Goal: Contribute content: Contribute content

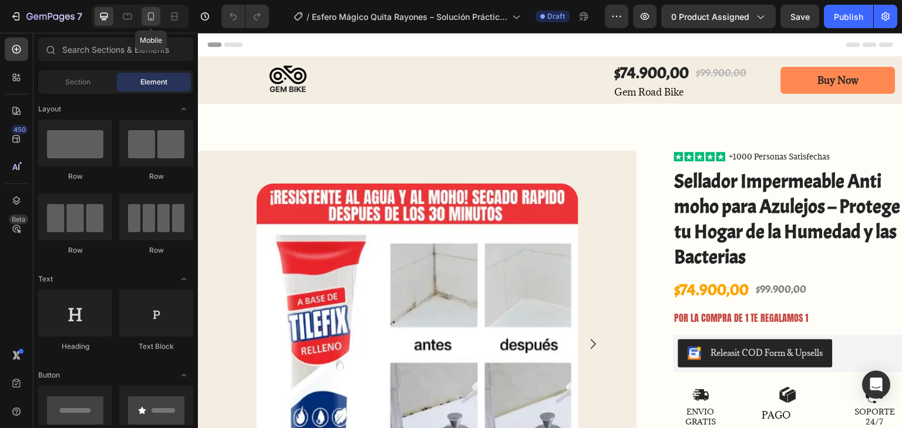
click at [155, 22] on div at bounding box center [150, 16] width 19 height 19
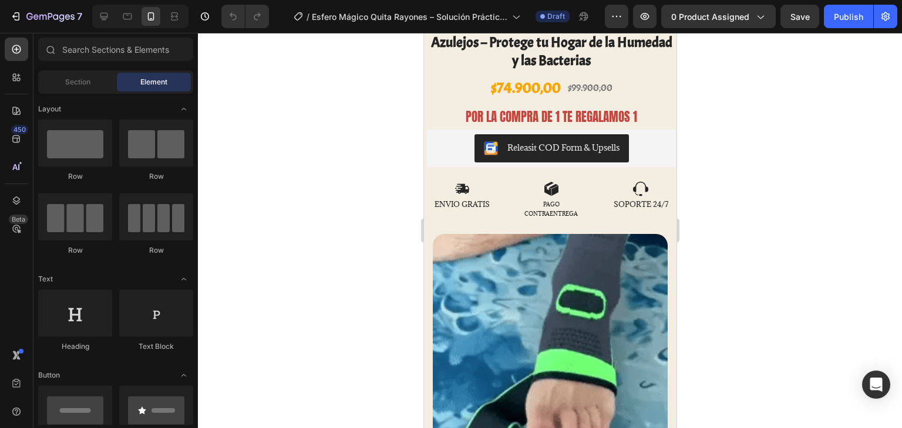
scroll to position [331, 0]
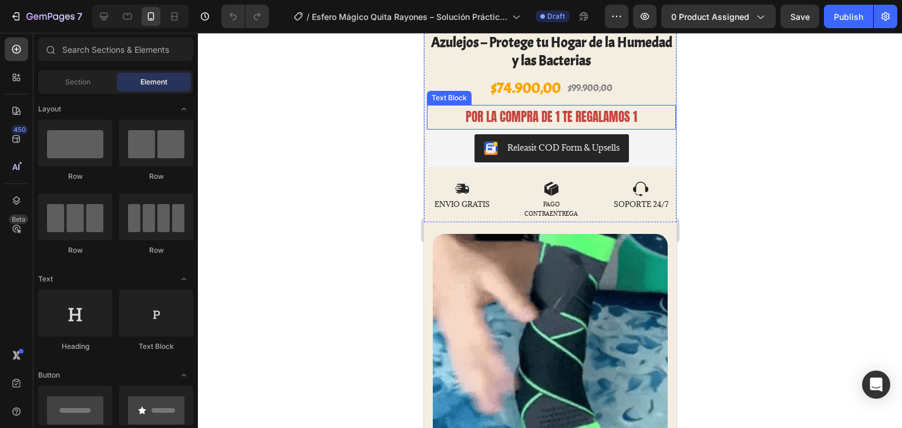
click at [536, 109] on p "POR LA COMPRA DE 1 TE REGALAMOS 1" at bounding box center [550, 117] width 247 height 22
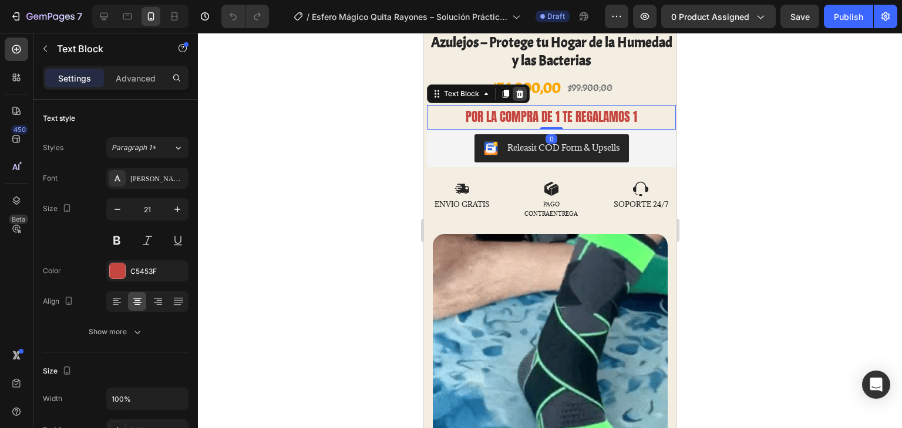
click at [518, 90] on icon at bounding box center [519, 94] width 8 height 8
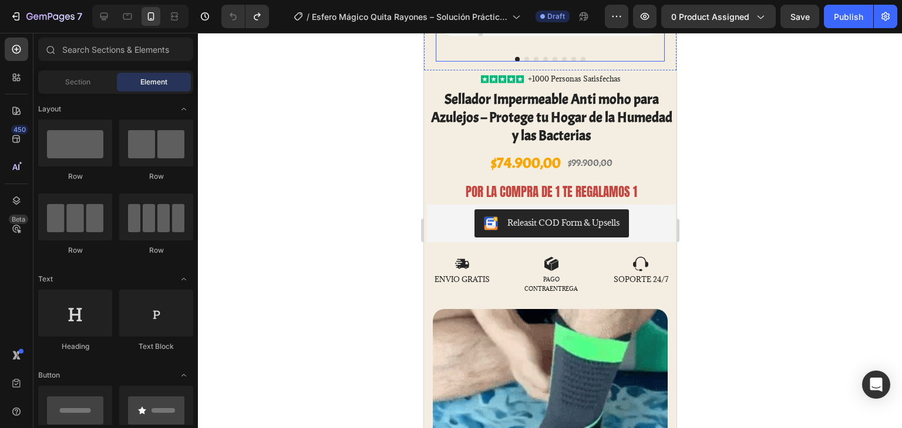
scroll to position [258, 0]
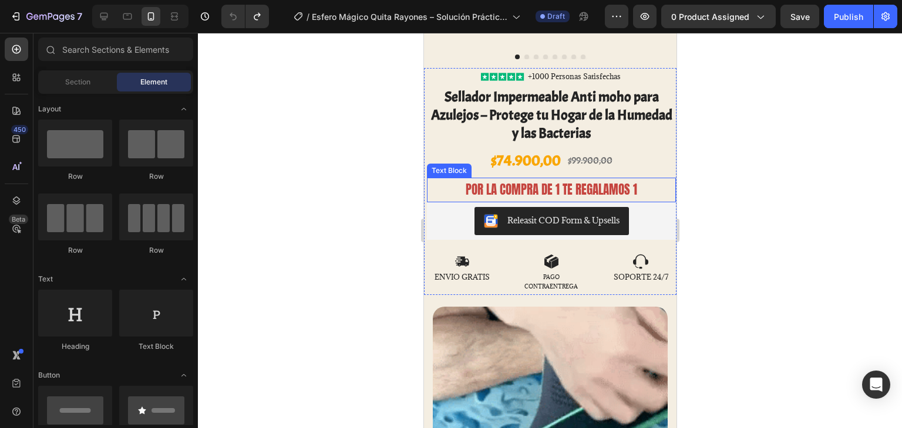
click at [480, 179] on p "POR LA COMPRA DE 1 TE REGALAMOS 1" at bounding box center [550, 190] width 247 height 22
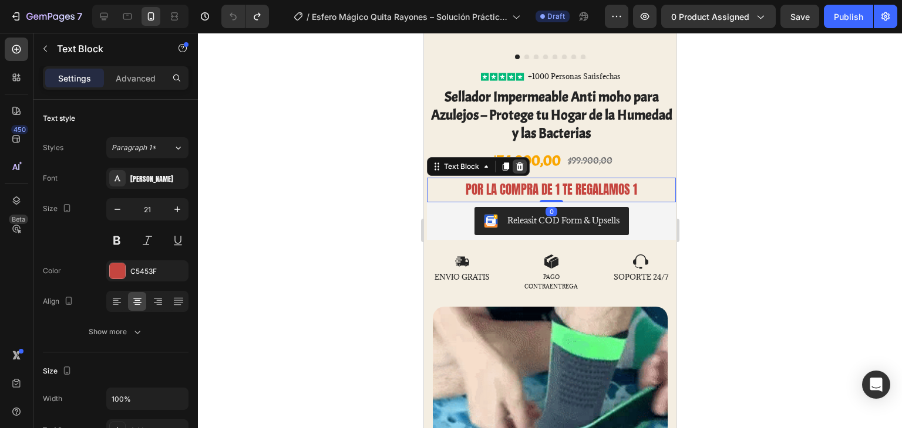
click at [514, 162] on icon at bounding box center [518, 166] width 9 height 9
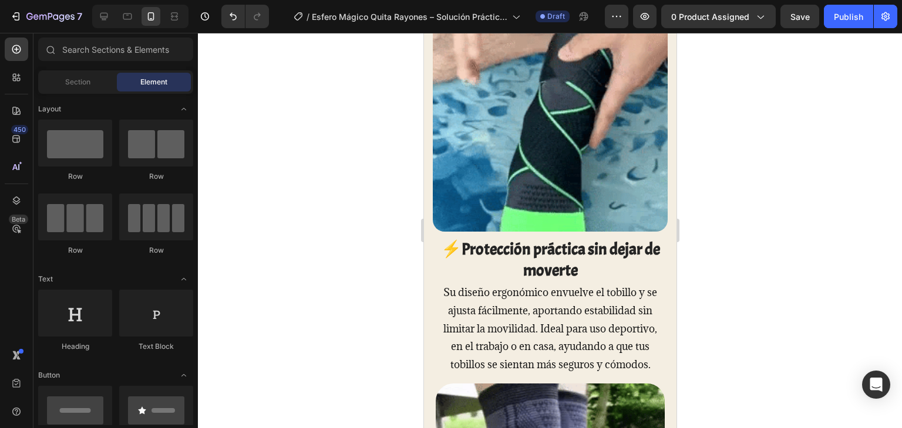
scroll to position [540, 0]
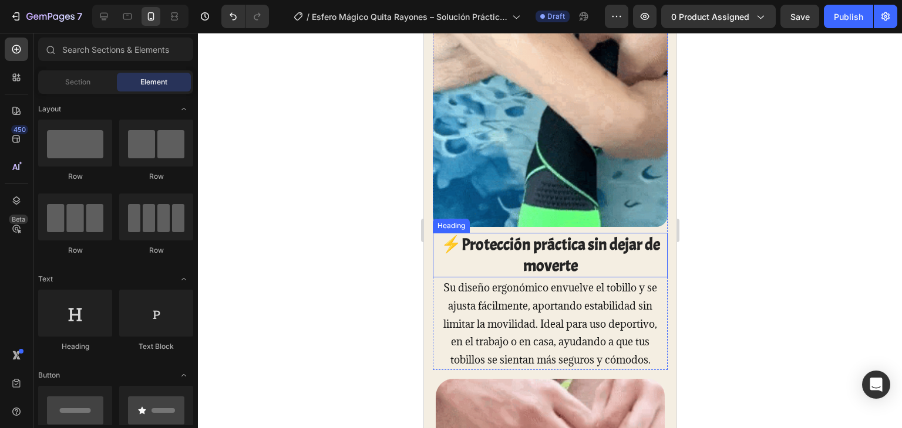
click at [463, 247] on h2 "⚡Protección práctica sin dejar de moverte" at bounding box center [549, 255] width 235 height 45
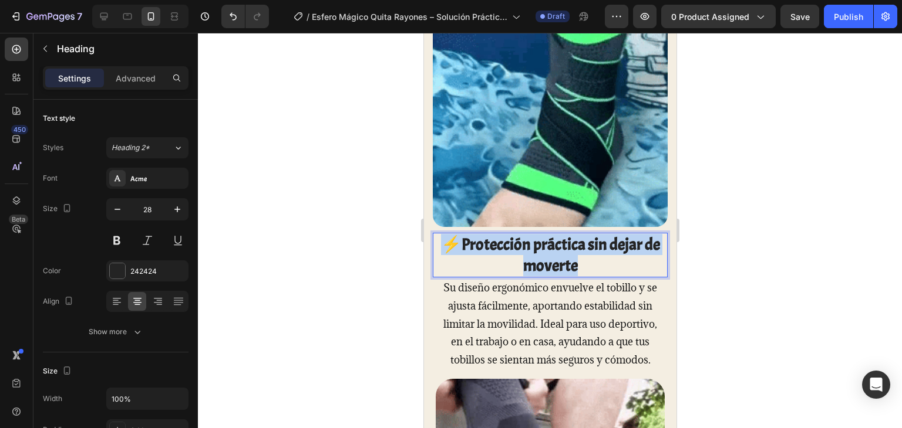
drag, startPoint x: 435, startPoint y: 228, endPoint x: 607, endPoint y: 268, distance: 177.1
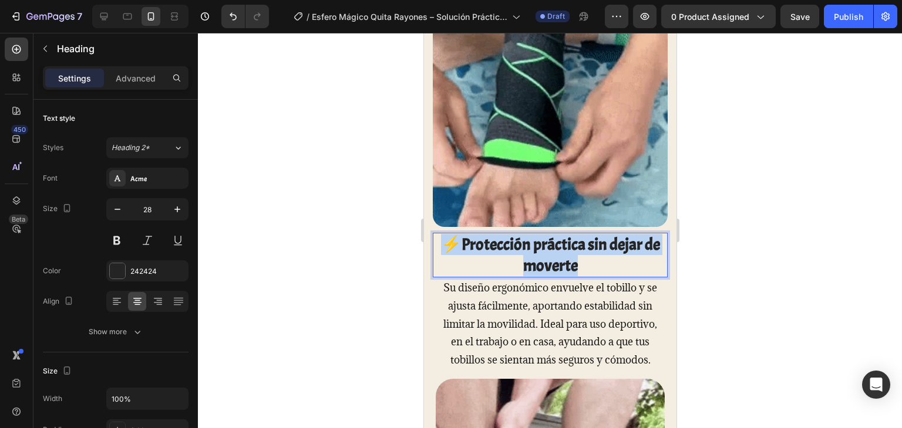
click at [607, 268] on h2 "⚡Protección práctica sin dejar de moverte" at bounding box center [549, 255] width 235 height 45
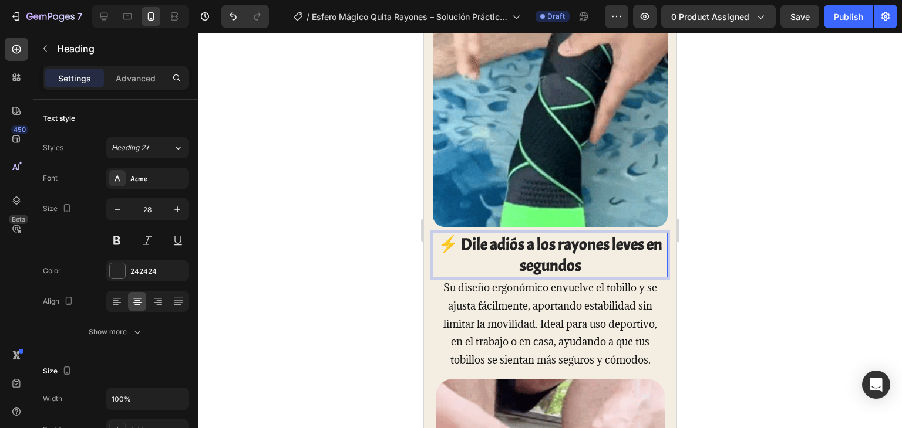
click at [460, 234] on strong "⚡ Dile adiós a los rayones leves en segundos" at bounding box center [549, 255] width 224 height 42
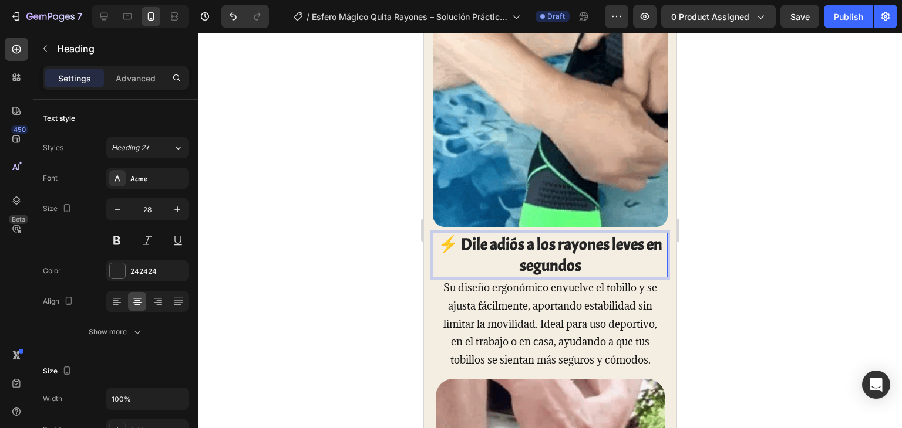
click at [465, 235] on strong "⚡ Dile adiós a los rayones leves en segundos" at bounding box center [549, 255] width 224 height 42
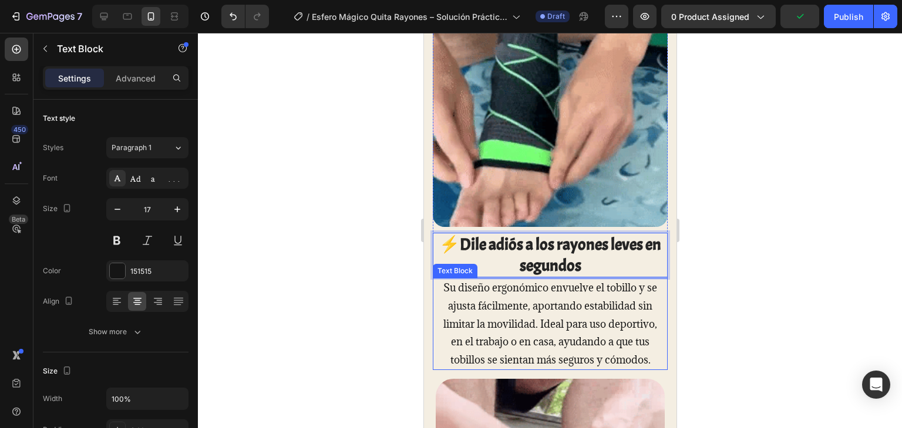
click at [447, 279] on p "Su diseño ergonómico envuelve el tobillo y se ajusta fácilmente, aportando esta…" at bounding box center [549, 324] width 221 height 90
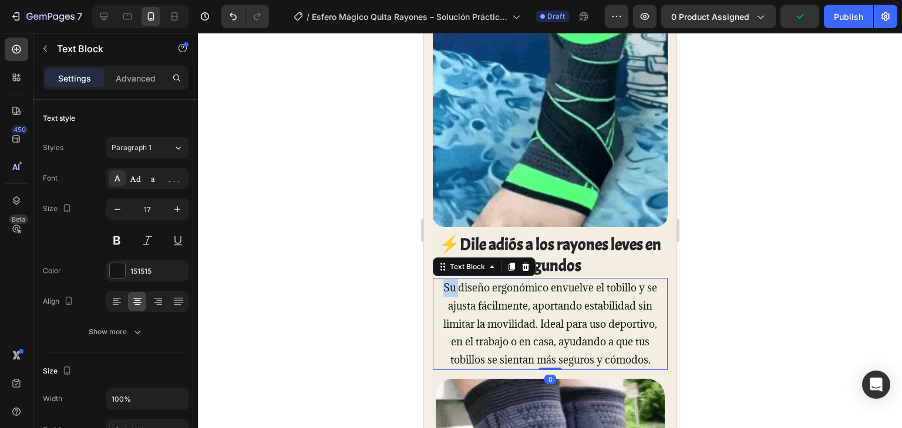
click at [447, 279] on p "Su diseño ergonómico envuelve el tobillo y se ajusta fácilmente, aportando esta…" at bounding box center [549, 324] width 221 height 90
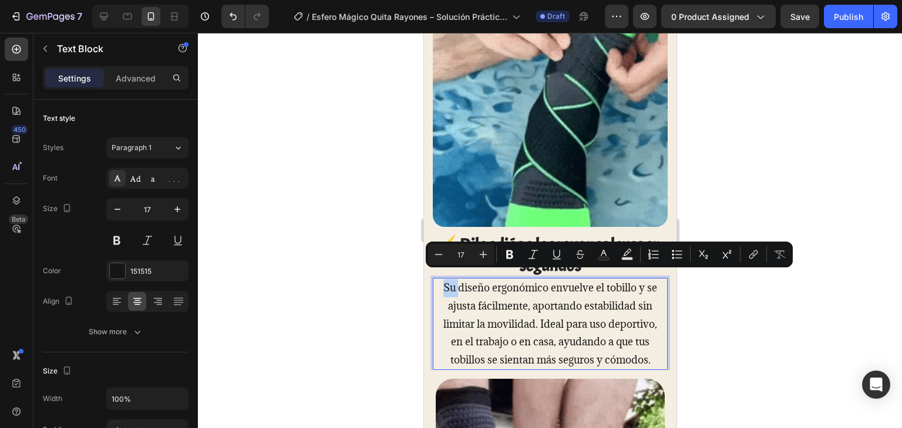
click at [449, 284] on p "Su diseño ergonómico envuelve el tobillo y se ajusta fácilmente, aportando esta…" at bounding box center [549, 324] width 221 height 90
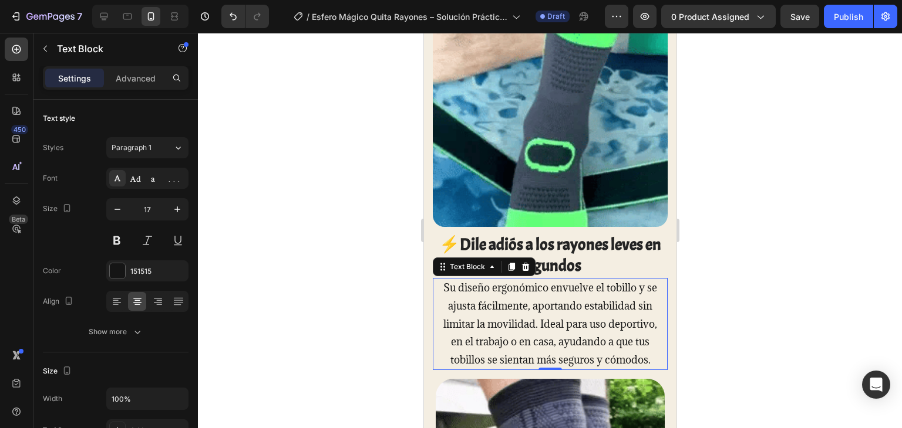
drag, startPoint x: 434, startPoint y: 271, endPoint x: 572, endPoint y: 346, distance: 156.3
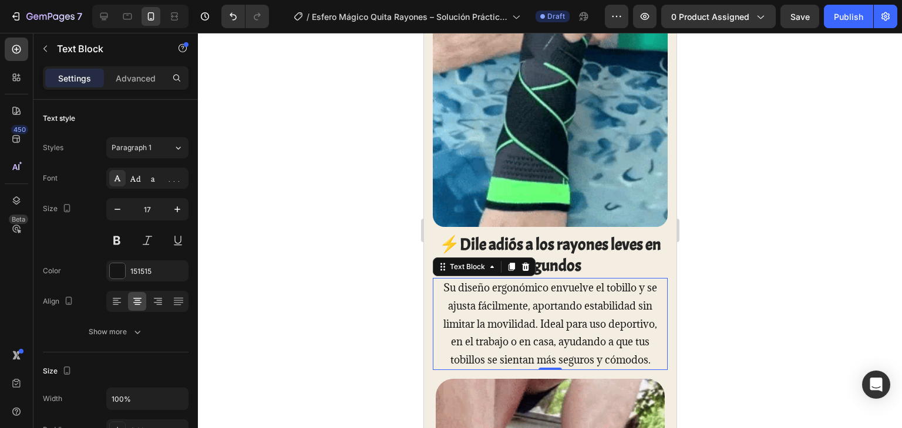
click at [572, 346] on div "Su diseño ergonómico envuelve el tobillo y se ajusta fácilmente, aportando esta…" at bounding box center [549, 324] width 235 height 92
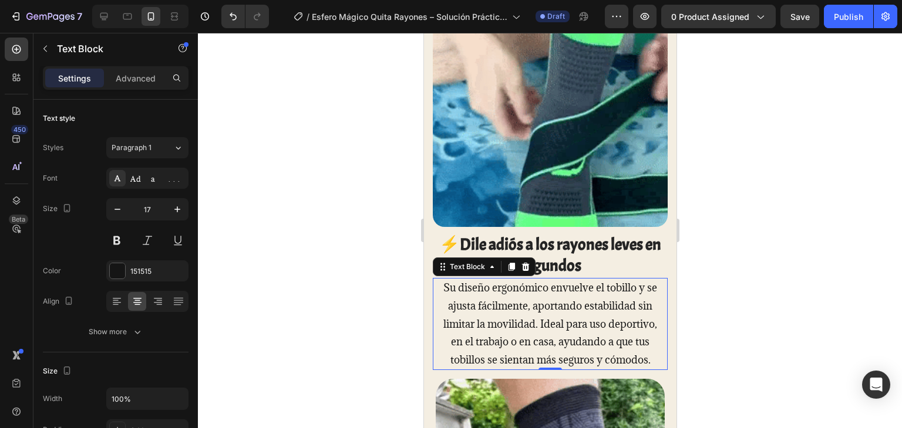
click at [573, 361] on p "Su diseño ergonómico envuelve el tobillo y se ajusta fácilmente, aportando esta…" at bounding box center [549, 324] width 221 height 90
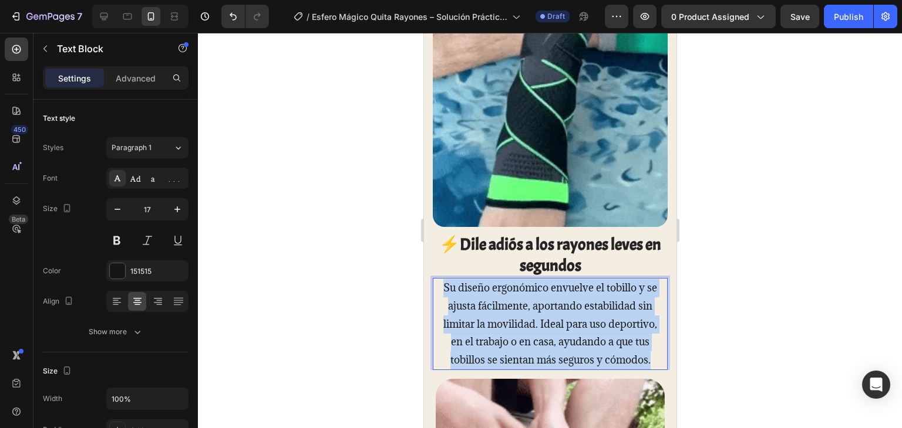
drag, startPoint x: 573, startPoint y: 369, endPoint x: 439, endPoint y: 282, distance: 159.9
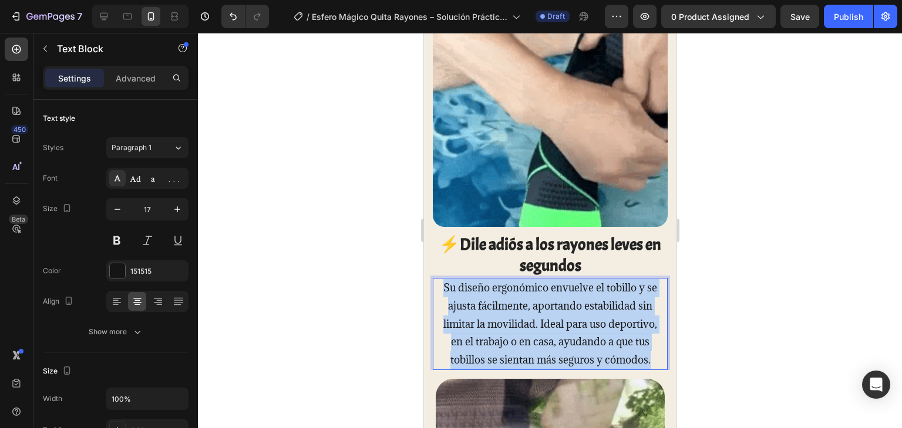
click at [439, 282] on p "Su diseño ergonómico envuelve el tobillo y se ajusta fácilmente, aportando esta…" at bounding box center [549, 324] width 221 height 90
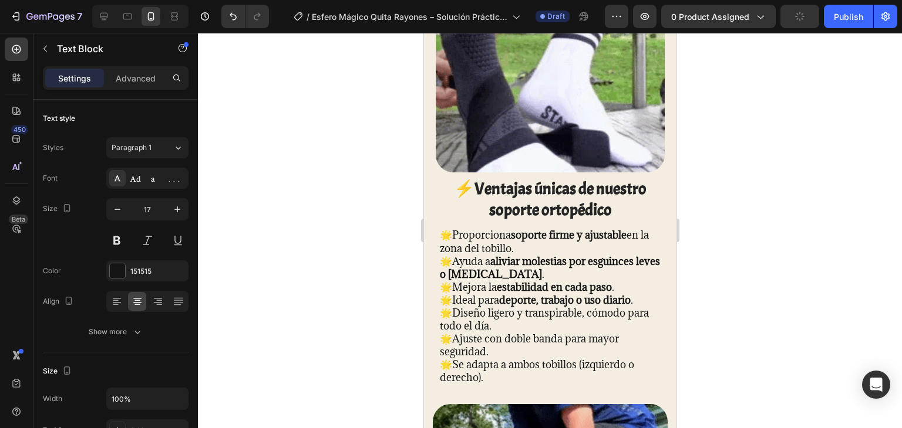
scroll to position [1009, 0]
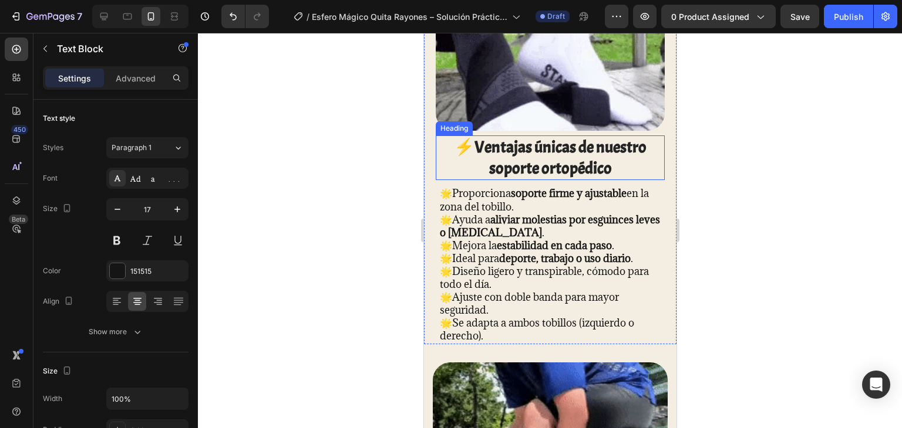
click at [470, 137] on strong "⚡Ventajas únicas de nuestro soporte ortopédico" at bounding box center [549, 158] width 193 height 42
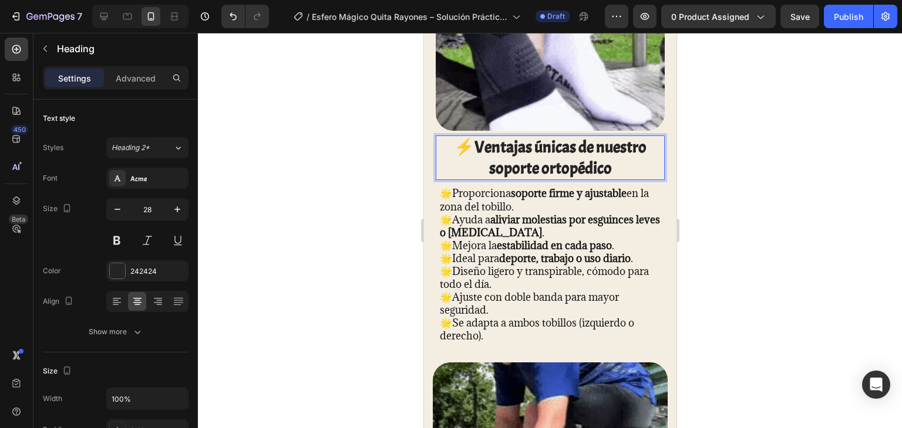
click at [461, 137] on strong "⚡Ventajas únicas de nuestro soporte ortopédico" at bounding box center [549, 158] width 193 height 42
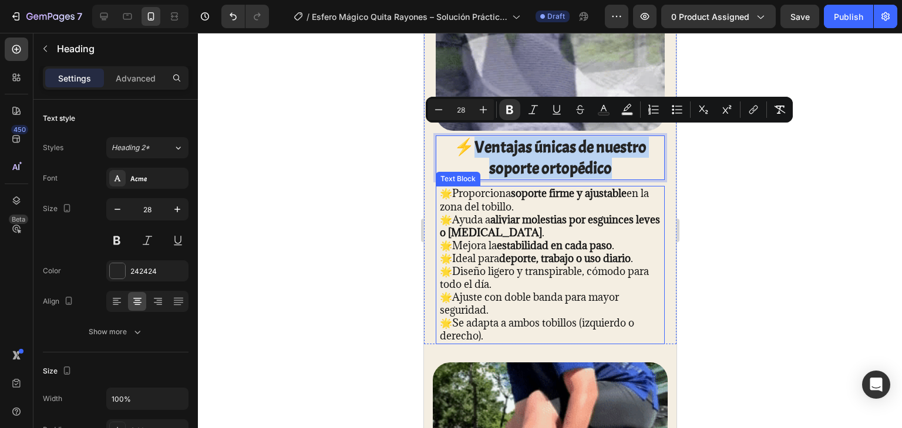
drag, startPoint x: 461, startPoint y: 136, endPoint x: 608, endPoint y: 181, distance: 153.5
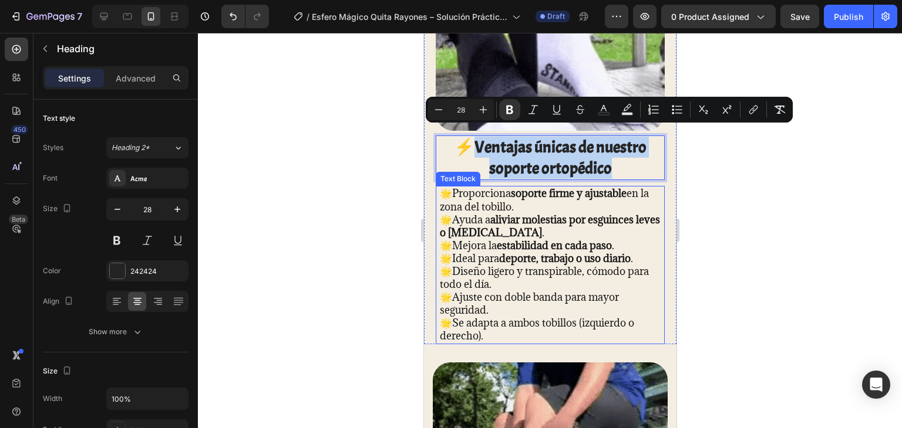
click at [608, 181] on div "Image ⚡Ventajas únicas de nuestro soporte ortopédico Heading 10 🌟Proporciona so…" at bounding box center [549, 123] width 229 height 443
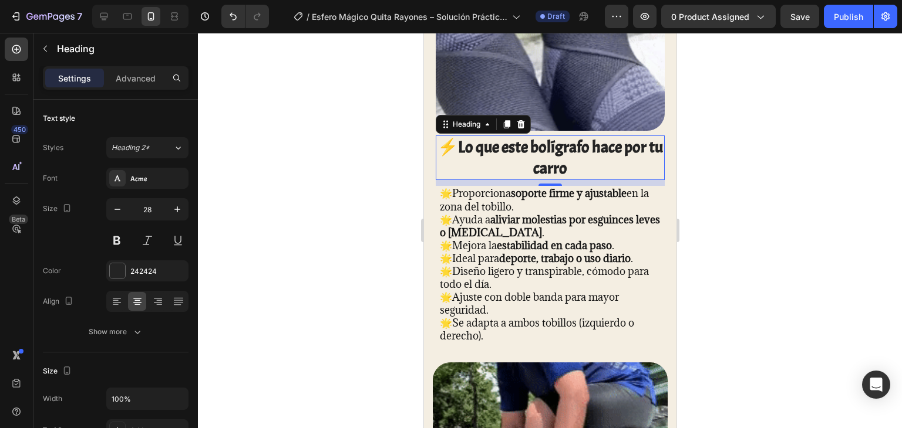
click at [693, 194] on div at bounding box center [550, 231] width 704 height 396
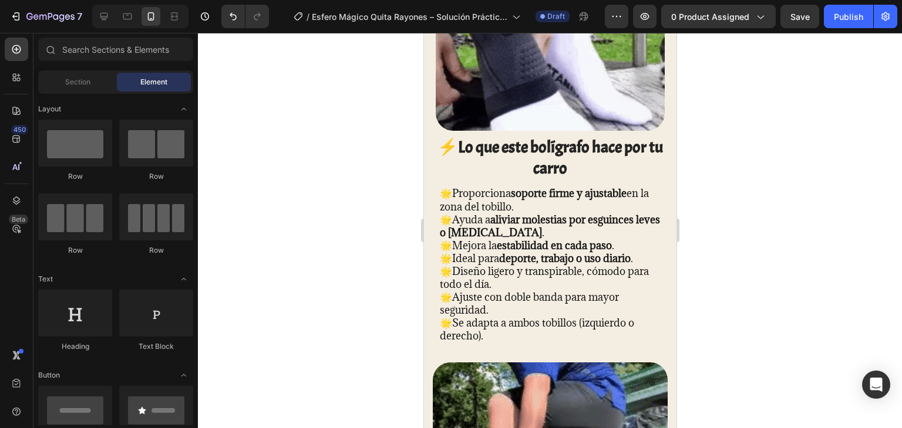
click at [606, 217] on strong "aliviar molestias por esguinces leves o [MEDICAL_DATA]" at bounding box center [549, 226] width 220 height 26
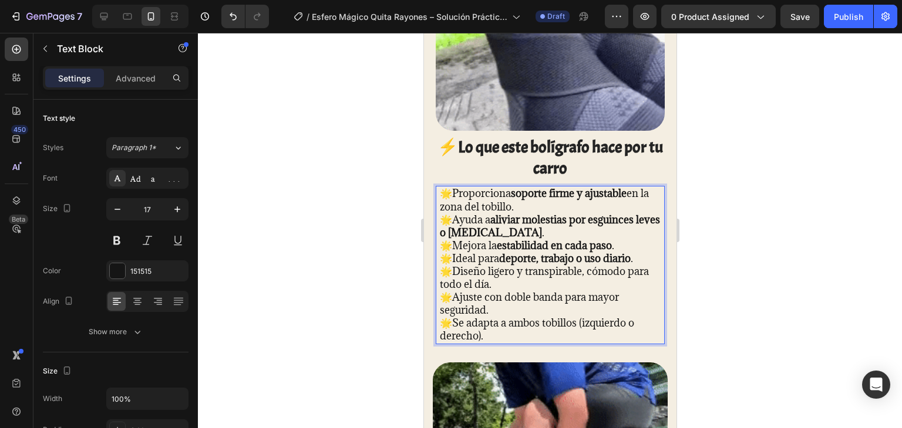
click at [454, 187] on p "🌟Proporciona soporte firme y ajustable en la zona del tobillo." at bounding box center [549, 200] width 221 height 26
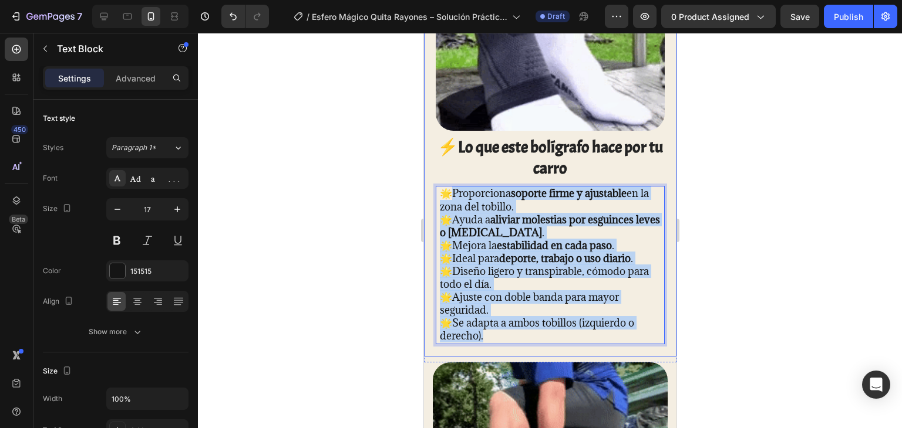
drag, startPoint x: 454, startPoint y: 184, endPoint x: 602, endPoint y: 341, distance: 215.9
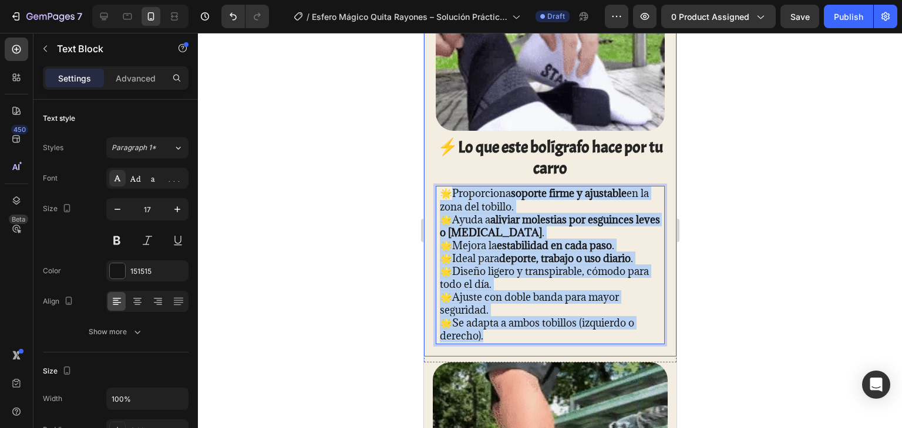
click at [602, 341] on div "Image ⁠⁠⁠⁠⁠⁠⁠ ⚡Lo que este bolígrafo hace por tu carro Heading 🌟Proporciona sop…" at bounding box center [549, 129] width 252 height 455
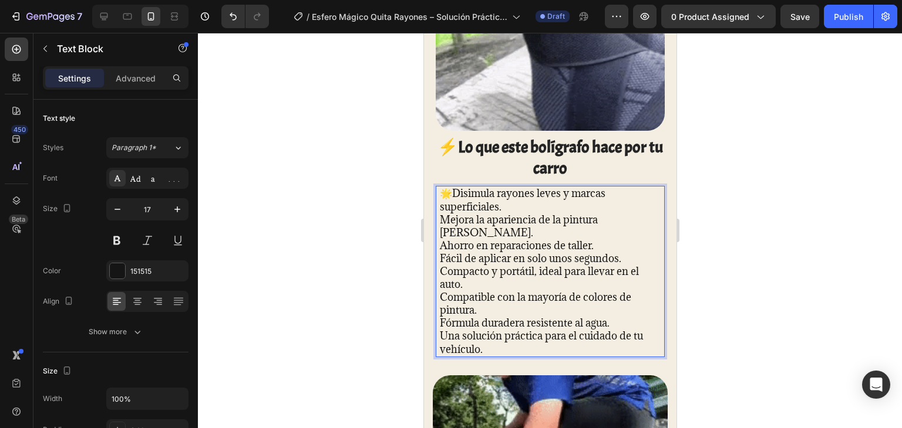
click at [451, 187] on p "🌟Disimula rayones leves y marcas superficiales." at bounding box center [549, 200] width 221 height 26
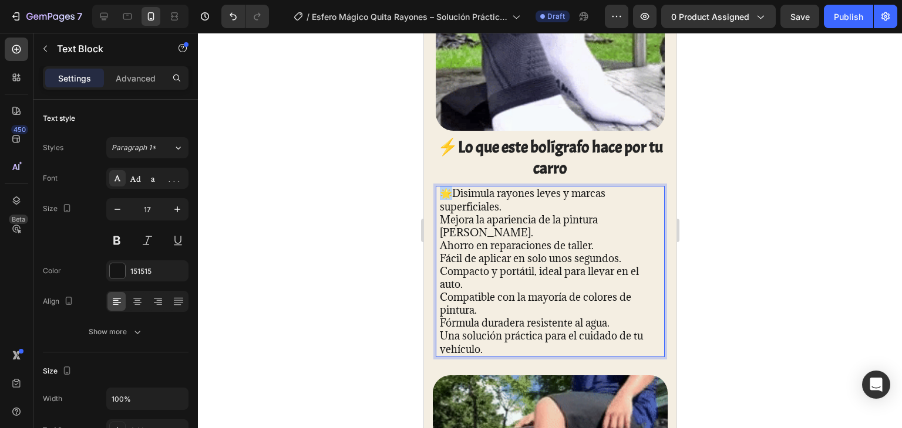
drag, startPoint x: 451, startPoint y: 186, endPoint x: 437, endPoint y: 188, distance: 14.2
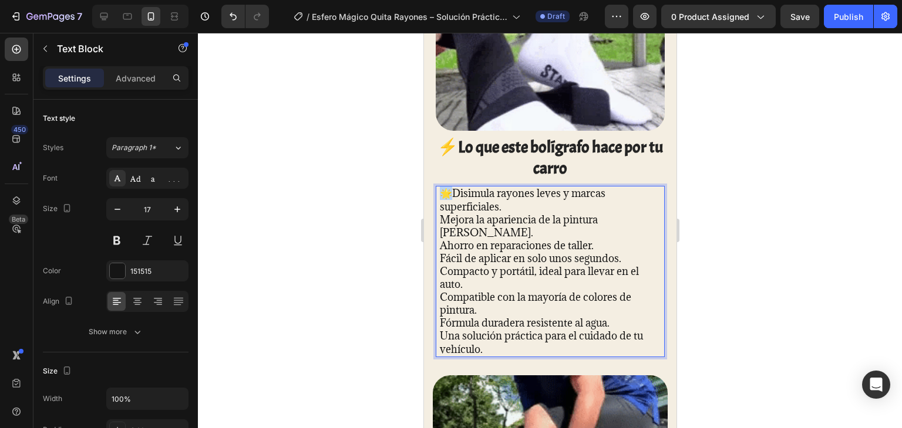
click at [437, 188] on div "🌟Disimula rayones leves y marcas superficiales. Mejora la apariencia de la pint…" at bounding box center [549, 271] width 229 height 171
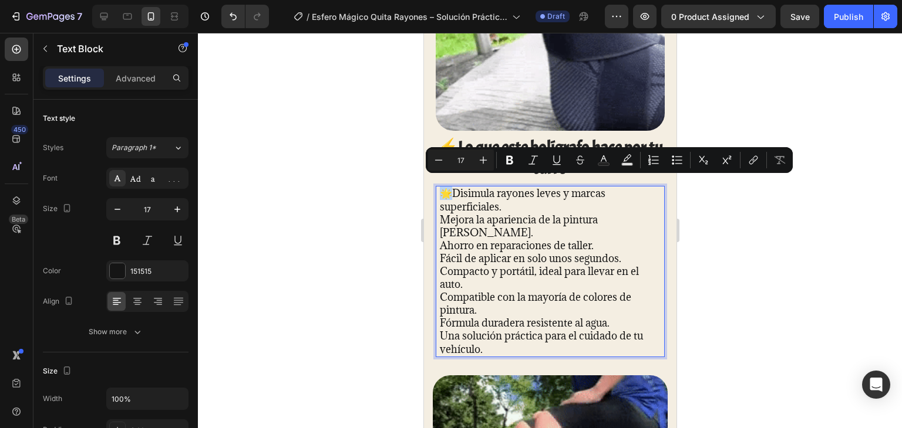
copy p "🌟D"
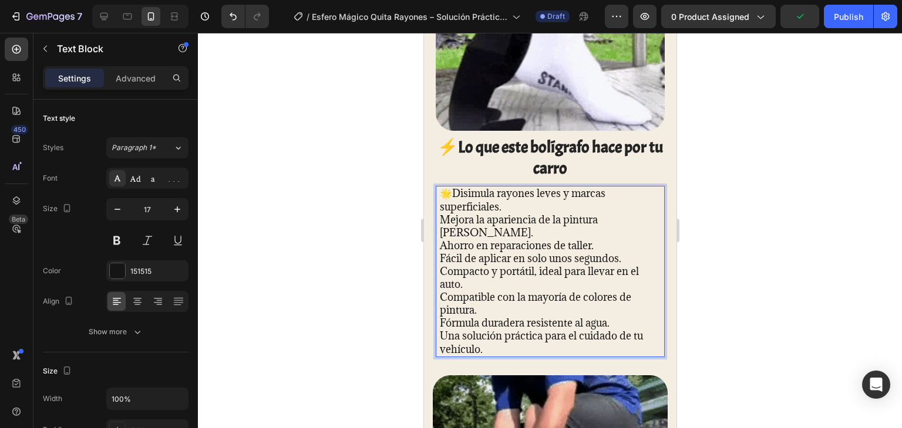
click at [440, 214] on p "Mejora la apariencia de la pintura [PERSON_NAME]." at bounding box center [549, 227] width 221 height 26
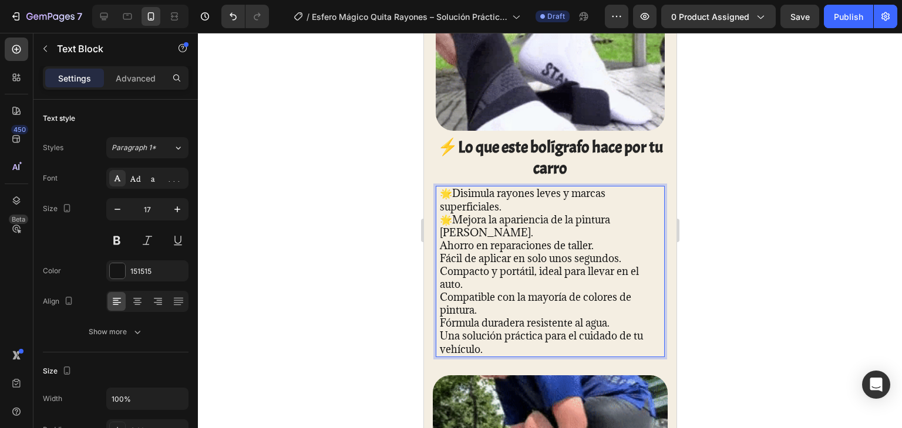
click at [441, 239] on p "Ahorro en reparaciones de taller." at bounding box center [549, 245] width 221 height 13
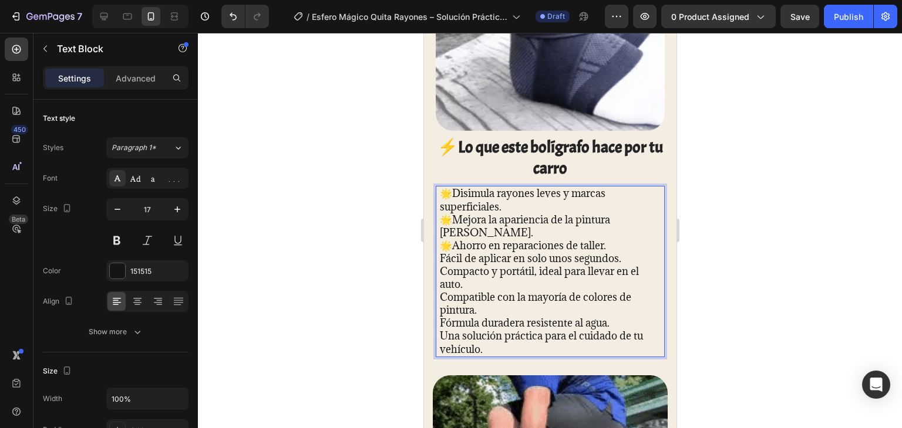
click at [439, 252] on p "Fácil de aplicar en solo unos segundos." at bounding box center [549, 258] width 221 height 13
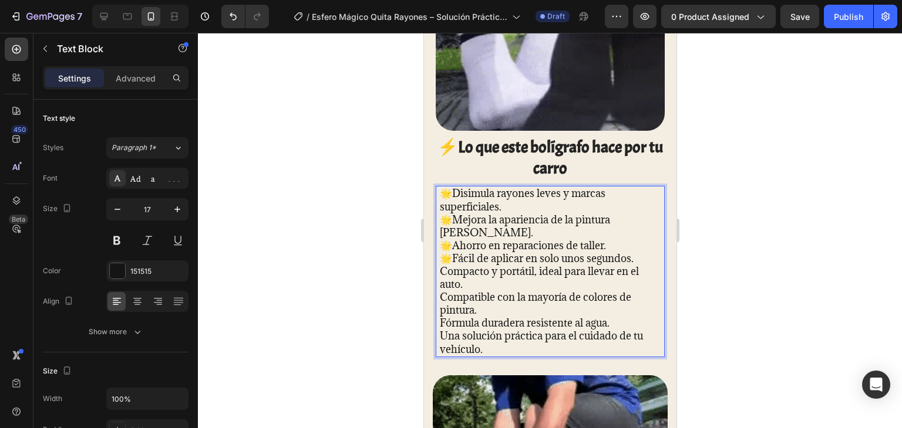
click at [440, 265] on p "Compacto y portátil, ideal para llevar en el auto." at bounding box center [549, 278] width 221 height 26
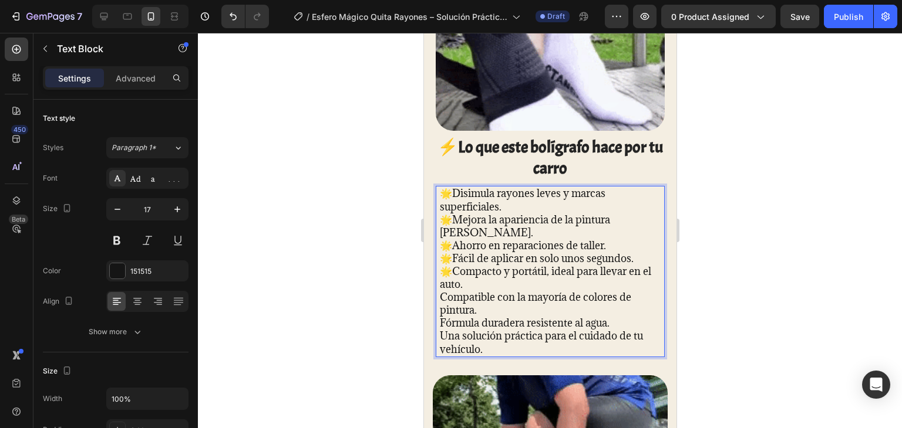
click at [440, 291] on p "Compatible con la mayoría de colores de pintura." at bounding box center [549, 304] width 221 height 26
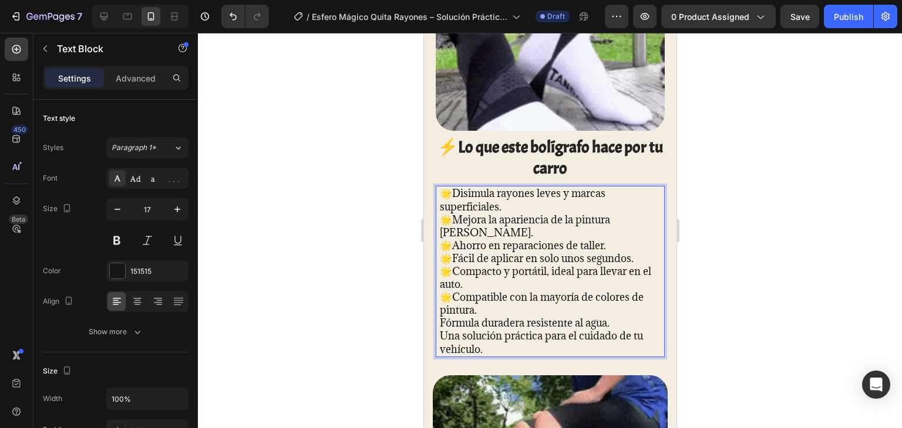
click at [442, 318] on p "Fórmula duradera resistente al agua." at bounding box center [549, 323] width 221 height 13
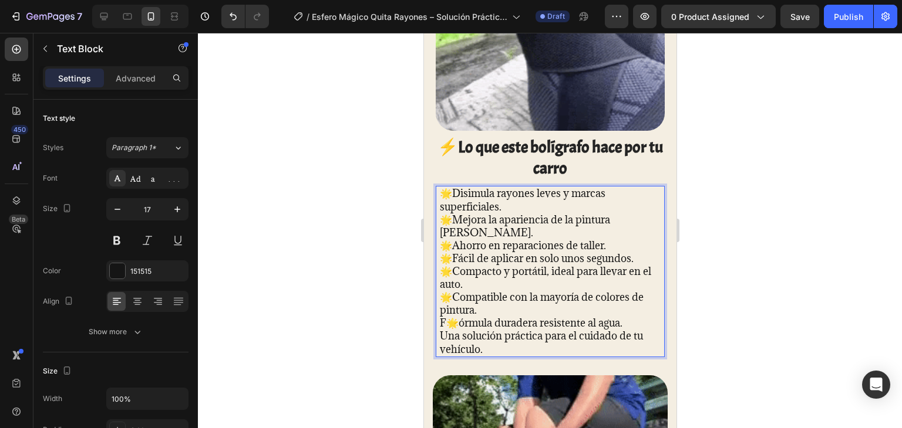
click at [441, 330] on p "Una solución práctica para el cuidado de tu vehículo." at bounding box center [549, 343] width 221 height 26
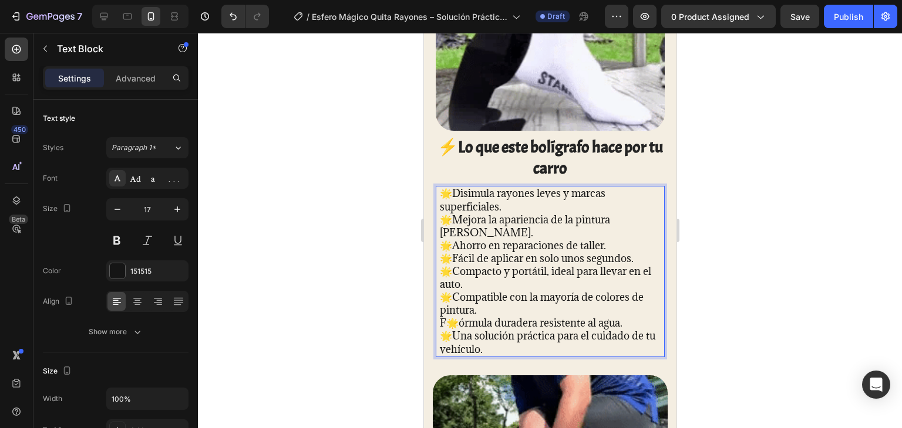
click at [454, 318] on p "F🌟órmula duradera resistente al agua." at bounding box center [549, 323] width 221 height 13
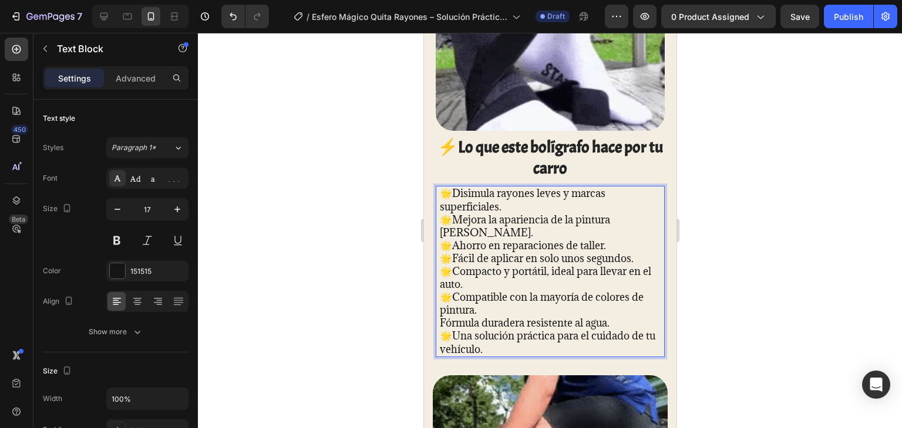
click at [441, 317] on p "Fórmula duradera resistente al agua." at bounding box center [549, 323] width 221 height 13
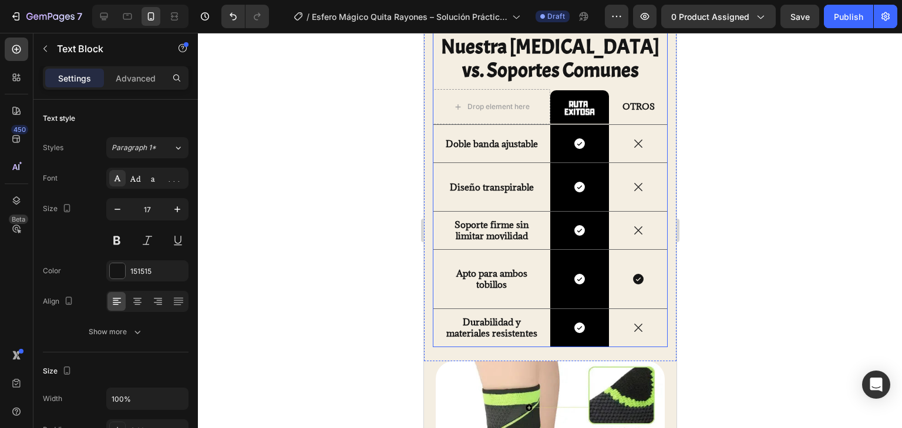
scroll to position [1559, 0]
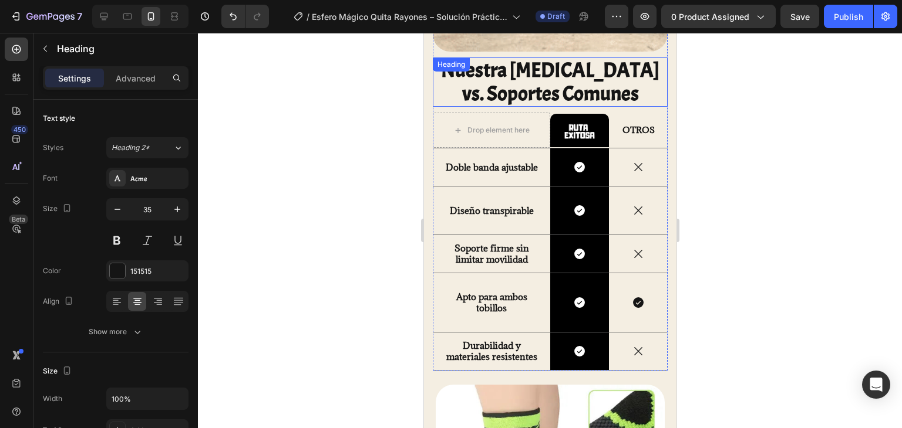
click at [468, 64] on div "Nuestra [MEDICAL_DATA] vs. Soportes Comunes Heading" at bounding box center [549, 83] width 235 height 50
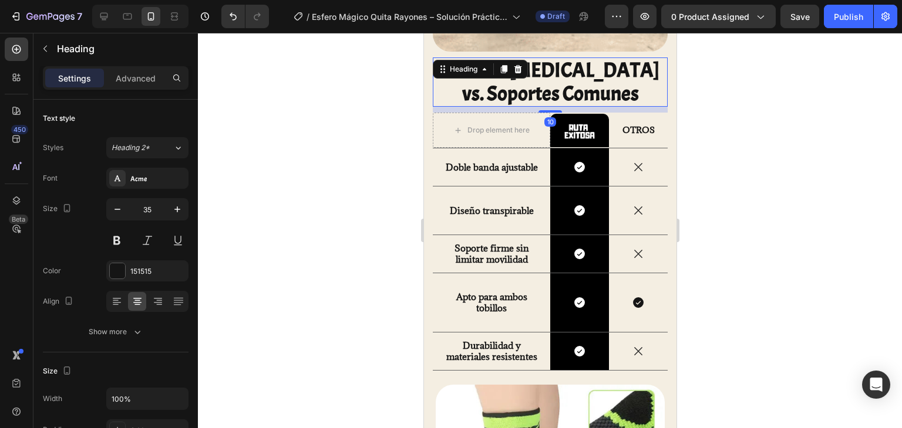
click at [643, 90] on h2 "Nuestra [MEDICAL_DATA] vs. Soportes Comunes" at bounding box center [549, 83] width 235 height 50
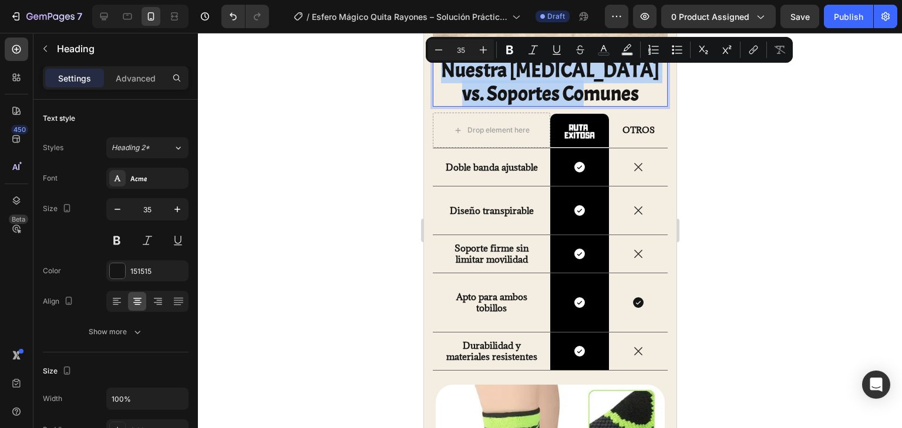
drag, startPoint x: 643, startPoint y: 90, endPoint x: 453, endPoint y: 66, distance: 192.2
click at [453, 66] on p "Nuestra [MEDICAL_DATA] vs. Soportes Comunes" at bounding box center [549, 83] width 232 height 48
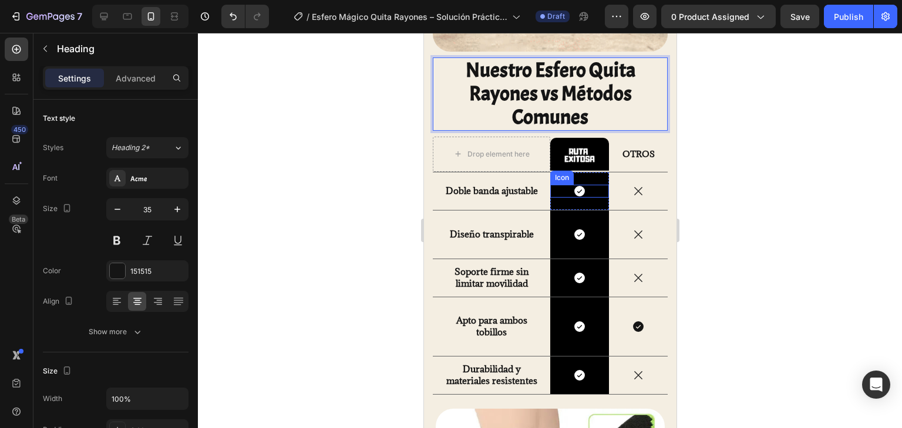
click at [475, 192] on div "Doble banda ajustable Text Block" at bounding box center [490, 192] width 117 height 38
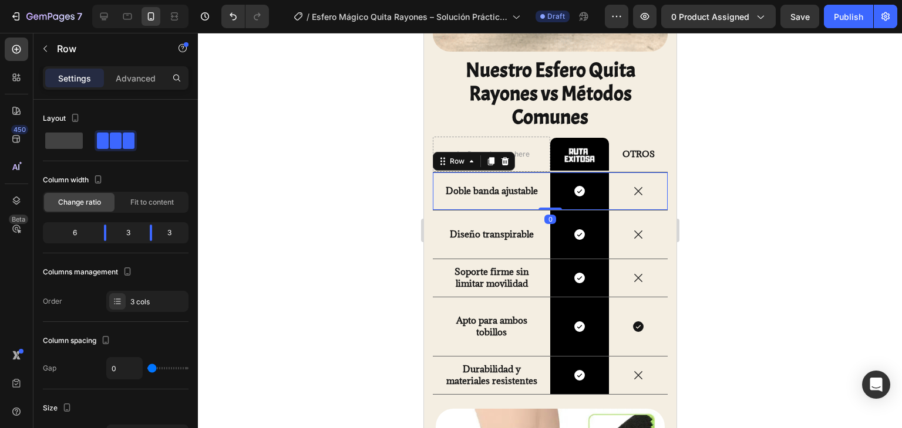
click at [475, 192] on div "Doble banda ajustable Text Block" at bounding box center [490, 192] width 117 height 38
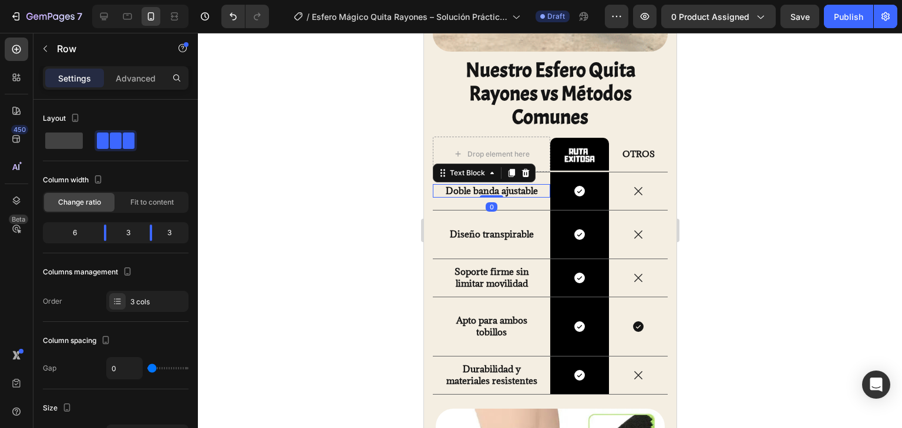
click at [448, 185] on p "Doble banda ajustable" at bounding box center [490, 191] width 103 height 12
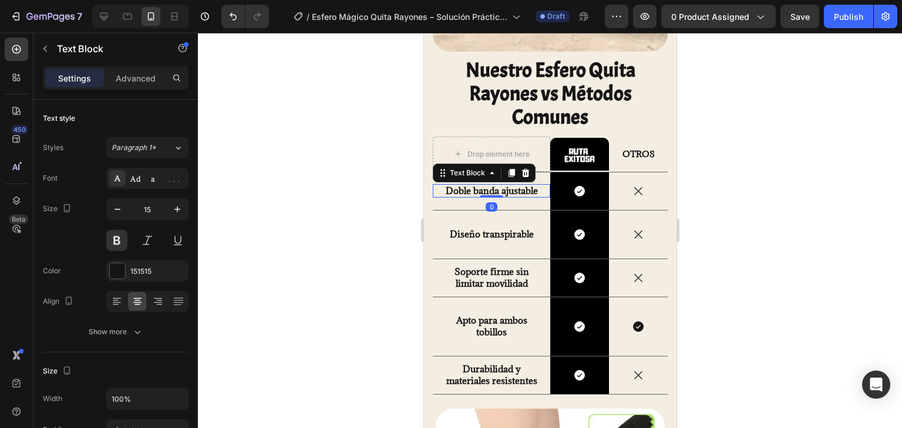
click at [440, 185] on p "Doble banda ajustable" at bounding box center [490, 191] width 103 height 12
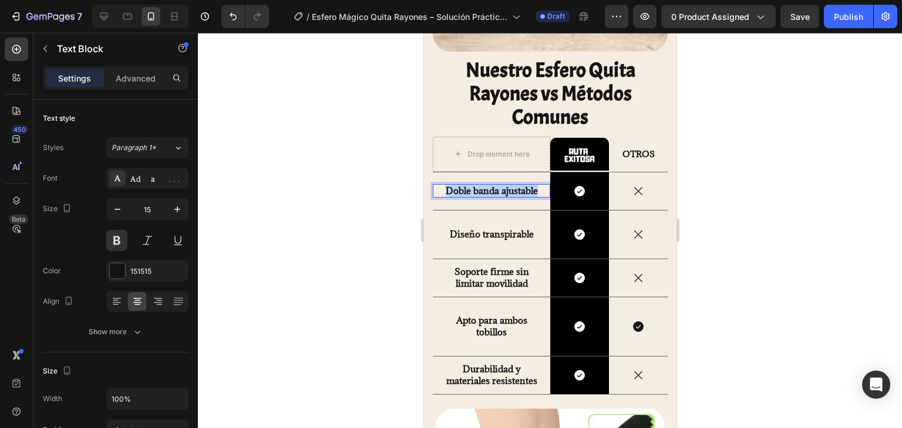
drag, startPoint x: 440, startPoint y: 181, endPoint x: 541, endPoint y: 180, distance: 101.0
click at [541, 184] on div "Doble banda ajustable Text Block 0" at bounding box center [490, 191] width 117 height 14
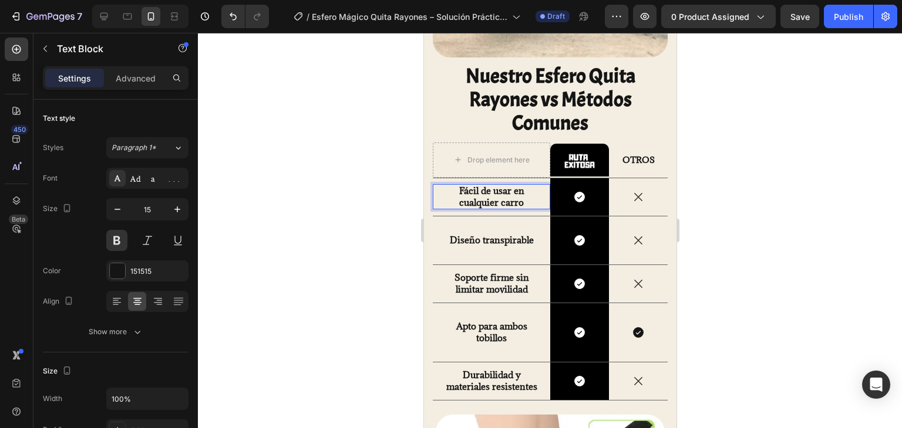
click at [337, 158] on div at bounding box center [550, 231] width 704 height 396
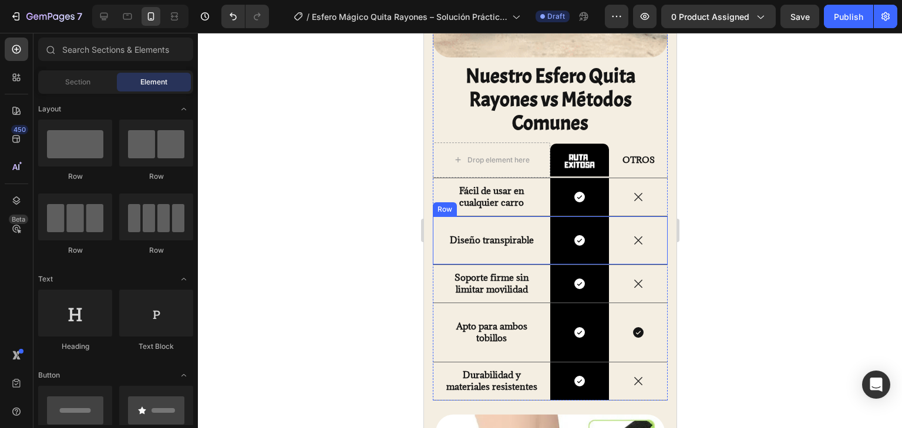
click at [449, 234] on strong "Diseño transpirable" at bounding box center [491, 240] width 84 height 12
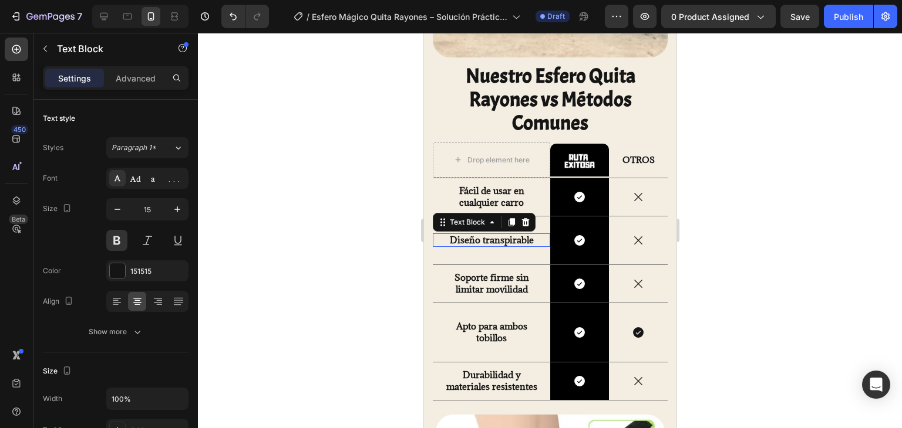
click at [449, 234] on strong "Diseño transpirable" at bounding box center [491, 240] width 84 height 12
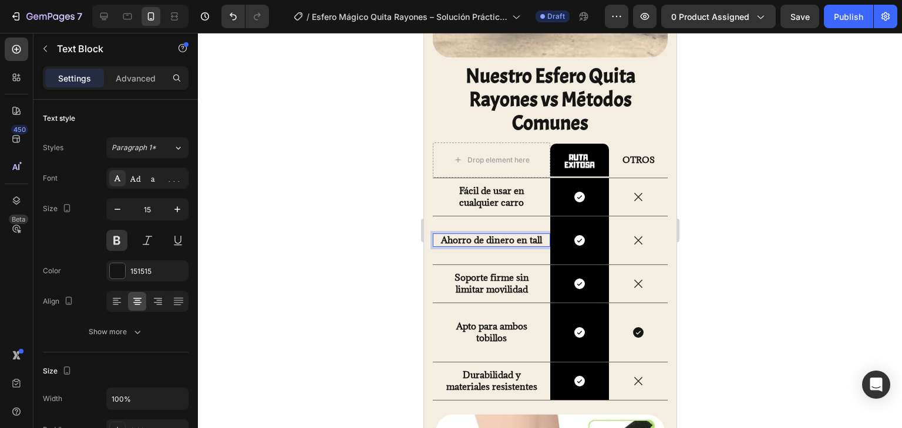
scroll to position [1547, 0]
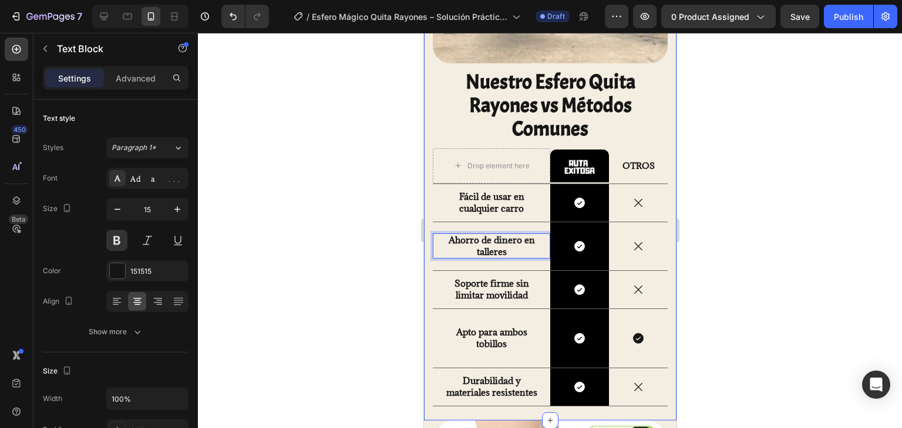
click at [430, 228] on div "Image Nuestro Esfero Quita Rayones vs Métodos Comunes Heading Drop element here…" at bounding box center [549, 125] width 252 height 592
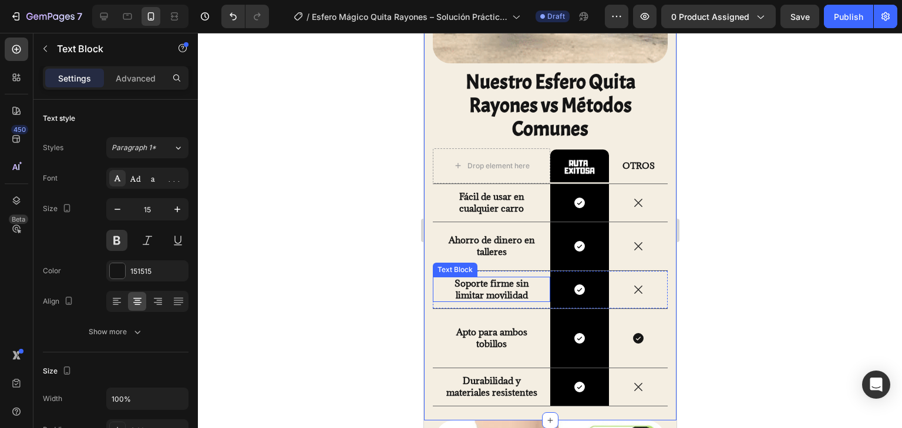
click at [480, 278] on p "Soporte firme sin limitar movilidad" at bounding box center [490, 289] width 103 height 23
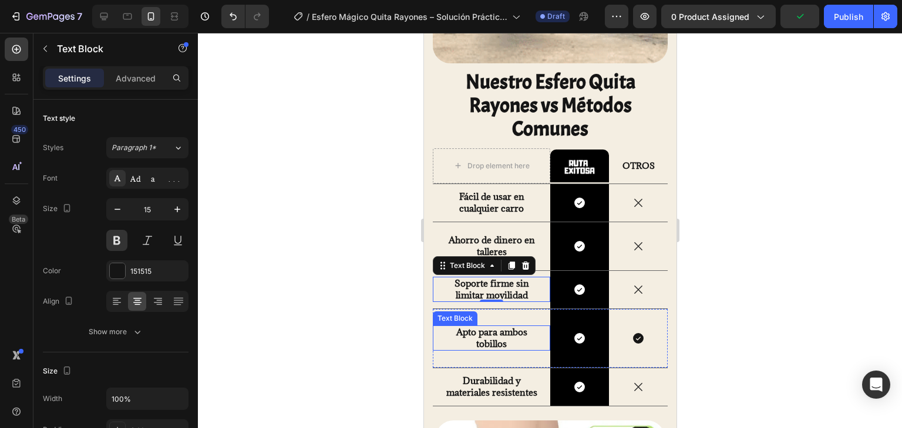
click at [458, 328] on strong "Apto para ambos tobillos" at bounding box center [490, 337] width 71 height 23
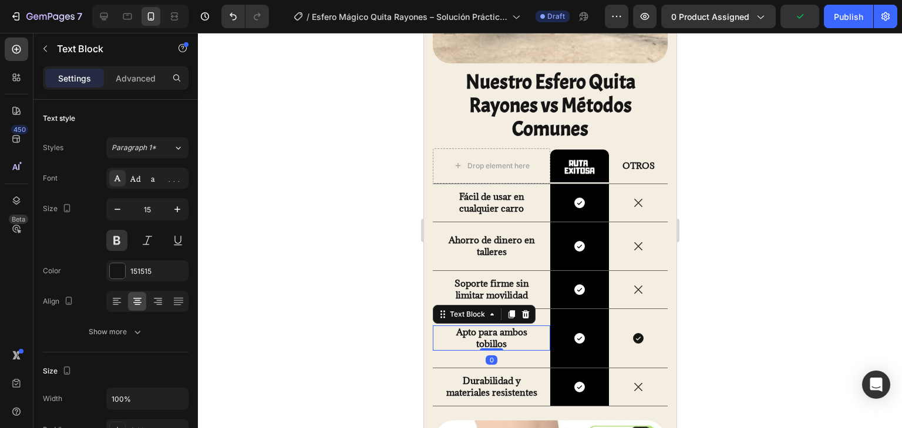
click at [458, 328] on strong "Apto para ambos tobillos" at bounding box center [490, 337] width 71 height 23
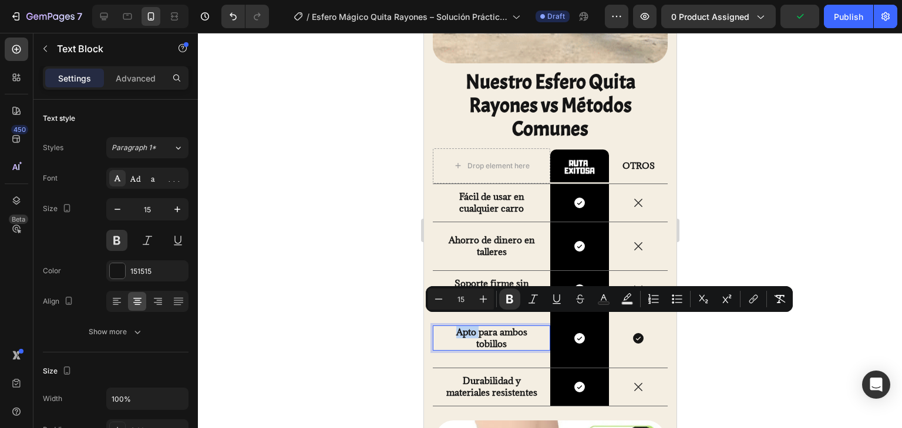
click at [451, 327] on p "Apto para ambos tobillos" at bounding box center [490, 338] width 103 height 23
drag, startPoint x: 451, startPoint y: 322, endPoint x: 528, endPoint y: 339, distance: 78.6
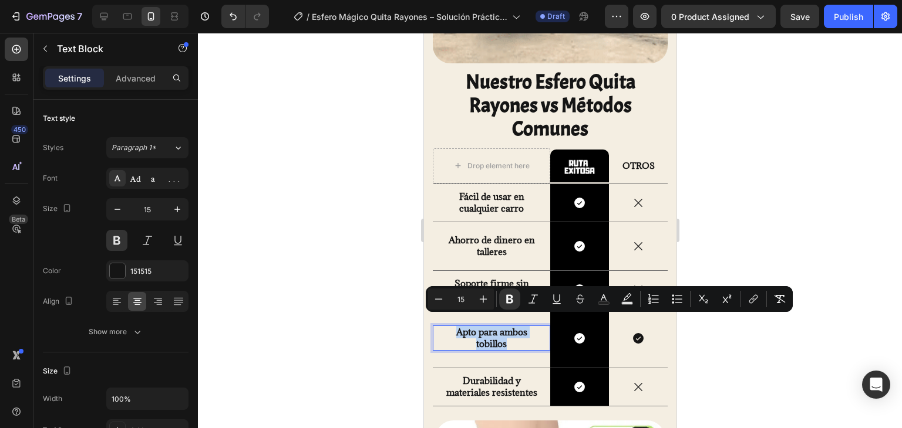
click at [528, 339] on p "Apto para ambos tobillos" at bounding box center [490, 338] width 103 height 23
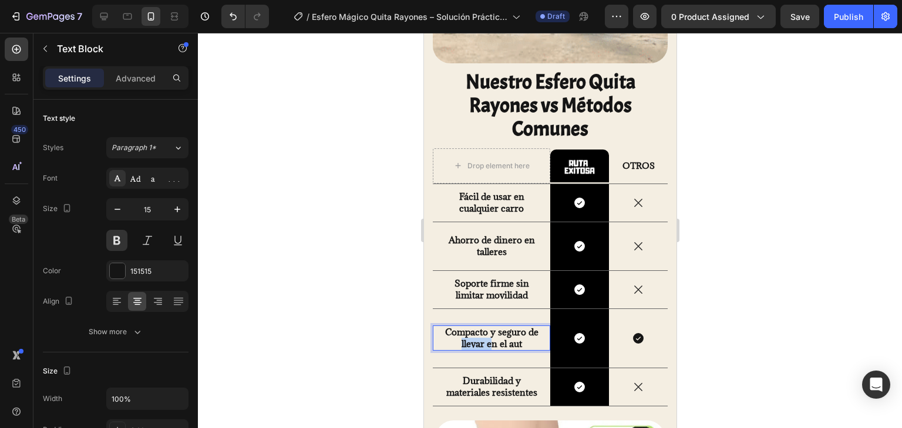
drag, startPoint x: 536, startPoint y: 322, endPoint x: 489, endPoint y: 329, distance: 48.1
click at [489, 329] on p "Compacto y seguro de llevar en el aut" at bounding box center [490, 338] width 103 height 23
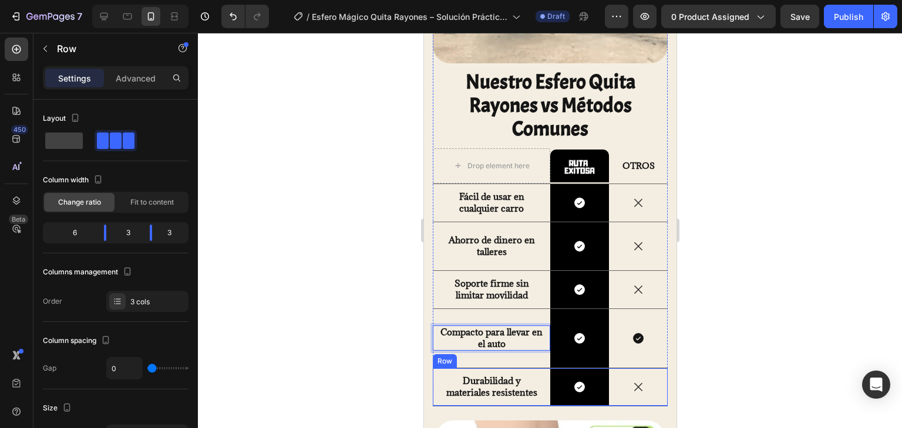
click at [500, 369] on div "Durabilidad y materiales resistentes Text Block" at bounding box center [490, 388] width 117 height 38
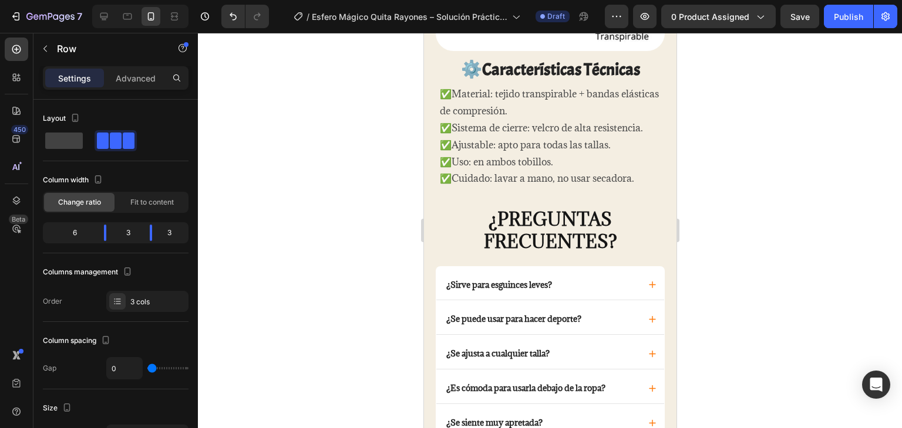
scroll to position [2138, 0]
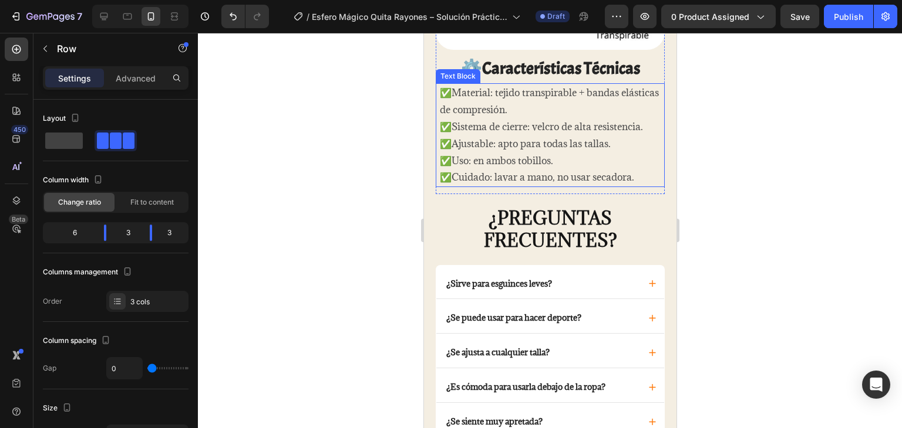
click at [450, 97] on p "✅Material: tejido transpirable + bandas elásticas de compresión." at bounding box center [549, 102] width 221 height 34
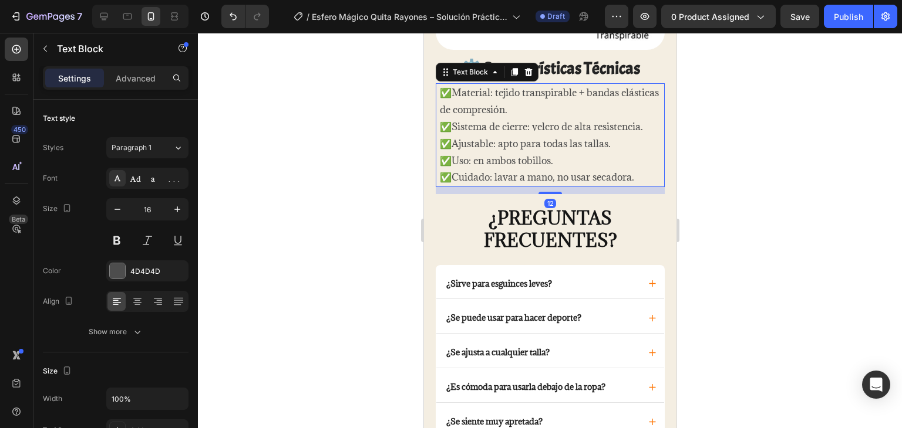
click at [450, 85] on p "✅Material: tejido transpirable + bandas elásticas de compresión." at bounding box center [549, 102] width 221 height 34
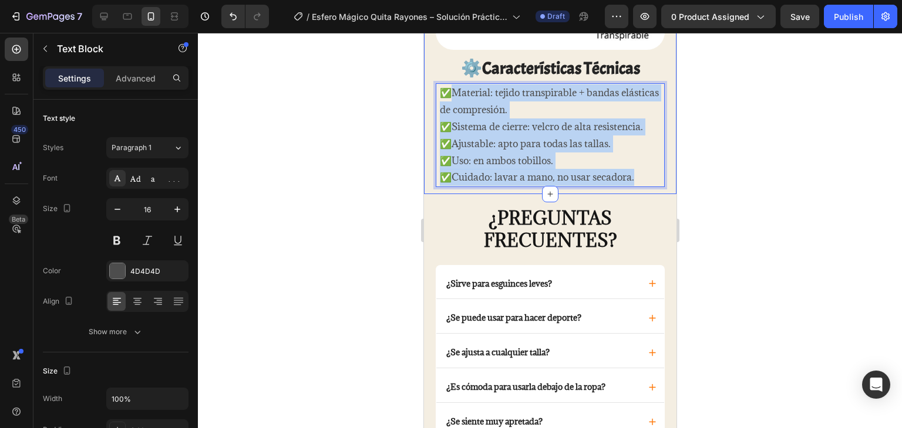
drag, startPoint x: 450, startPoint y: 80, endPoint x: 666, endPoint y: 172, distance: 235.4
click at [666, 172] on div "Image ⚙️Características Técnicas Heading ✅Material: tejido transpirable + banda…" at bounding box center [549, 7] width 252 height 373
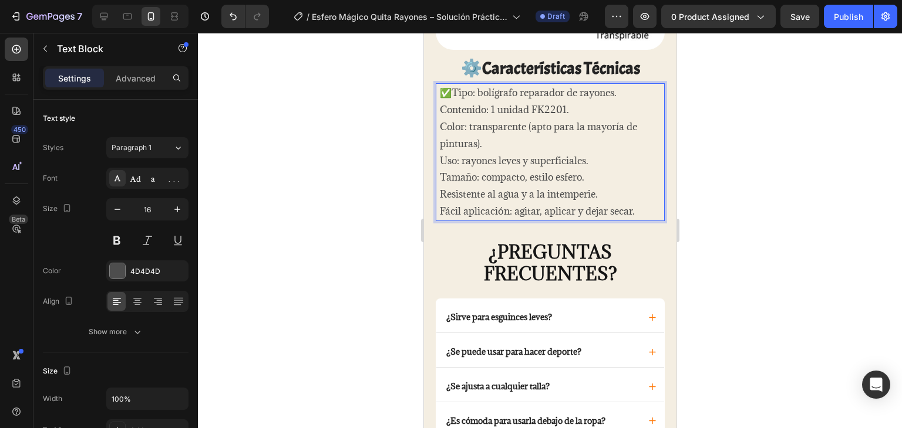
click at [451, 102] on p "Contenido: 1 unidad FK2201." at bounding box center [549, 110] width 221 height 17
drag, startPoint x: 451, startPoint y: 84, endPoint x: 440, endPoint y: 85, distance: 11.2
click at [440, 85] on p "✅Tipo: bolígrafo reparador de rayones." at bounding box center [549, 93] width 221 height 17
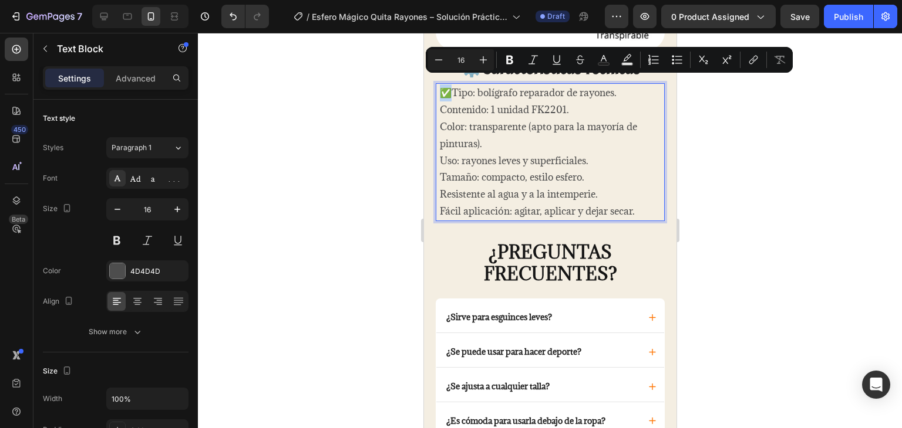
copy p "✅"
click at [437, 104] on div "✅Tipo: bolígrafo reparador de rayones. Contenido: 1 unidad FK2201. Color: trans…" at bounding box center [549, 151] width 229 height 137
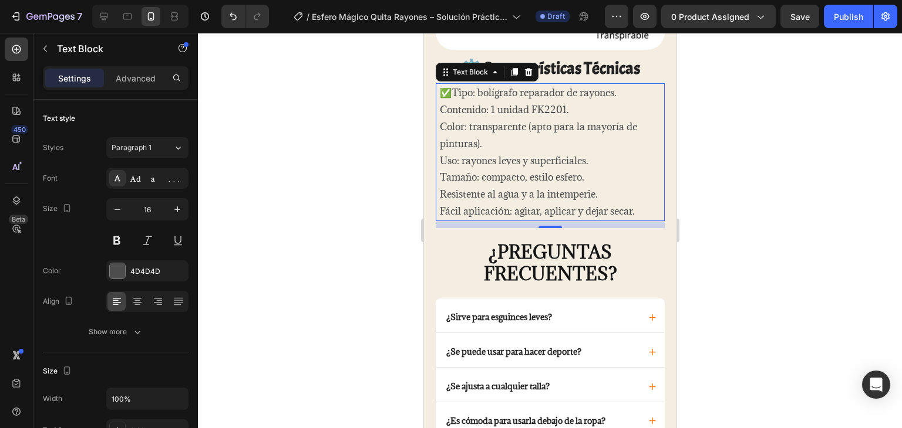
click at [441, 102] on p "Contenido: 1 unidad FK2201." at bounding box center [549, 110] width 221 height 17
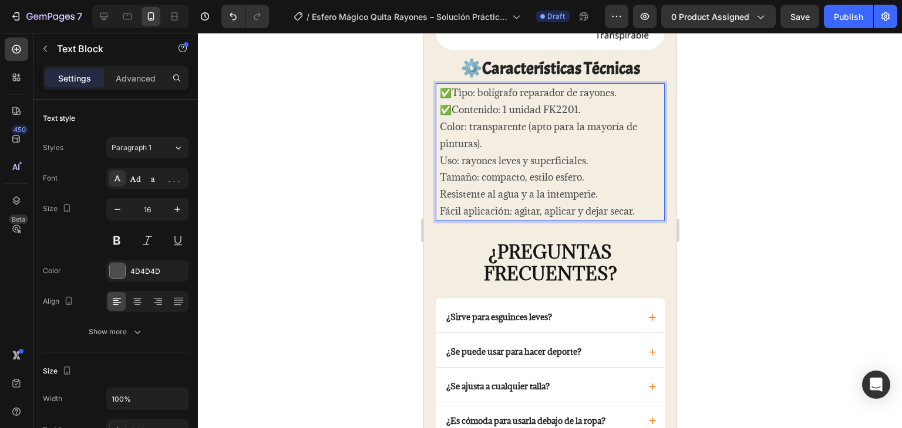
click at [441, 119] on p "Color: transparente (apto para la mayoría de pinturas)." at bounding box center [549, 136] width 221 height 34
click at [439, 153] on p "Uso: rayones leves y superficiales." at bounding box center [549, 161] width 221 height 17
click at [440, 170] on p "Tamaño: compacto, estilo esfero." at bounding box center [549, 177] width 221 height 17
click at [438, 188] on div "✅Tipo: bolígrafo reparador de rayones. ✅Contenido: 1 unidad FK2201. ✅Color: tra…" at bounding box center [549, 151] width 223 height 137
click at [438, 203] on div "✅Tipo: bolígrafo reparador de rayones. ✅Contenido: 1 unidad FK2201. ✅Color: tra…" at bounding box center [549, 151] width 223 height 137
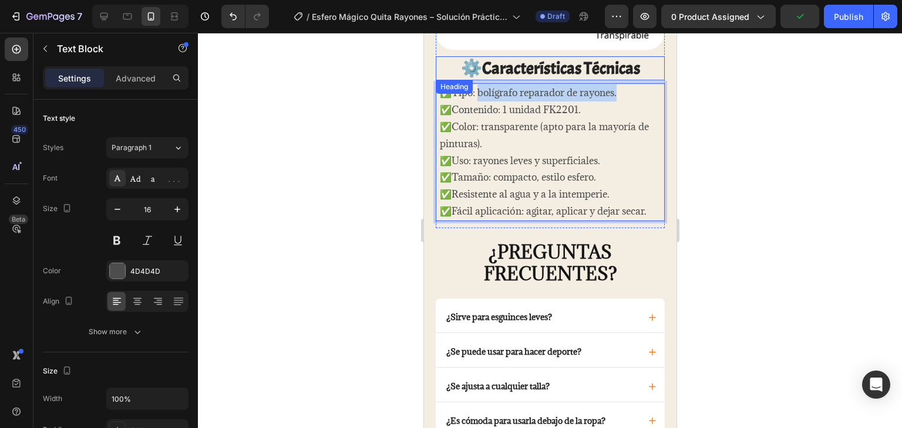
drag, startPoint x: 479, startPoint y: 85, endPoint x: 642, endPoint y: 71, distance: 163.2
click at [642, 71] on div "Image ⚙️Características Técnicas Heading ✅Tipo: bolígrafo reparador de rayones.…" at bounding box center [549, 24] width 229 height 407
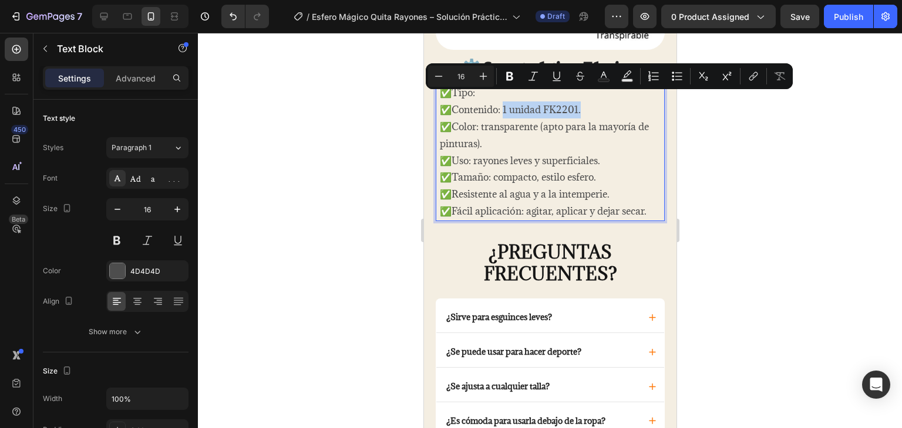
drag, startPoint x: 596, startPoint y: 102, endPoint x: 503, endPoint y: 100, distance: 93.3
click at [503, 102] on p "✅Contenido: 1 unidad FK2201." at bounding box center [549, 110] width 221 height 17
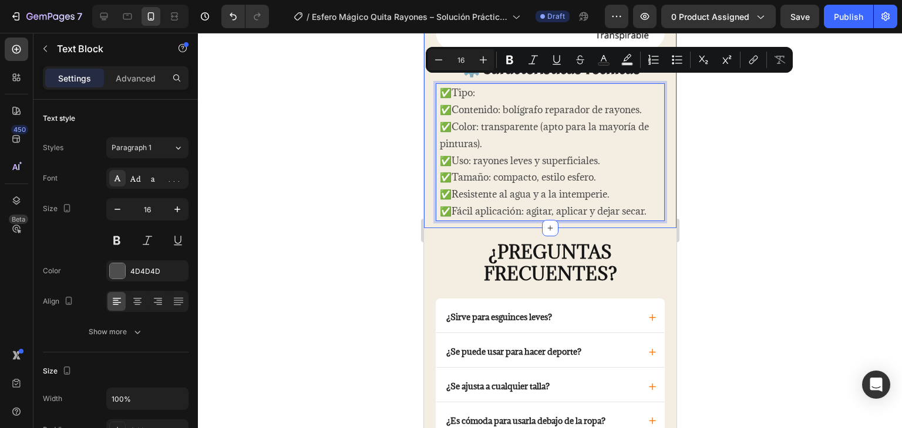
drag, startPoint x: 496, startPoint y: 83, endPoint x: 431, endPoint y: 89, distance: 65.4
click at [431, 89] on div "Image ⚙️Características Técnicas Heading ✅Tipo: ✅Contenido: bolígrafo reparador…" at bounding box center [549, 24] width 252 height 407
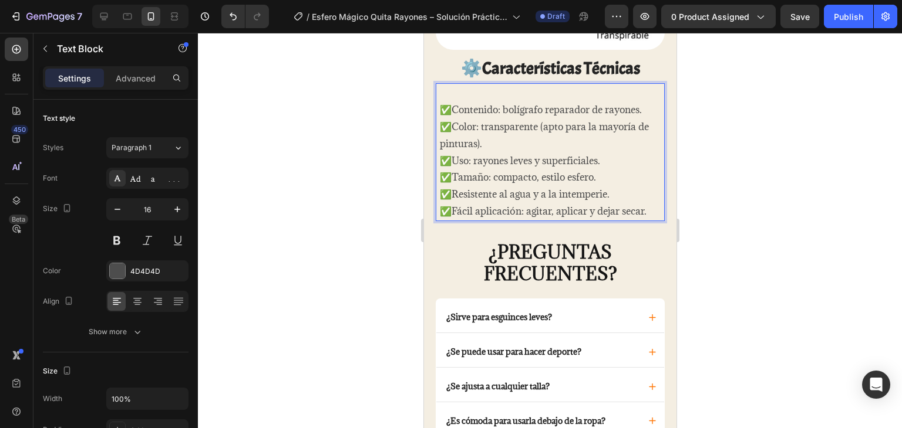
click at [445, 102] on p "✅Contenido: bolígrafo reparador de rayones." at bounding box center [549, 110] width 221 height 17
click at [440, 102] on p "✅Contenido: bolígrafo reparador de rayones." at bounding box center [549, 110] width 221 height 17
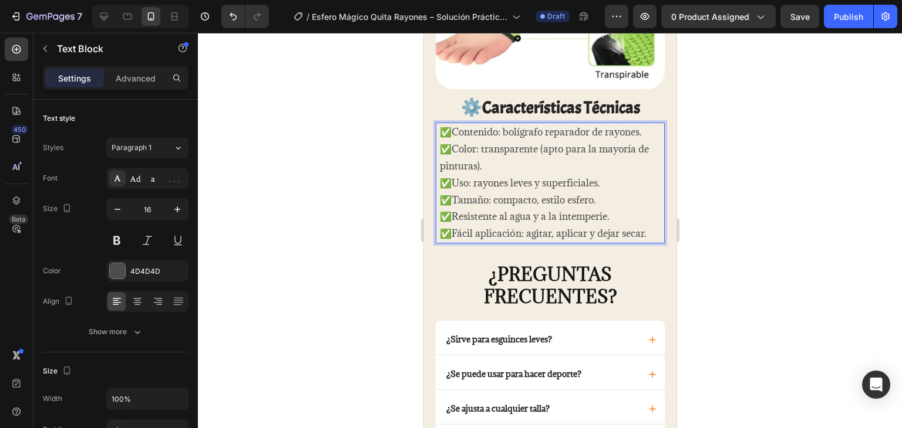
scroll to position [2097, 0]
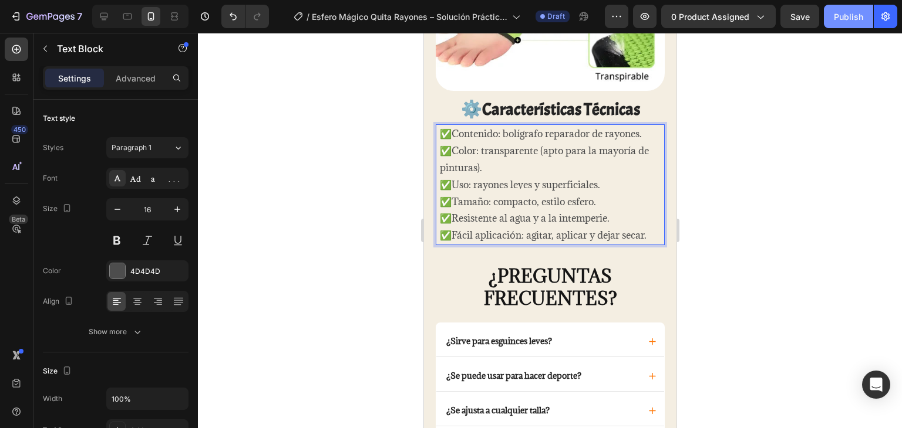
click at [855, 25] on button "Publish" at bounding box center [847, 16] width 49 height 23
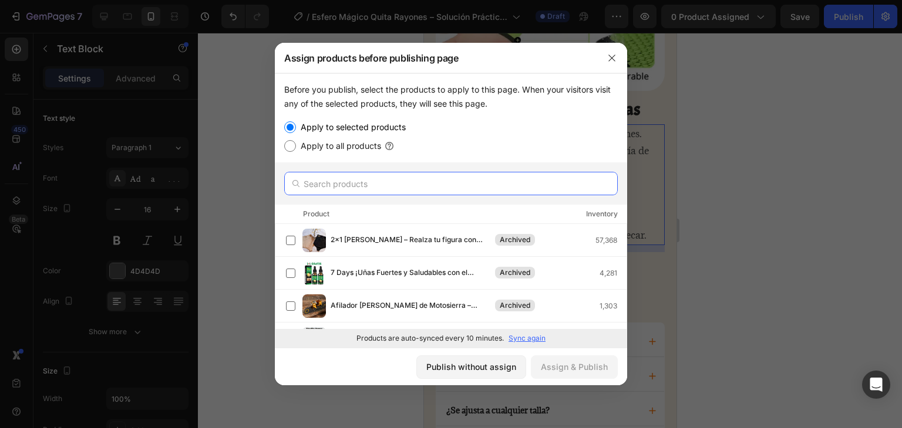
click at [464, 182] on input "text" at bounding box center [450, 183] width 333 height 23
click at [377, 178] on input "text" at bounding box center [450, 183] width 333 height 23
paste input "Esfero Mágico Quita Rayones – Solución Práctica para tu Carro"
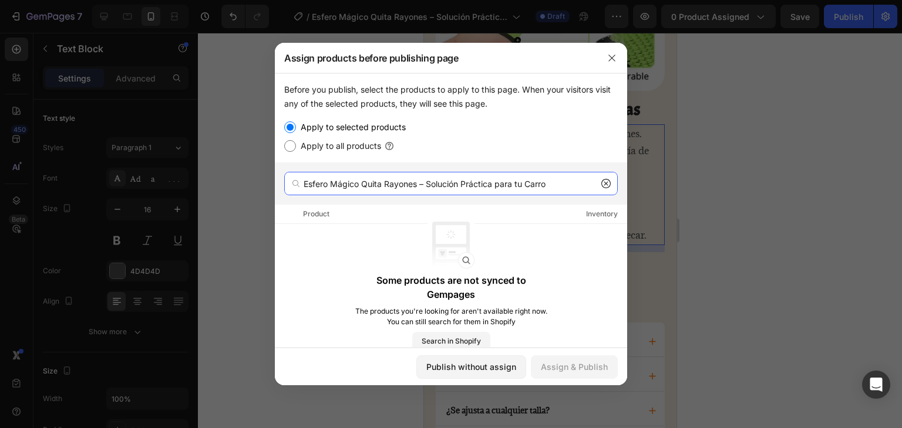
drag, startPoint x: 527, startPoint y: 188, endPoint x: 383, endPoint y: 175, distance: 145.0
click at [383, 175] on input "Esfero Mágico Quita Rayones – Solución Práctica para tu Carro" at bounding box center [450, 183] width 333 height 23
type input "Esfero Mágico Quita"
drag, startPoint x: 385, startPoint y: 181, endPoint x: 244, endPoint y: 185, distance: 140.9
click at [244, 185] on div "Assign products before publishing page Before you publish, select the products …" at bounding box center [451, 214] width 902 height 428
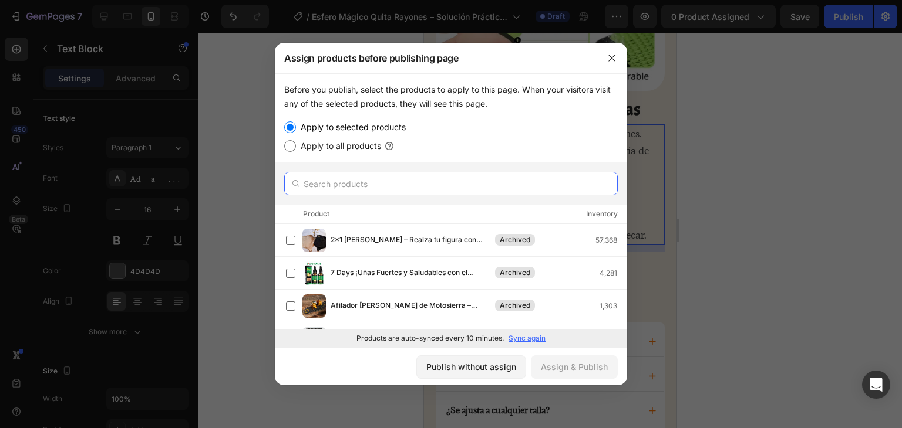
paste input "Esfero Mágico Quita Rayones – Solución Práctica para tu Carro"
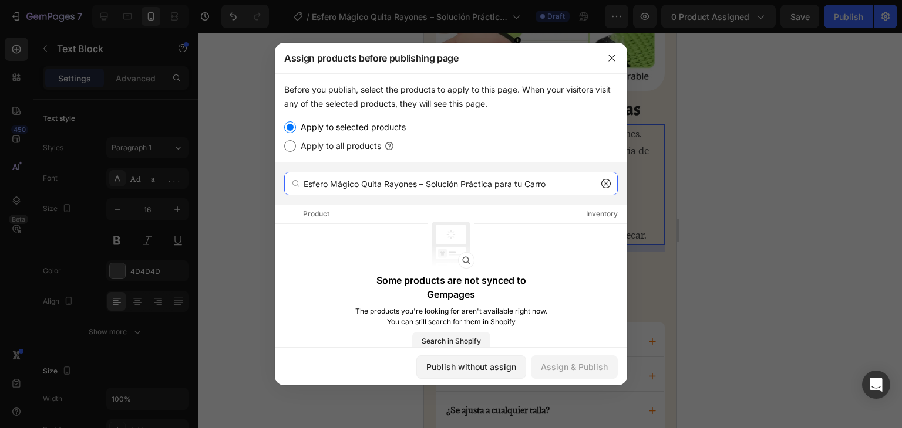
drag, startPoint x: 557, startPoint y: 191, endPoint x: 380, endPoint y: 157, distance: 179.9
click at [380, 157] on div "Before you publish, select the products to apply to this page. When your visito…" at bounding box center [451, 210] width 352 height 275
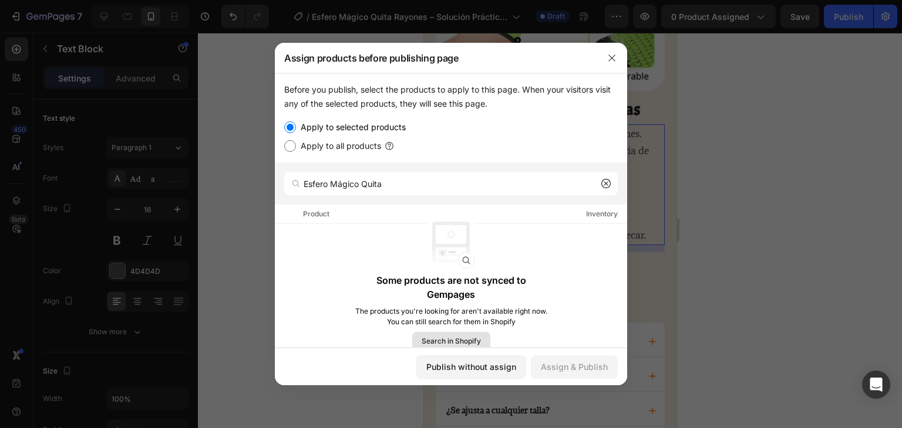
click at [464, 340] on span "Search in Shopify" at bounding box center [450, 341] width 59 height 11
click at [410, 184] on input "Esfero Mágico Quita" at bounding box center [450, 183] width 333 height 23
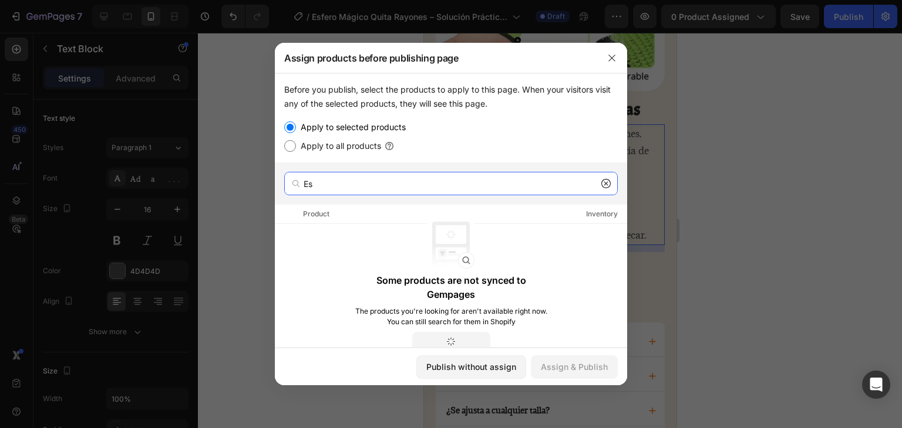
type input "E"
paste input "Esfero Mágico Quita Rayones – Solución Práctica para tu Carro"
drag, startPoint x: 555, startPoint y: 181, endPoint x: 109, endPoint y: 181, distance: 445.5
click at [109, 181] on div "Assign products before publishing page Before you publish, select the products …" at bounding box center [451, 214] width 902 height 428
paste input "text"
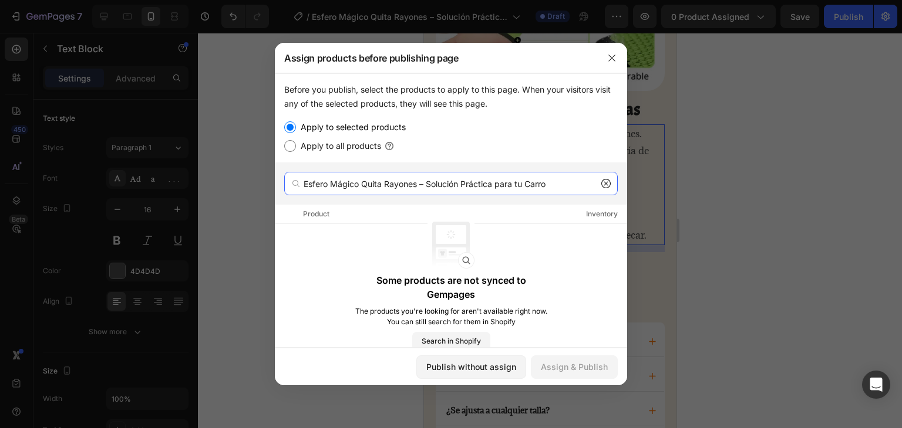
type input "Esfero Mágico Quita Rayones – Solución Práctica para tu Carro"
click at [457, 296] on p "Some products are not synced to Gempages" at bounding box center [451, 288] width 194 height 28
click at [604, 182] on icon at bounding box center [606, 184] width 4 height 4
click at [533, 181] on input "text" at bounding box center [450, 183] width 333 height 23
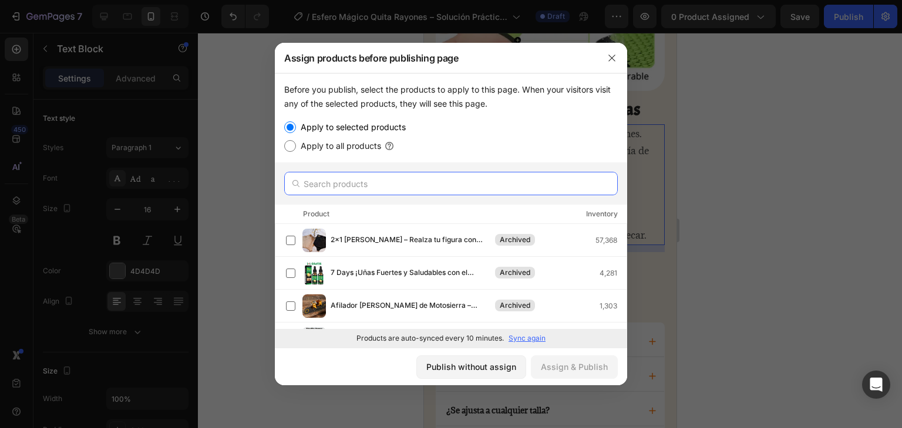
paste input "Esfero Mágico Quita Rayones – Solución Práctica para tu Carro"
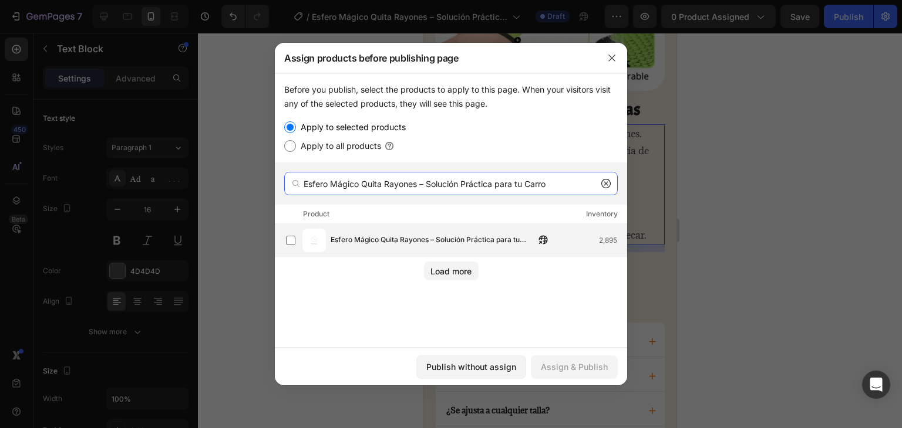
type input "Esfero Mágico Quita Rayones – Solución Práctica para tu Carro"
click at [526, 245] on span "Esfero Mágico Quita Rayones – Solución Práctica para tu Carro" at bounding box center [432, 240] width 204 height 13
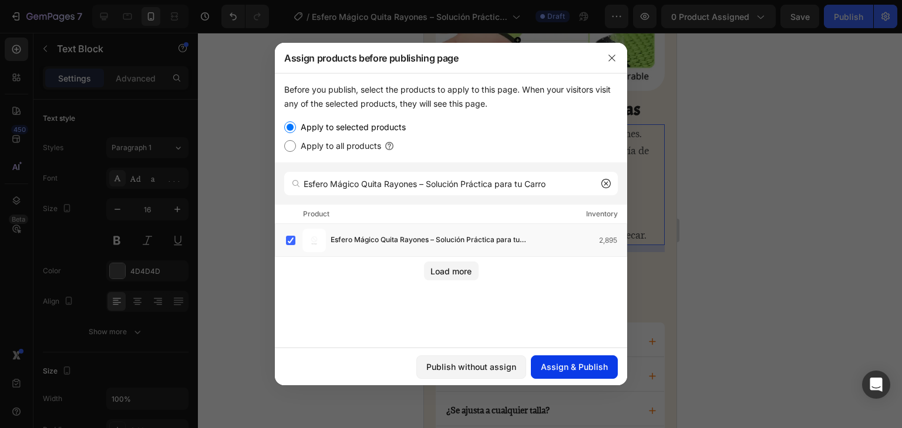
click at [588, 368] on div "Assign & Publish" at bounding box center [574, 367] width 67 height 12
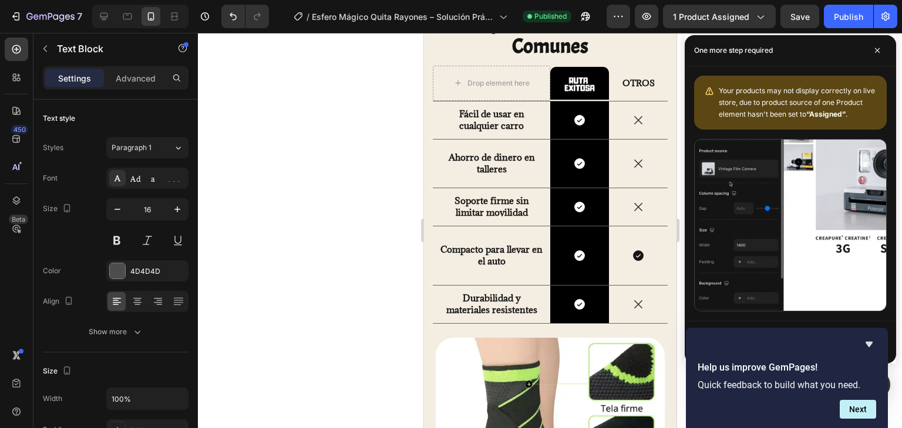
scroll to position [1629, 0]
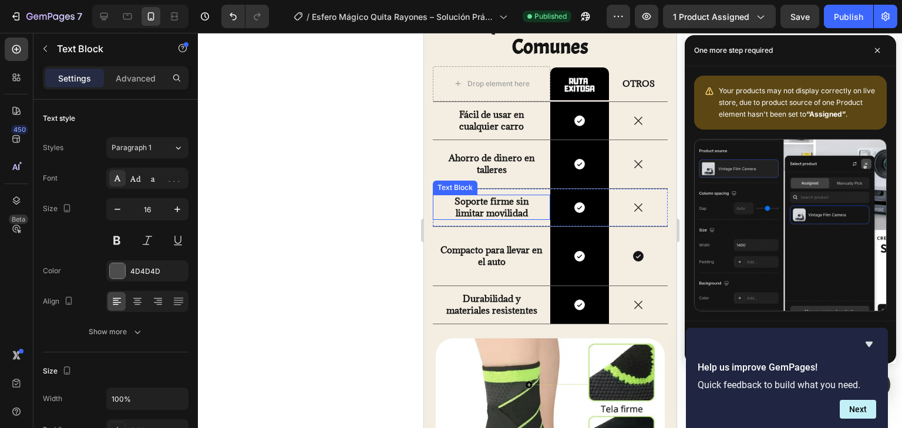
click at [524, 205] on p "Soporte firme sin limitar movilidad" at bounding box center [490, 207] width 103 height 23
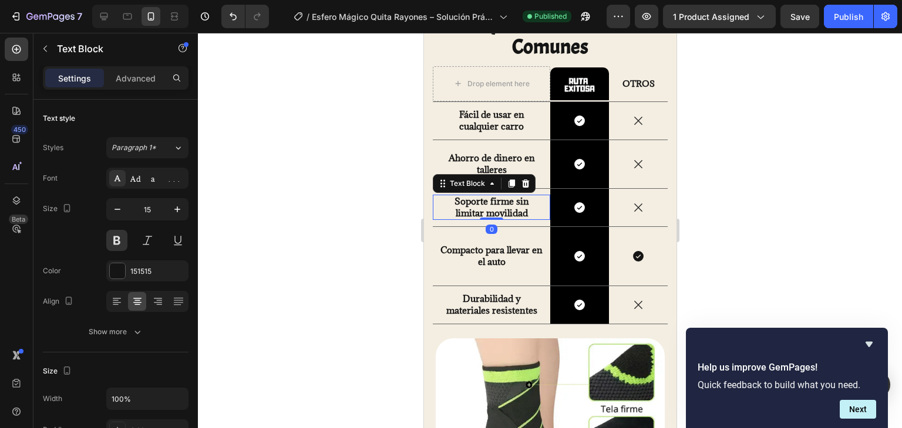
click at [524, 205] on p "Soporte firme sin limitar movilidad" at bounding box center [490, 207] width 103 height 23
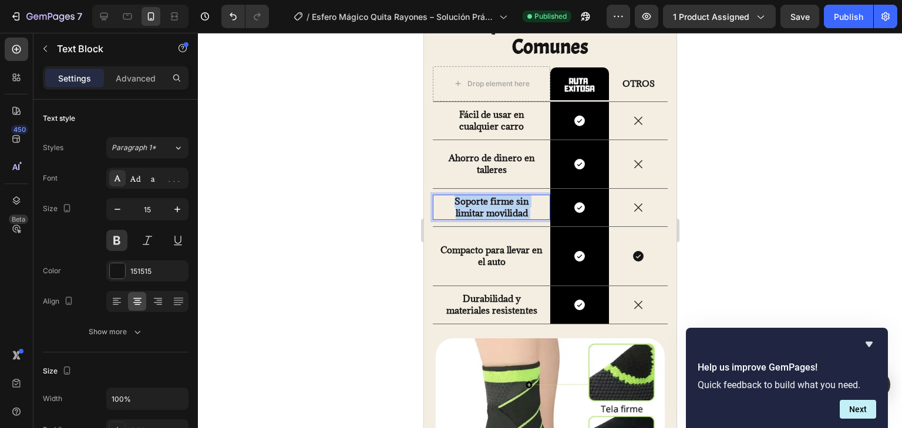
drag, startPoint x: 524, startPoint y: 205, endPoint x: 448, endPoint y: 197, distance: 76.7
click at [448, 197] on p "Soporte firme sin limitar movilidad" at bounding box center [490, 207] width 103 height 23
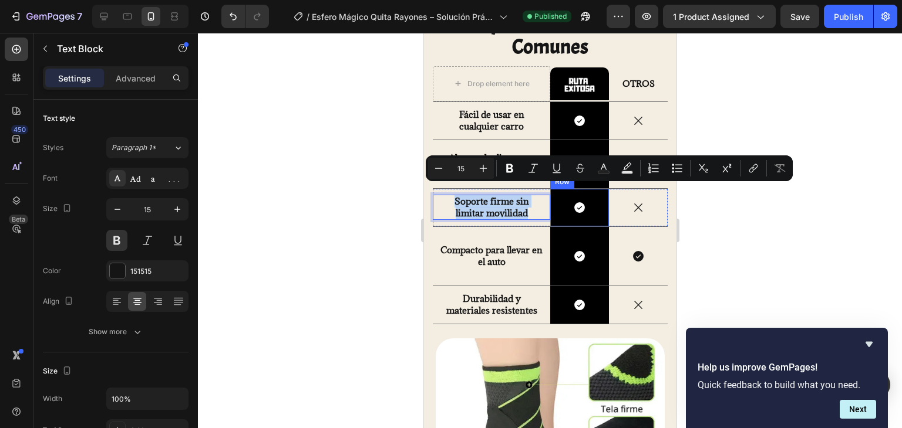
drag, startPoint x: 450, startPoint y: 191, endPoint x: 551, endPoint y: 208, distance: 102.3
click at [551, 208] on div "Soporte firme sin limitar movilidad Text Block 0 Icon Row Icon Row" at bounding box center [549, 208] width 235 height 38
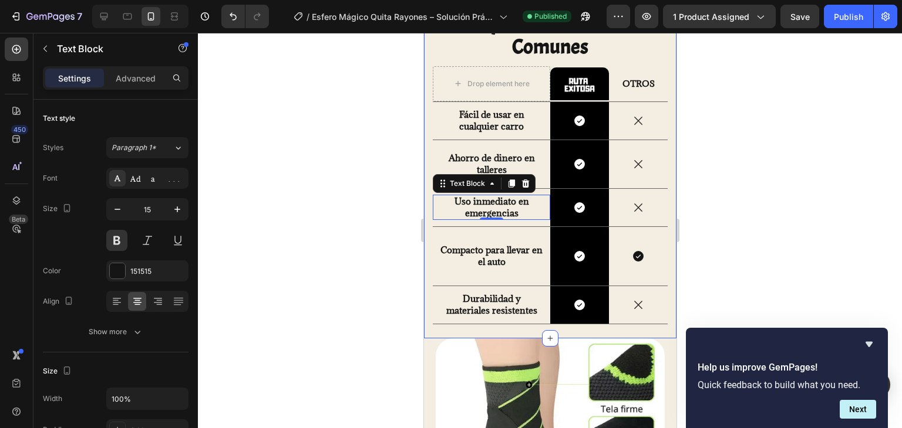
click at [400, 217] on div at bounding box center [550, 231] width 704 height 396
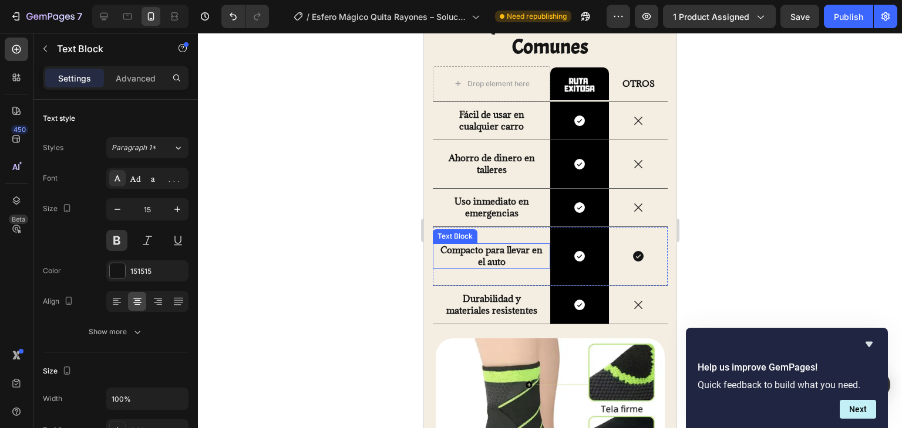
click at [509, 258] on p "Compacto para llevar en el auto" at bounding box center [490, 256] width 103 height 23
click at [515, 255] on p "Compacto para llevar en el auto" at bounding box center [490, 256] width 103 height 23
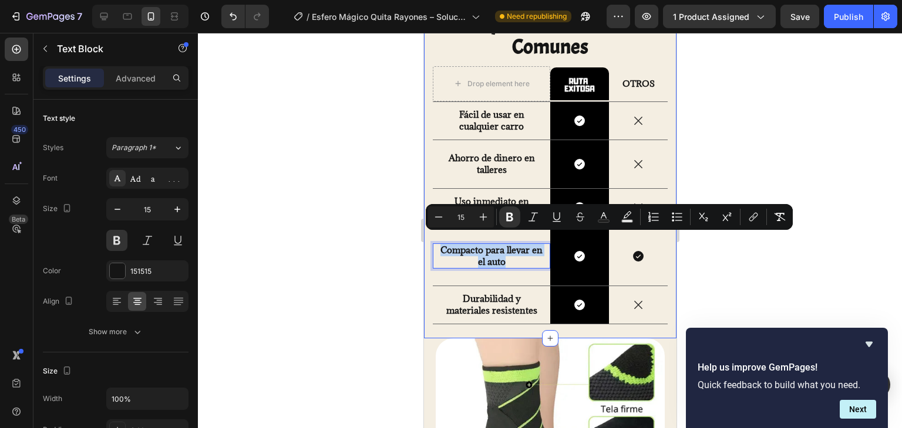
drag, startPoint x: 515, startPoint y: 255, endPoint x: 428, endPoint y: 245, distance: 87.4
click at [428, 245] on div "Image Nuestro Esfero Quita Rayones vs Métodos Comunes Heading Drop element here…" at bounding box center [549, 42] width 252 height 592
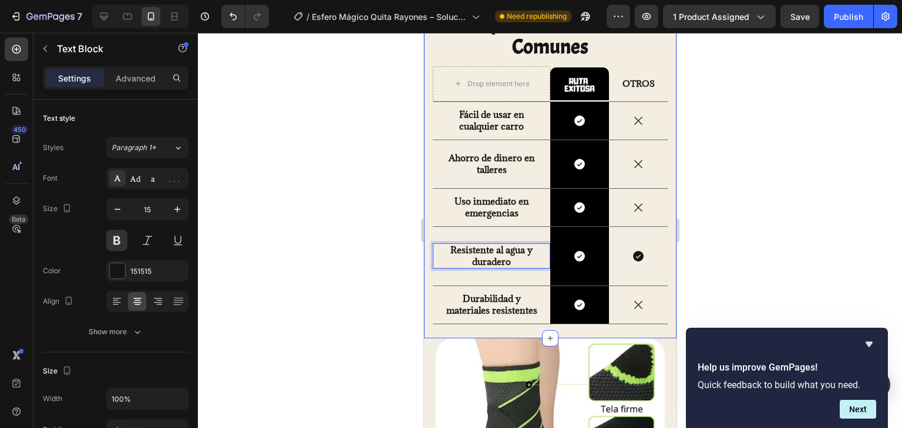
click at [379, 218] on div at bounding box center [550, 231] width 704 height 396
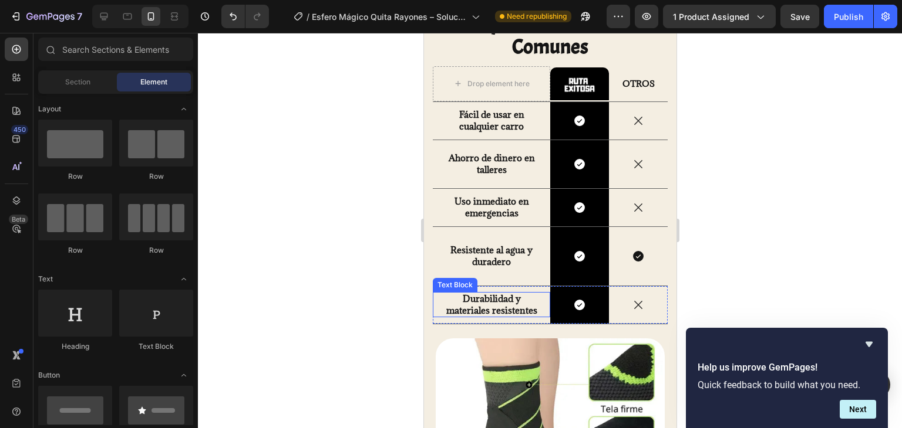
click at [503, 302] on strong "Durabilidad y materiales resistentes" at bounding box center [490, 304] width 91 height 23
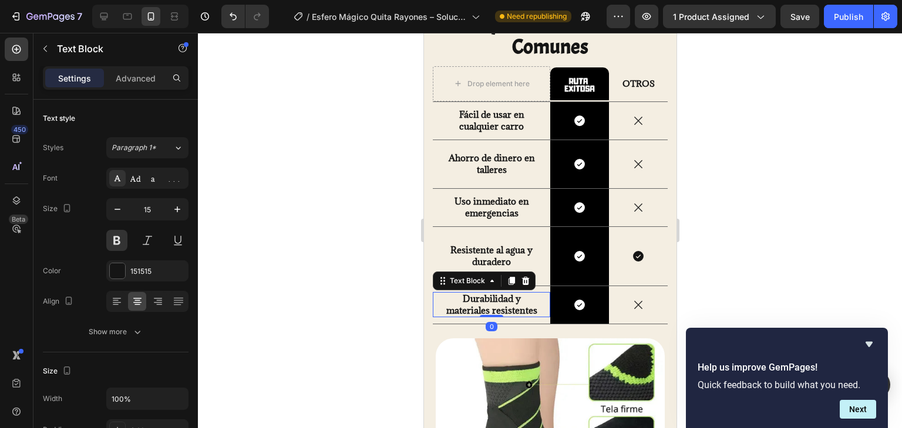
click at [503, 302] on strong "Durabilidad y materiales resistentes" at bounding box center [490, 304] width 91 height 23
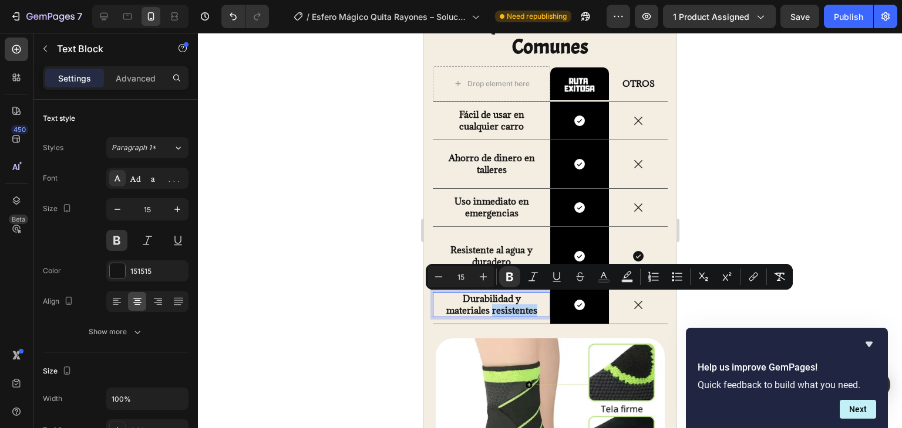
click at [533, 298] on strong "Durabilidad y materiales resistentes" at bounding box center [490, 304] width 91 height 23
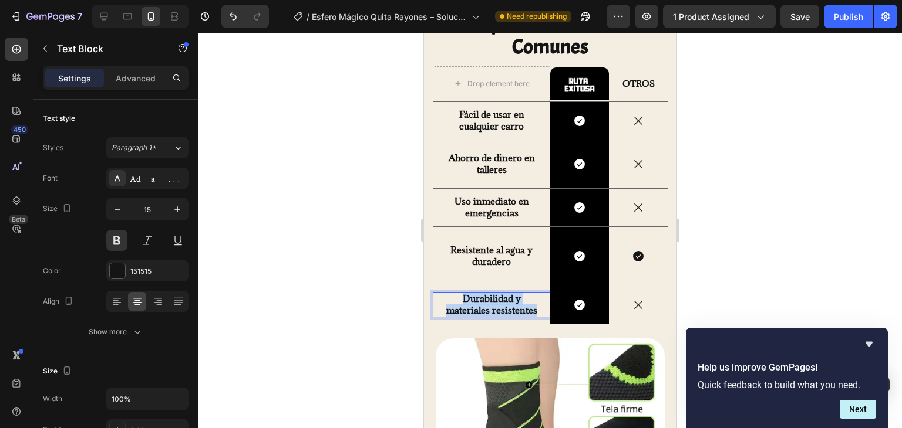
drag, startPoint x: 535, startPoint y: 298, endPoint x: 452, endPoint y: 288, distance: 83.3
click at [452, 293] on p "Durabilidad y materiales resistentes" at bounding box center [490, 304] width 103 height 23
click at [531, 293] on p "Compatibilidad con varios colores" at bounding box center [490, 304] width 103 height 23
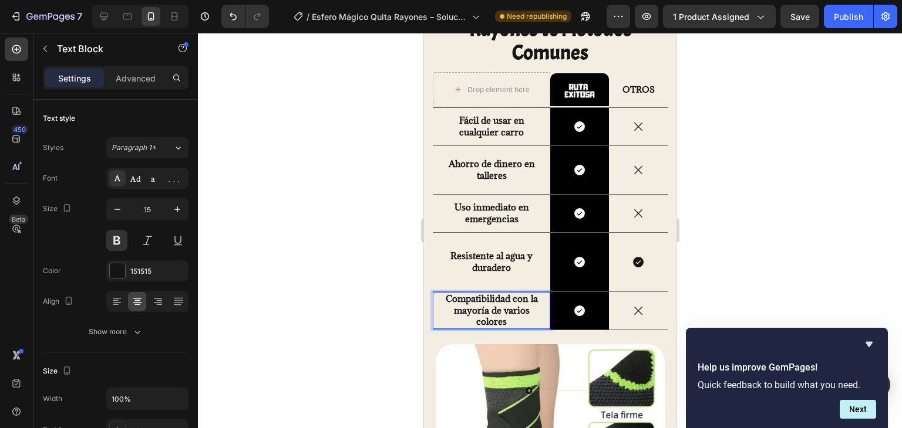
click at [529, 305] on p "Compatibilidad con la mayoría de varios colores" at bounding box center [490, 310] width 103 height 35
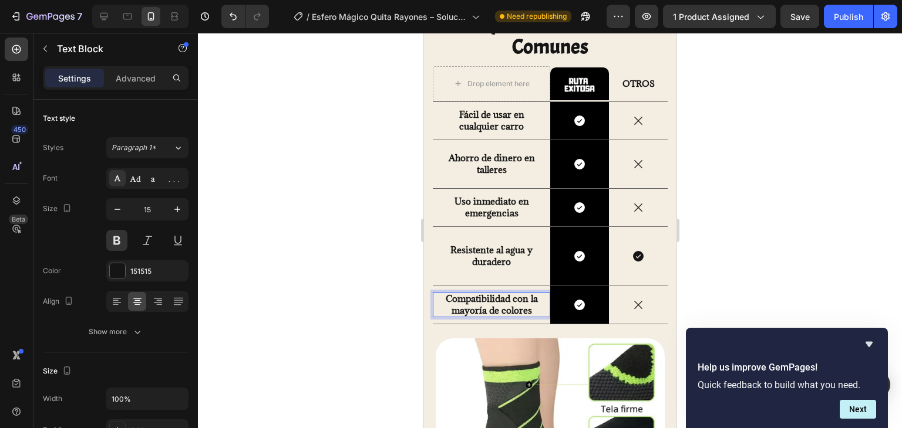
click at [374, 260] on div at bounding box center [550, 231] width 704 height 396
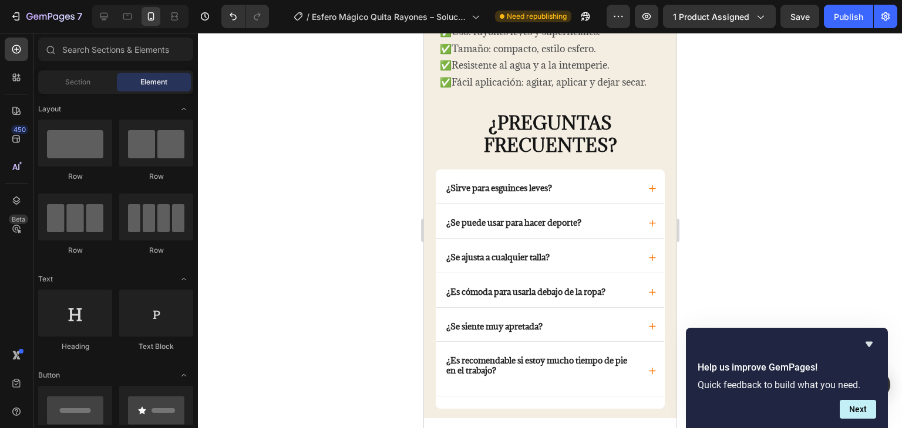
scroll to position [2251, 0]
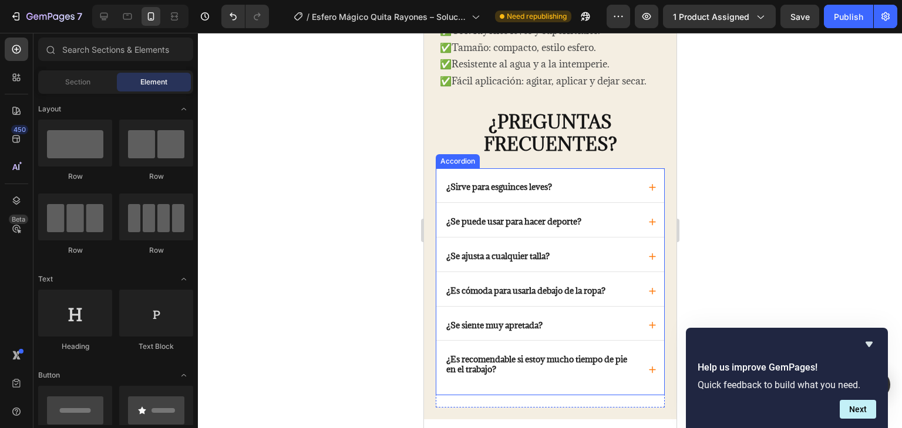
click at [445, 183] on p "¿Sirve para esguinces leves?" at bounding box center [498, 188] width 106 height 10
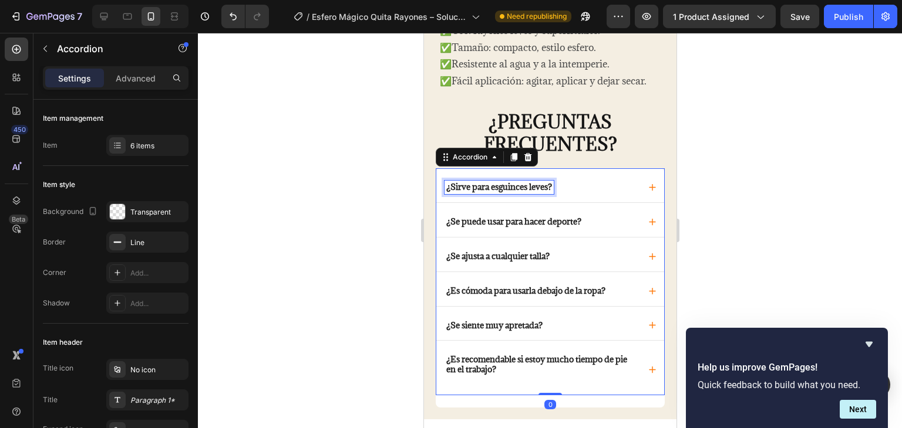
click at [445, 183] on p "¿Sirve para esguinces leves?" at bounding box center [498, 188] width 106 height 10
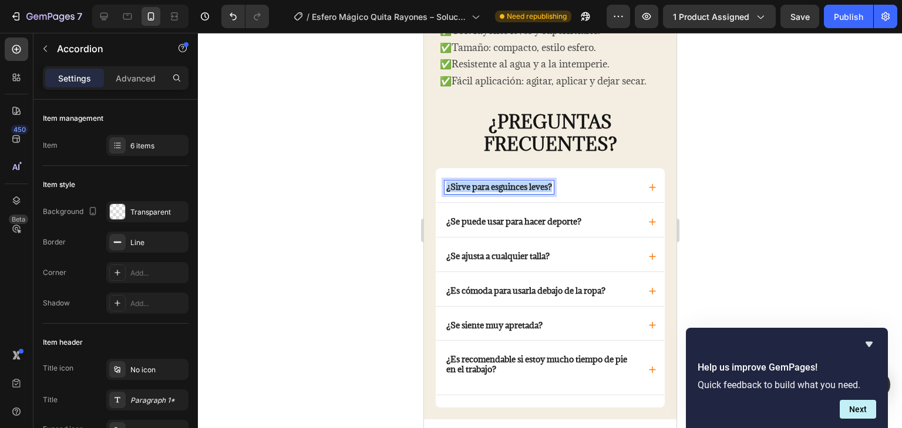
drag, startPoint x: 445, startPoint y: 181, endPoint x: 553, endPoint y: 177, distance: 108.1
click at [551, 183] on p "¿Sirve para esguinces leves?" at bounding box center [498, 188] width 106 height 10
click at [648, 184] on icon at bounding box center [651, 188] width 7 height 8
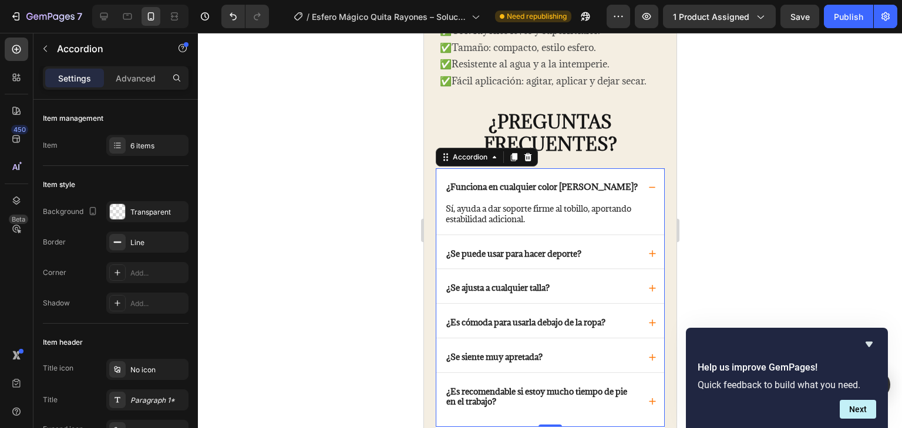
click at [542, 218] on div "Sí, ayuda a dar soporte firme al tobillo, aportando estabilidad adicional. Text…" at bounding box center [550, 218] width 228 height 32
click at [532, 204] on p "Sí, ayuda a dar soporte firme al tobillo, aportando estabilidad adicional." at bounding box center [549, 214] width 209 height 21
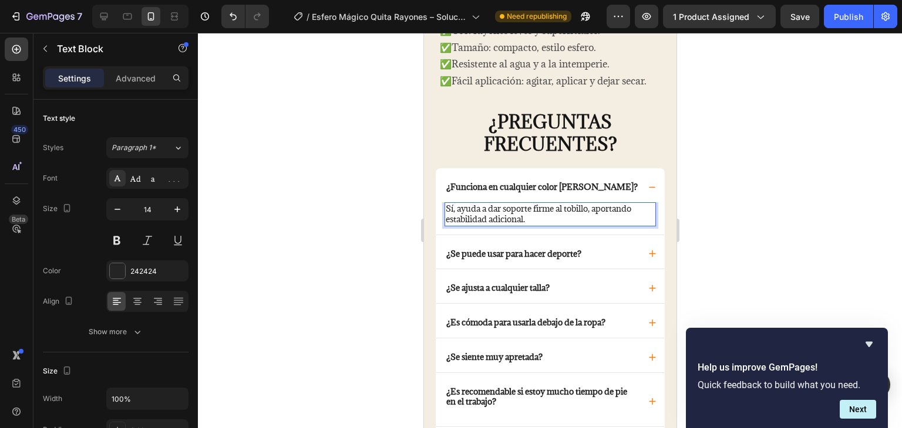
click at [527, 205] on p "Sí, ayuda a dar soporte firme al tobillo, aportando estabilidad adicional." at bounding box center [549, 214] width 209 height 21
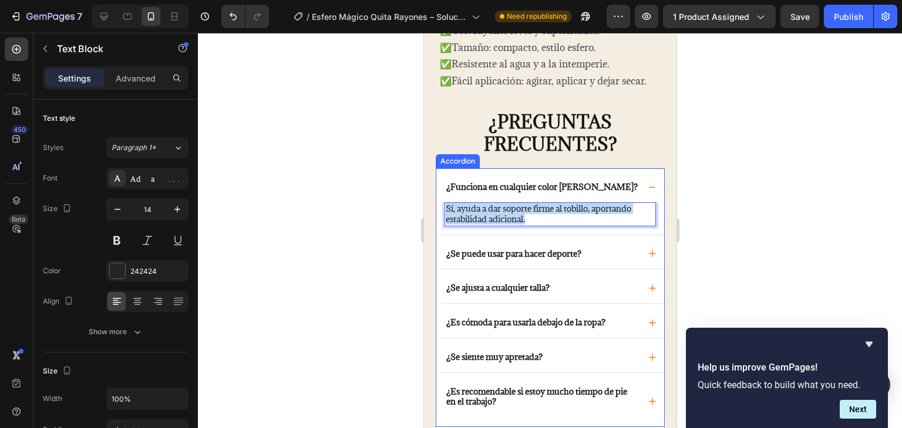
drag, startPoint x: 531, startPoint y: 211, endPoint x: 433, endPoint y: 201, distance: 99.1
click at [433, 201] on div "¿PREGUNTAS FRECUENTES? Text block ¿Funciona en cualquier color [PERSON_NAME]? S…" at bounding box center [549, 274] width 252 height 353
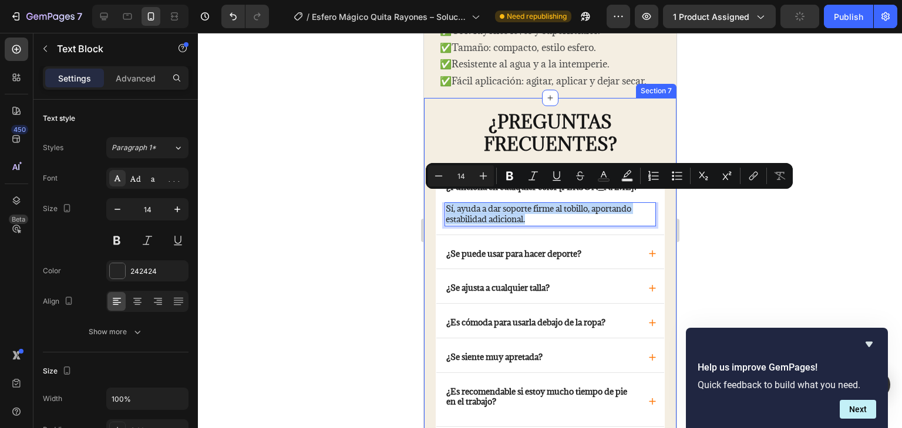
click at [433, 201] on div "¿PREGUNTAS FRECUENTES? Text block ¿Funciona en cualquier color [PERSON_NAME]? S…" at bounding box center [549, 274] width 252 height 353
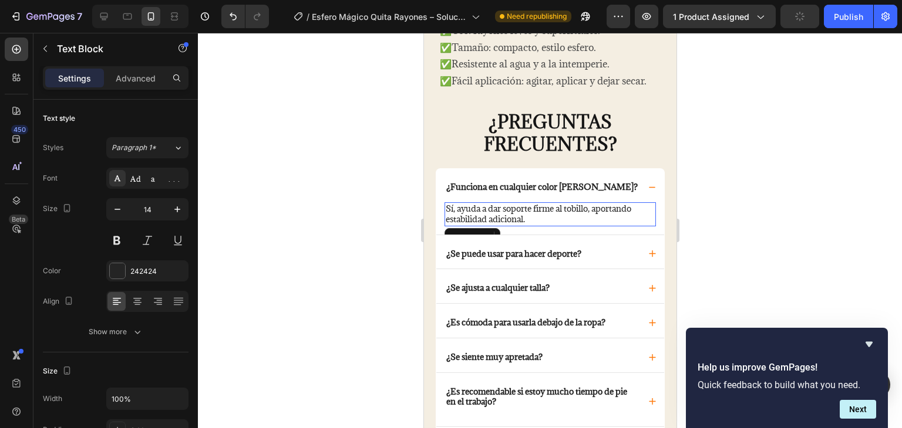
click at [529, 214] on p "Sí, ayuda a dar soporte firme al tobillo, aportando estabilidad adicional." at bounding box center [549, 214] width 209 height 21
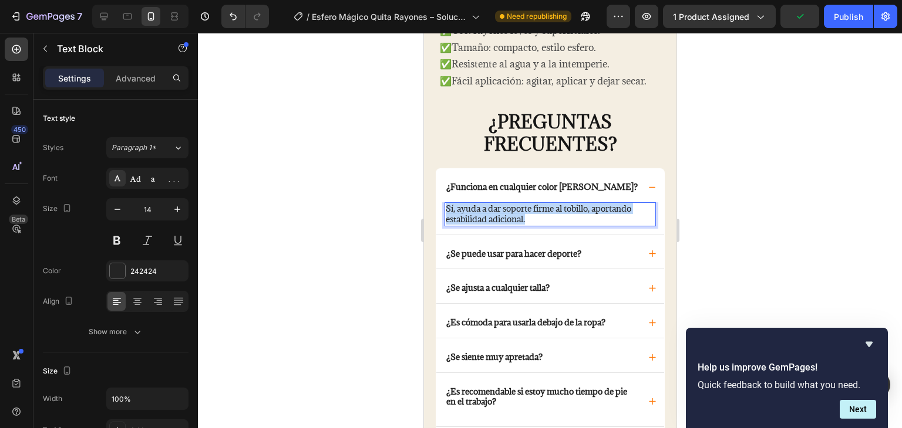
drag, startPoint x: 535, startPoint y: 210, endPoint x: 446, endPoint y: 200, distance: 89.2
click at [446, 204] on p "Sí, ayuda a dar soporte firme al tobillo, aportando estabilidad adicional." at bounding box center [549, 214] width 209 height 21
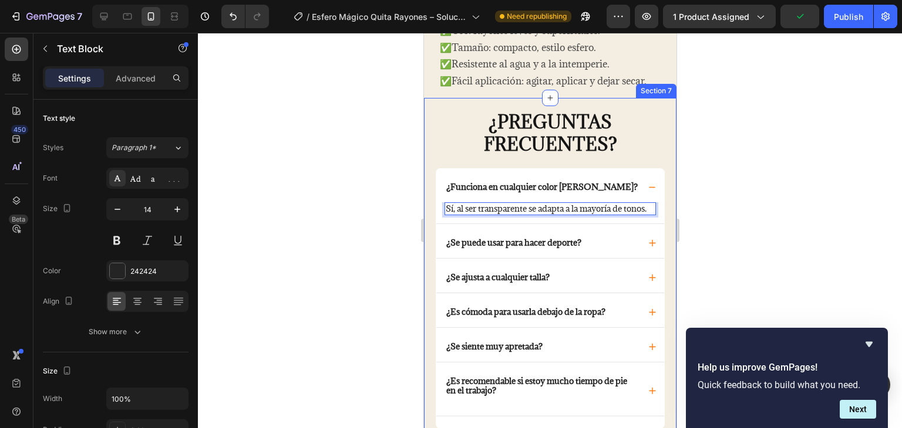
click at [387, 217] on div at bounding box center [550, 231] width 704 height 396
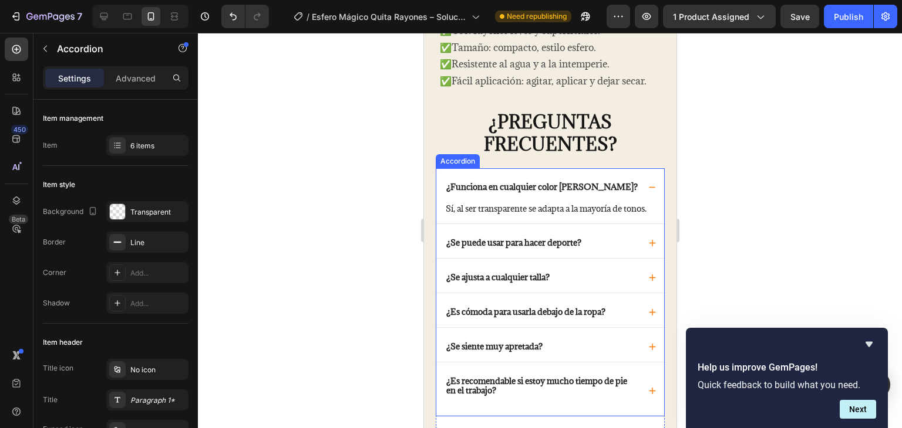
click at [458, 245] on p "¿Se puede usar para hacer deporte?" at bounding box center [512, 243] width 135 height 10
click at [443, 278] on div "¿Se ajusta a cualquier talla?" at bounding box center [550, 276] width 228 height 34
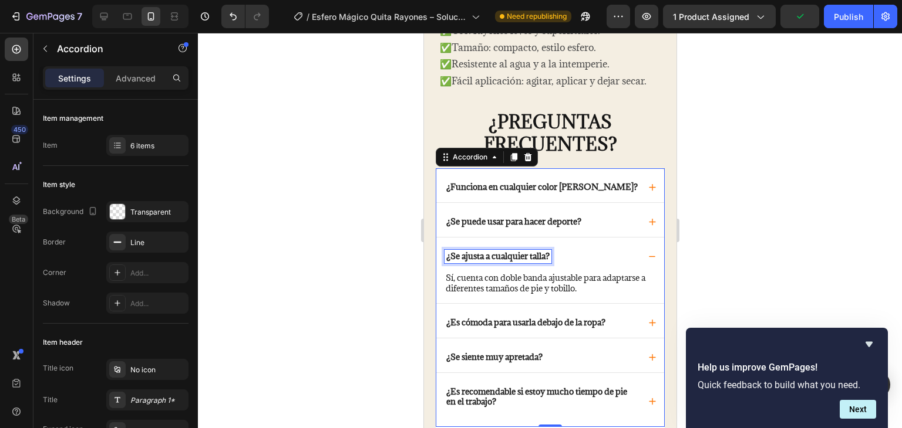
click at [451, 252] on p "¿Se ajusta a cualquier talla?" at bounding box center [496, 257] width 103 height 10
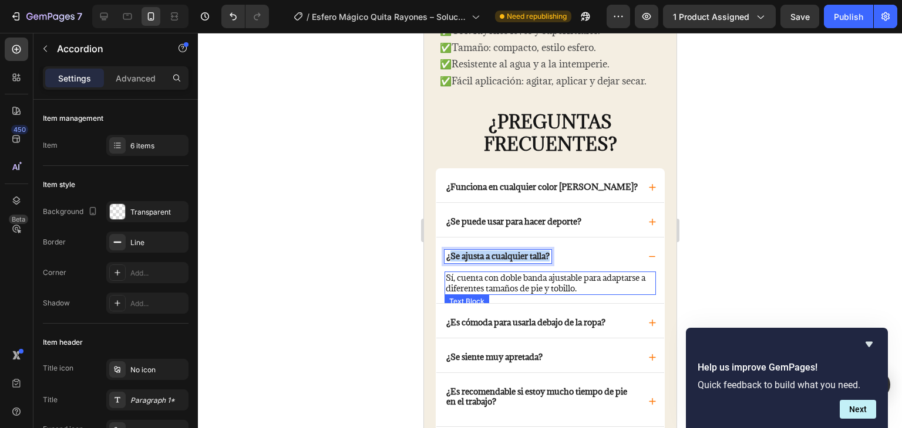
drag, startPoint x: 448, startPoint y: 245, endPoint x: 573, endPoint y: 262, distance: 126.2
click at [573, 262] on div "¿Se ajusta a cualquier talla? Sí, cuenta con doble banda ajustable para adaptar…" at bounding box center [550, 271] width 228 height 66
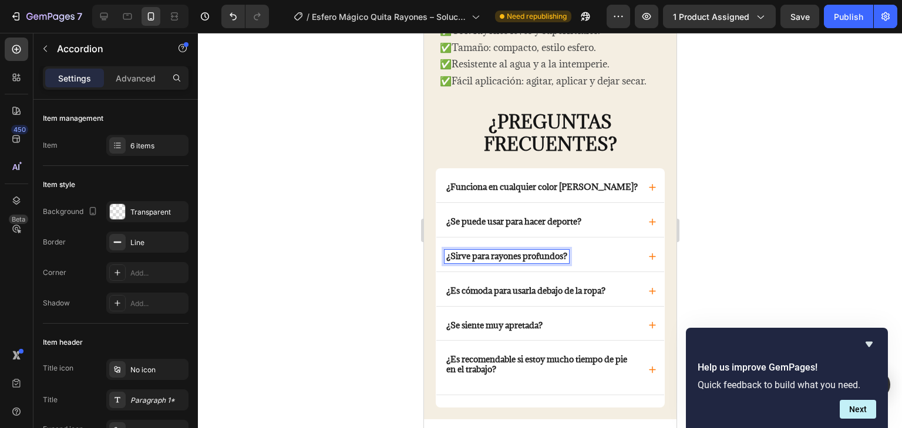
click at [635, 259] on div "¿Sirve para rayones profundos?" at bounding box center [550, 255] width 228 height 34
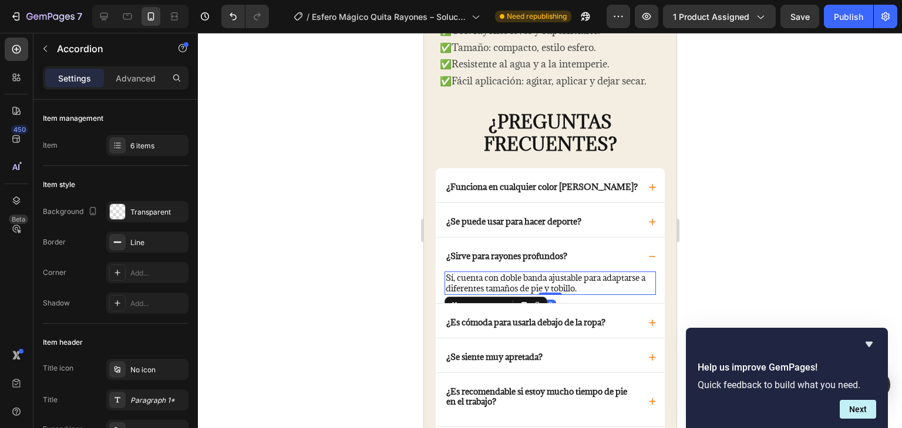
click at [610, 277] on p "Sí, cuenta con doble banda ajustable para adaptarse a diferentes tamaños de pie…" at bounding box center [549, 283] width 209 height 21
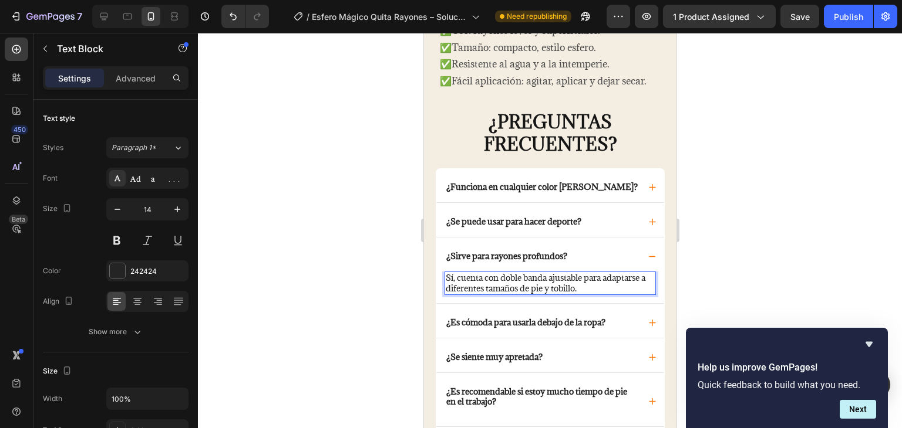
click at [622, 280] on p "Sí, cuenta con doble banda ajustable para adaptarse a diferentes tamaños de pie…" at bounding box center [549, 283] width 209 height 21
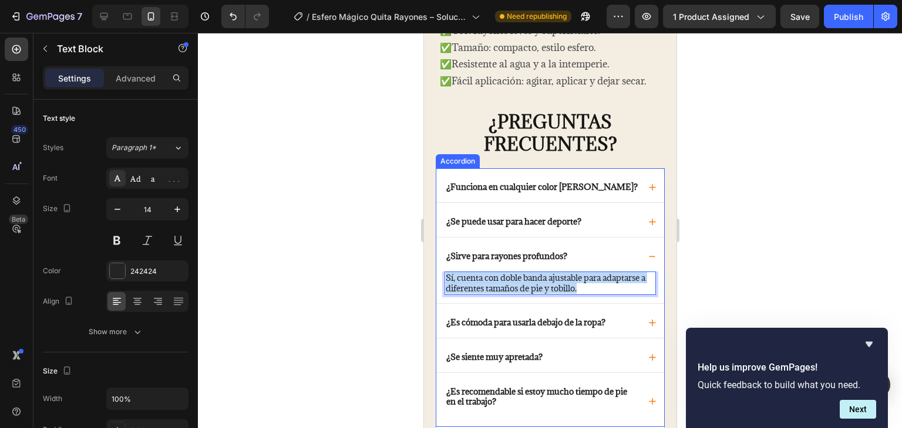
drag, startPoint x: 628, startPoint y: 279, endPoint x: 435, endPoint y: 261, distance: 194.0
click at [436, 261] on div "¿Sirve para rayones profundos? Sí, cuenta con doble banda ajustable para adapta…" at bounding box center [550, 271] width 228 height 66
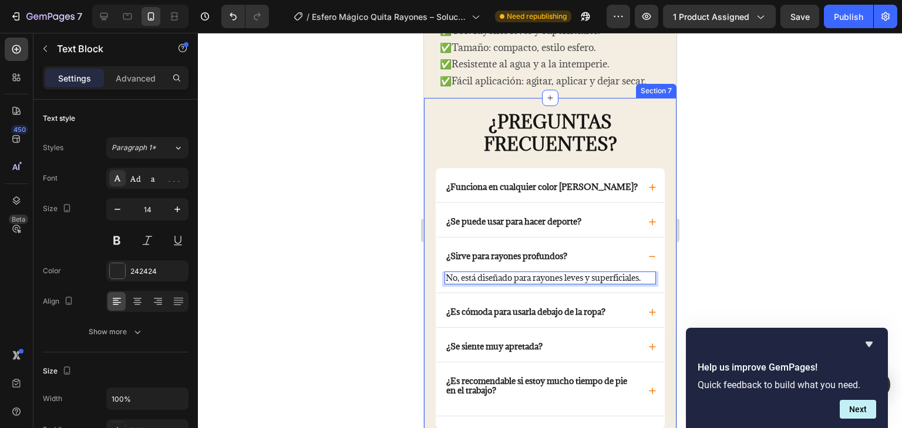
click at [391, 285] on div at bounding box center [550, 231] width 704 height 396
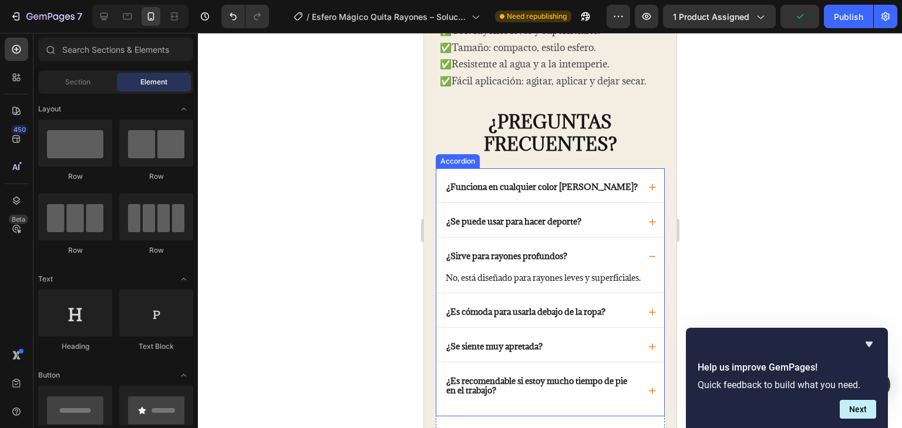
click at [582, 215] on div "¿Se puede usar para hacer deporte?" at bounding box center [513, 221] width 139 height 13
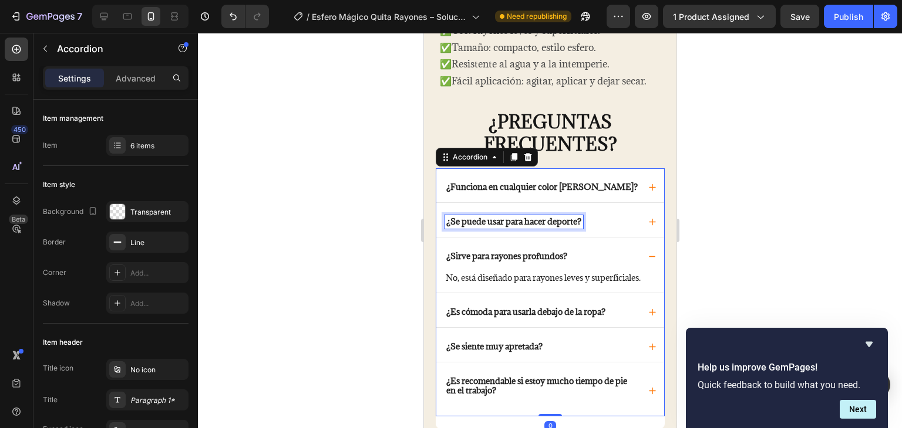
click at [582, 215] on div "¿Se puede usar para hacer deporte?" at bounding box center [513, 221] width 139 height 13
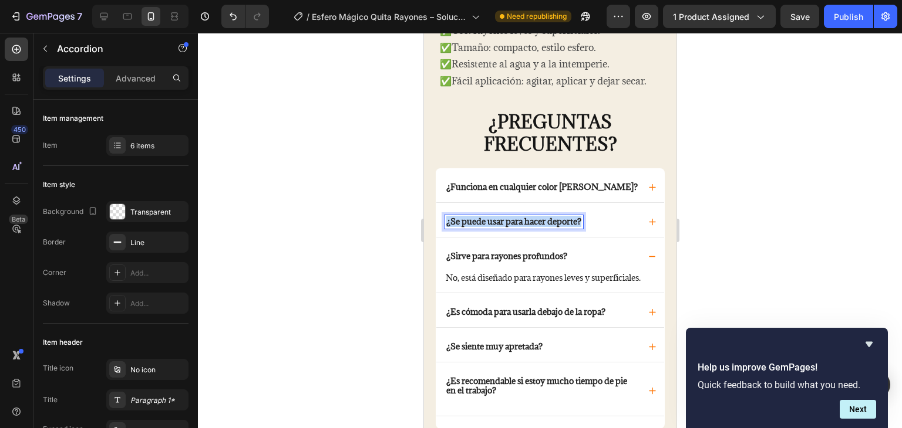
drag, startPoint x: 585, startPoint y: 212, endPoint x: 435, endPoint y: 207, distance: 149.7
click at [436, 207] on div "¿Se puede usar para hacer deporte?" at bounding box center [550, 220] width 228 height 34
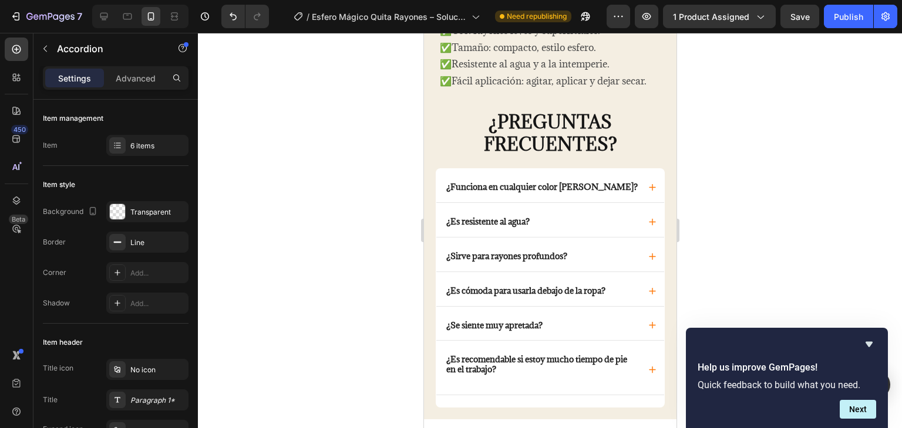
click at [599, 219] on div "¿Es resistente al agua?" at bounding box center [550, 220] width 228 height 34
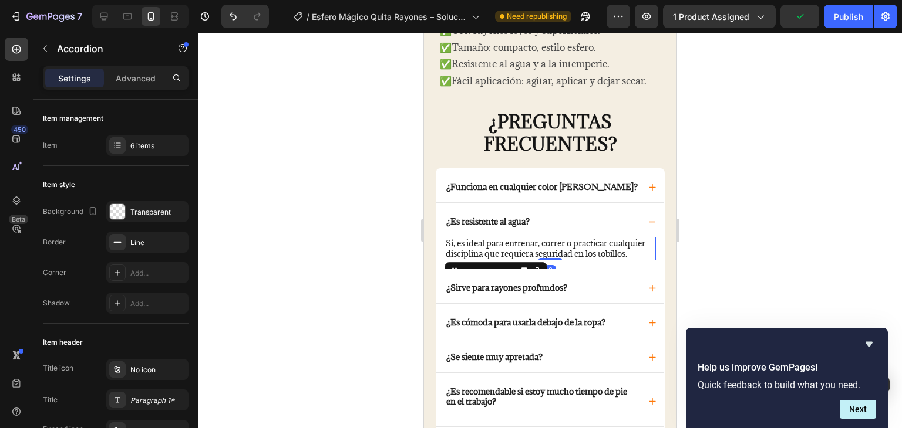
click at [477, 259] on p "Sí, es ideal para entrenar, correr o practicar cualquier disciplina que requier…" at bounding box center [549, 248] width 209 height 21
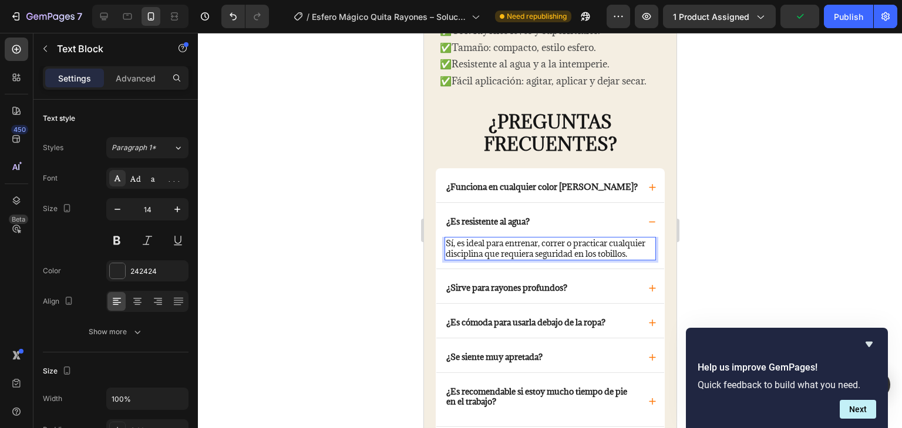
click at [481, 256] on p "Sí, es ideal para entrenar, correr o practicar cualquier disciplina que requier…" at bounding box center [549, 248] width 209 height 21
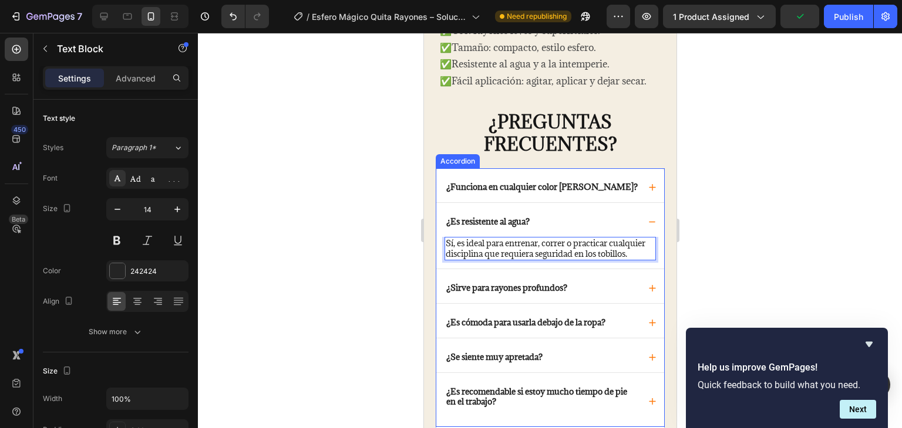
drag, startPoint x: 482, startPoint y: 255, endPoint x: 440, endPoint y: 233, distance: 48.3
click at [440, 237] on div "Sí, es ideal para entrenar, correr o practicar cualquier disciplina que requier…" at bounding box center [550, 253] width 228 height 32
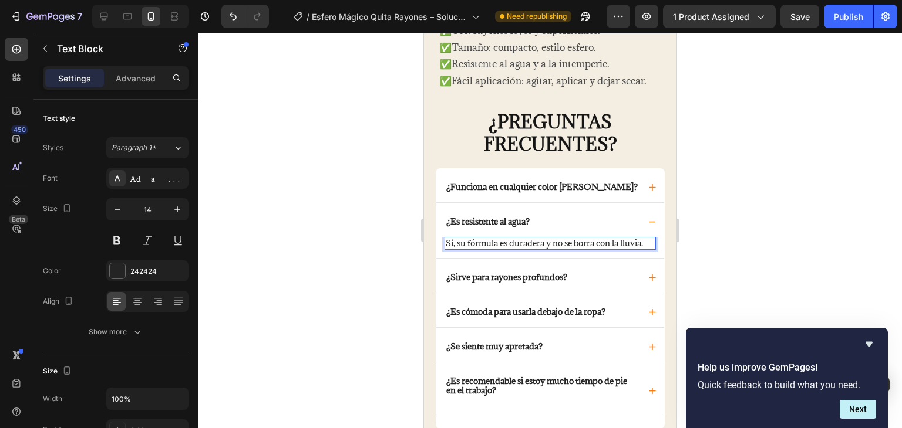
click at [400, 231] on div at bounding box center [550, 231] width 704 height 396
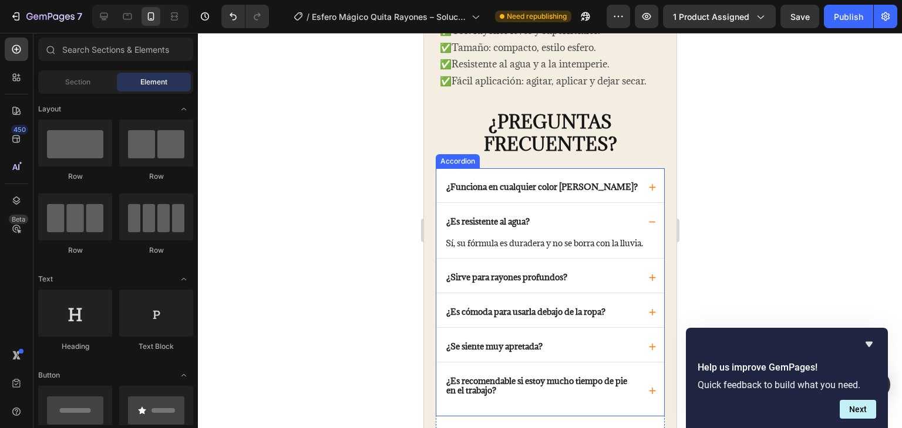
click at [482, 311] on p "¿Es cómoda para usarla debajo de la ropa?" at bounding box center [524, 313] width 159 height 10
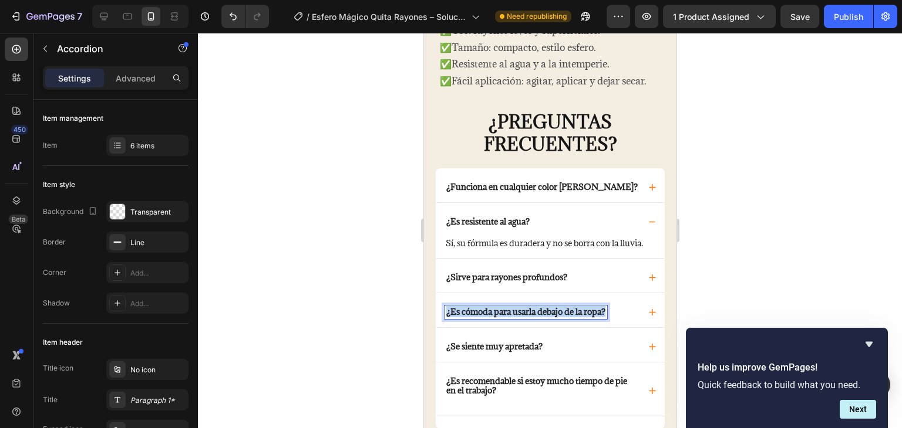
drag, startPoint x: 447, startPoint y: 313, endPoint x: 643, endPoint y: 320, distance: 196.8
click at [643, 320] on div "¿Es cómoda para usarla debajo de la ropa?" at bounding box center [550, 310] width 228 height 34
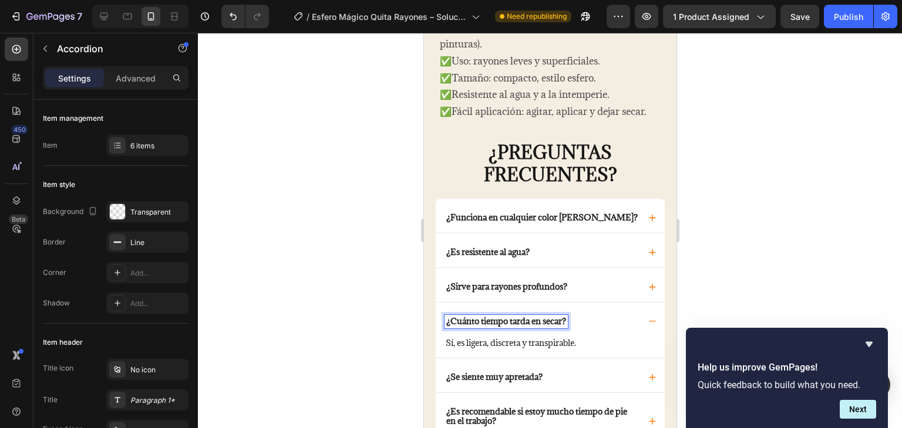
scroll to position [2219, 0]
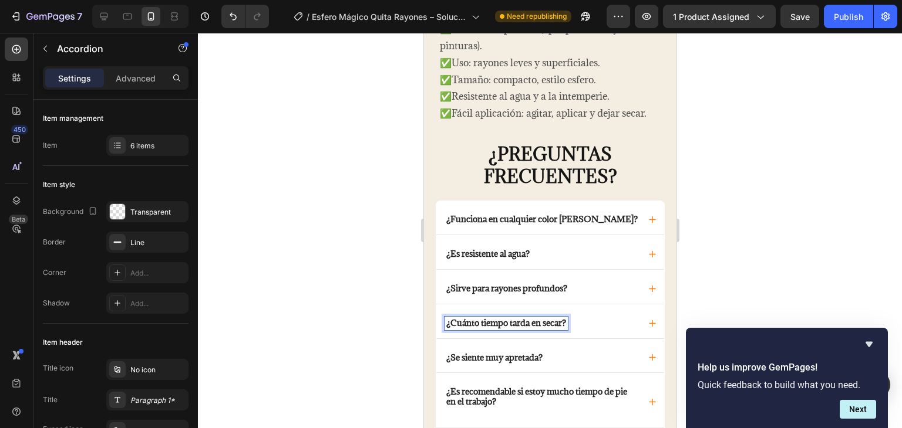
click at [617, 317] on div "¿Cuánto tiempo tarda en secar?" at bounding box center [541, 323] width 195 height 13
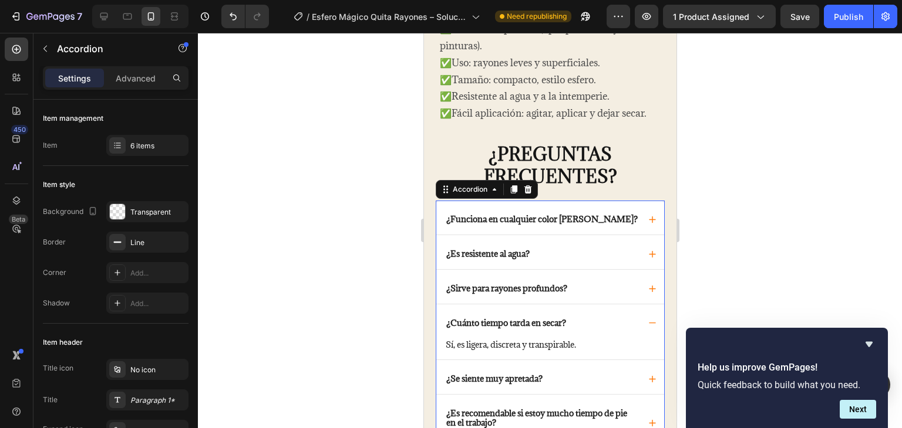
click at [583, 343] on div "Sí, es ligera, discreta y transpirable. Text Block" at bounding box center [550, 349] width 228 height 21
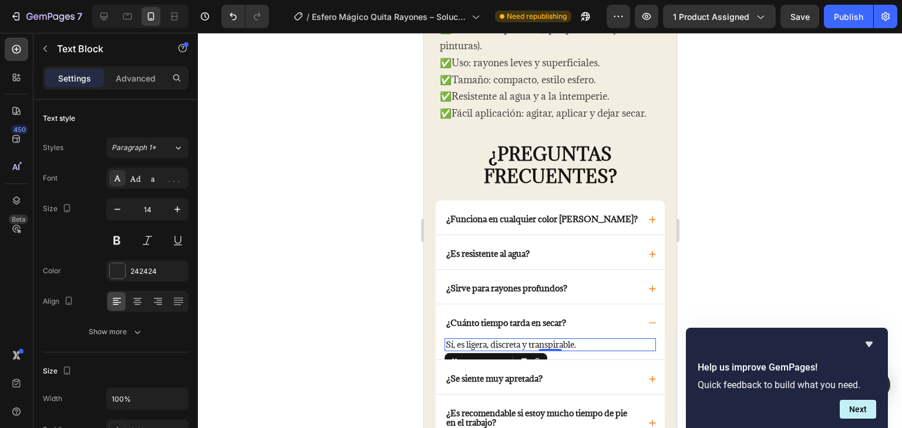
click at [582, 340] on p "Sí, es ligera, discreta y transpirable." at bounding box center [549, 345] width 209 height 11
drag, startPoint x: 582, startPoint y: 334, endPoint x: 415, endPoint y: 331, distance: 167.3
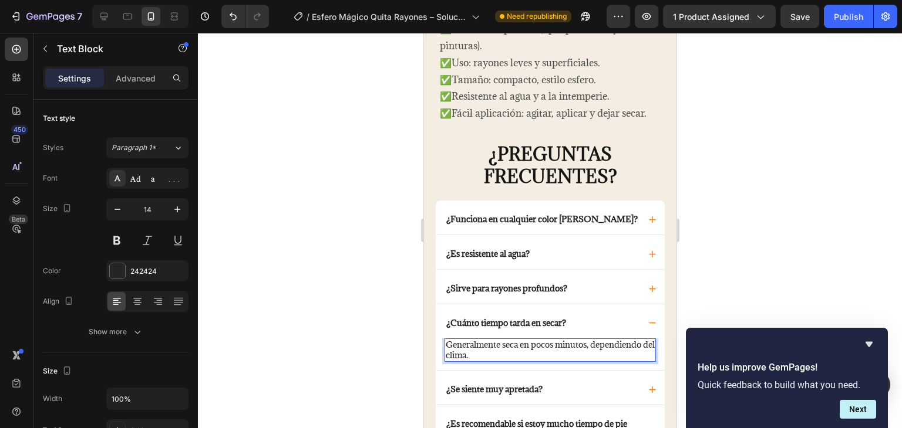
click at [409, 329] on div at bounding box center [550, 231] width 704 height 396
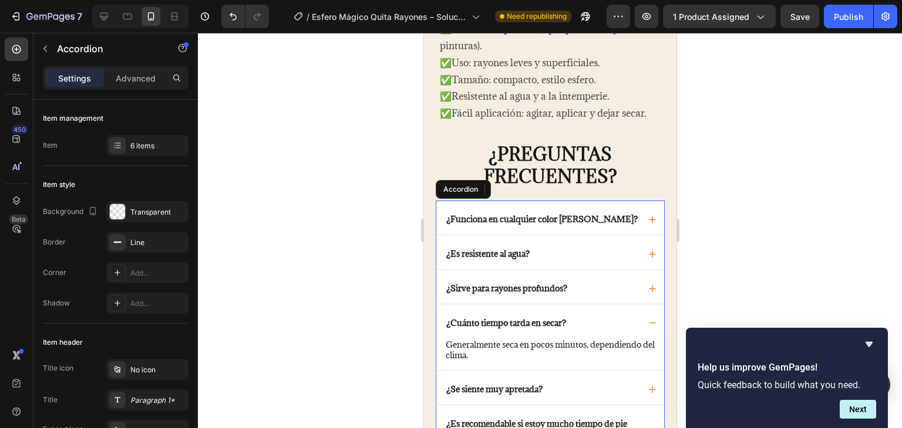
click at [499, 284] on p "¿Sirve para rayones profundos?" at bounding box center [505, 289] width 121 height 10
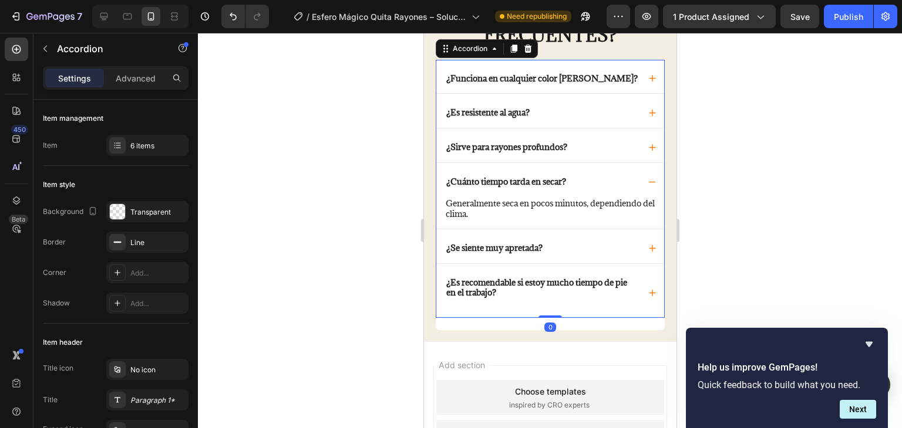
scroll to position [2354, 0]
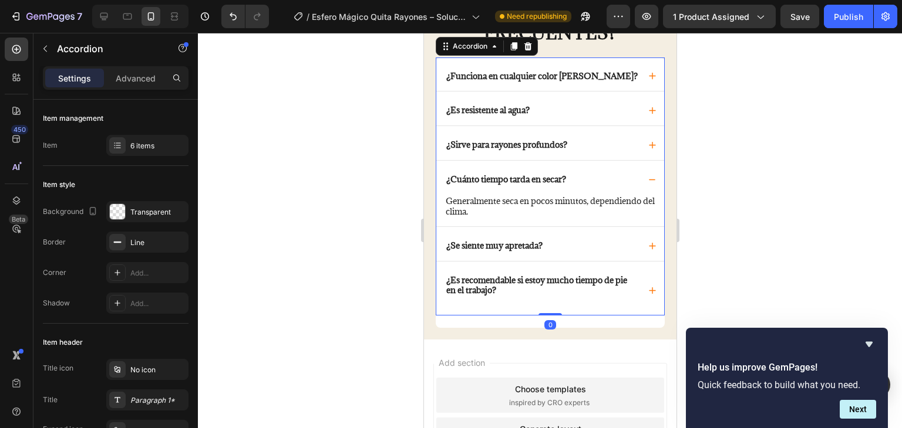
click at [457, 252] on div "¿Se siente muy apretada?" at bounding box center [550, 244] width 228 height 34
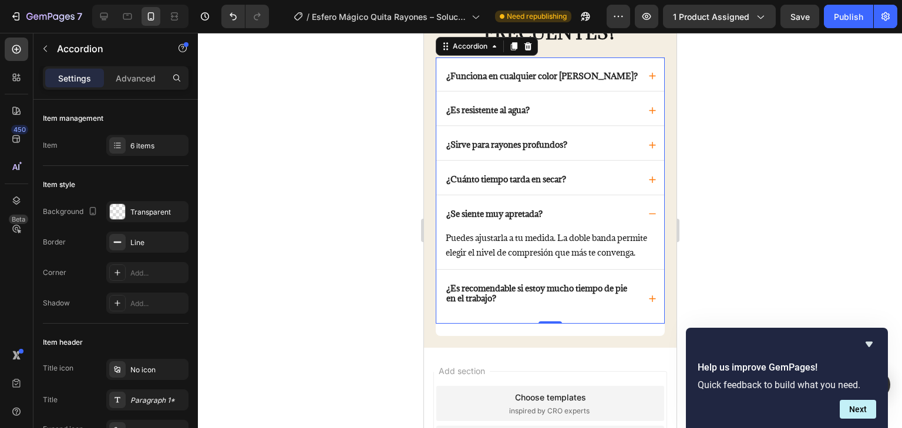
click at [451, 222] on div "¿Se siente muy apretada?" at bounding box center [550, 212] width 228 height 34
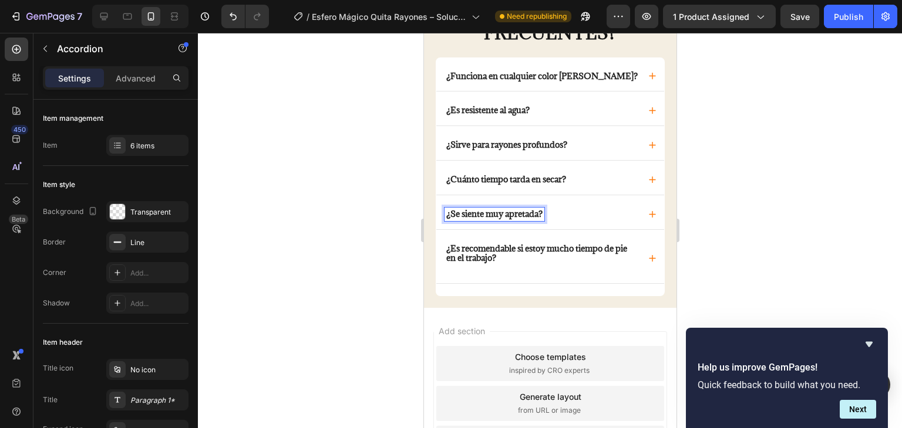
click at [450, 212] on strong "¿Se siente muy apretada?" at bounding box center [493, 213] width 96 height 11
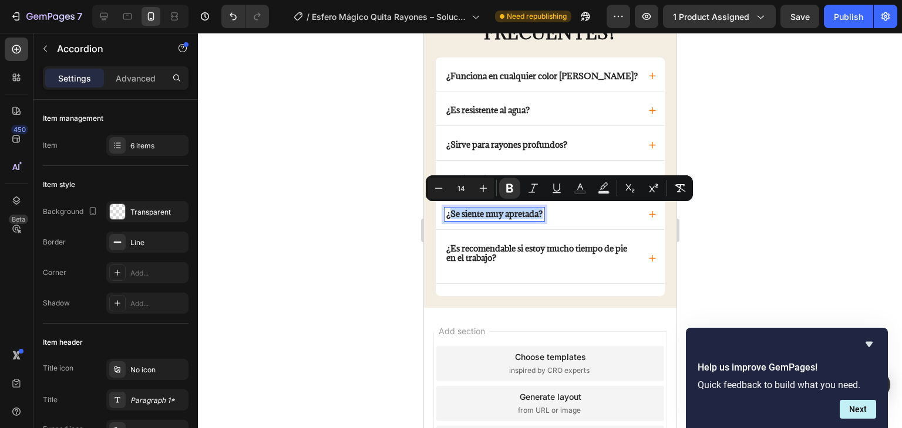
drag, startPoint x: 450, startPoint y: 212, endPoint x: 573, endPoint y: 218, distance: 124.0
click at [573, 218] on div "¿Se siente muy apretada?" at bounding box center [541, 214] width 195 height 13
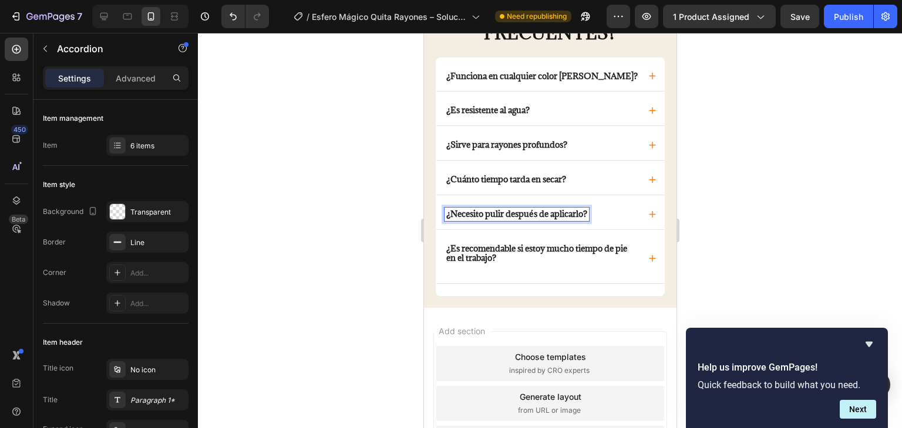
click at [608, 215] on div "¿Necesito pulir después de aplicarlo?" at bounding box center [541, 214] width 195 height 13
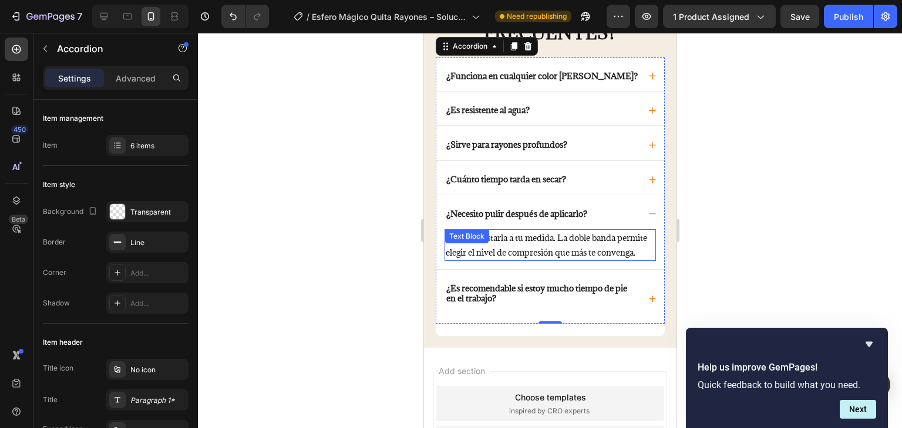
click at [469, 256] on p "Puedes ajustarla a tu medida. La doble banda permite elegir el nivel de compres…" at bounding box center [549, 245] width 209 height 29
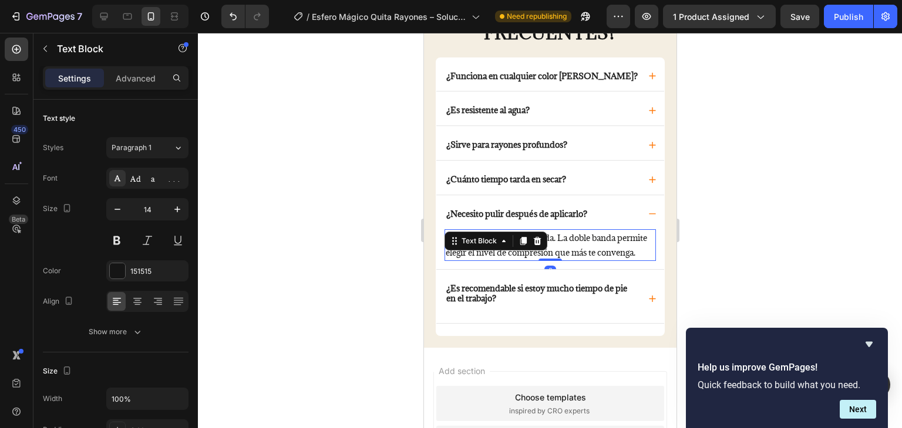
click at [489, 258] on p "Puedes ajustarla a tu medida. La doble banda permite elegir el nivel de compres…" at bounding box center [549, 245] width 209 height 29
click at [488, 260] on p "Puedes ajustarla a tu medida. La doble banda permite elegir el nivel de compres…" at bounding box center [549, 245] width 209 height 29
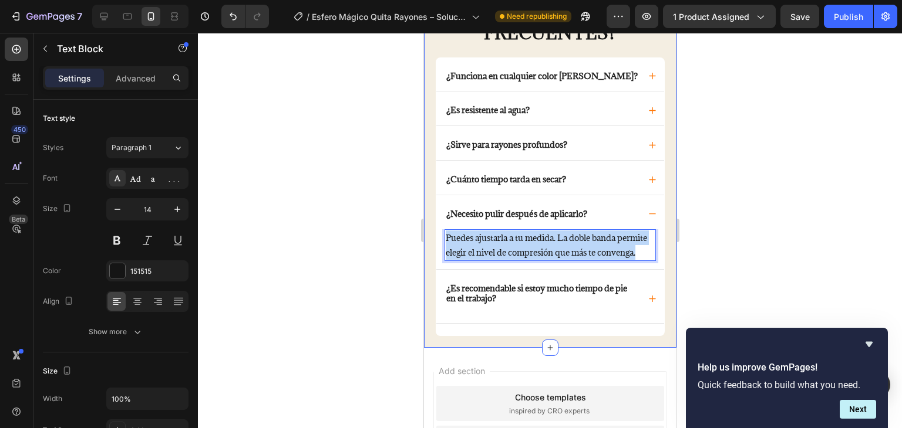
drag, startPoint x: 488, startPoint y: 265, endPoint x: 429, endPoint y: 225, distance: 71.5
click at [429, 225] on div "¿PREGUNTAS FRECUENTES? Text block ¿Funciona en cualquier color [PERSON_NAME]? ¿…" at bounding box center [549, 168] width 252 height 362
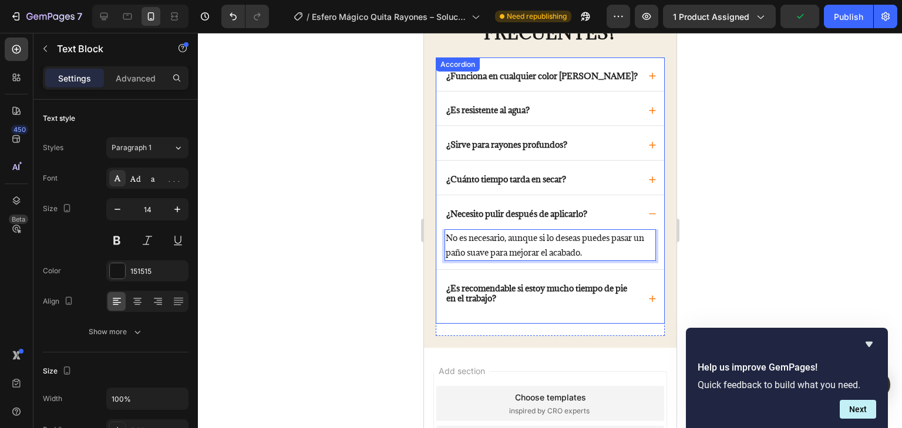
click at [539, 299] on p "¿Es recomendable si estoy mucho tiempo de pie en el trabajo?" at bounding box center [540, 298] width 191 height 29
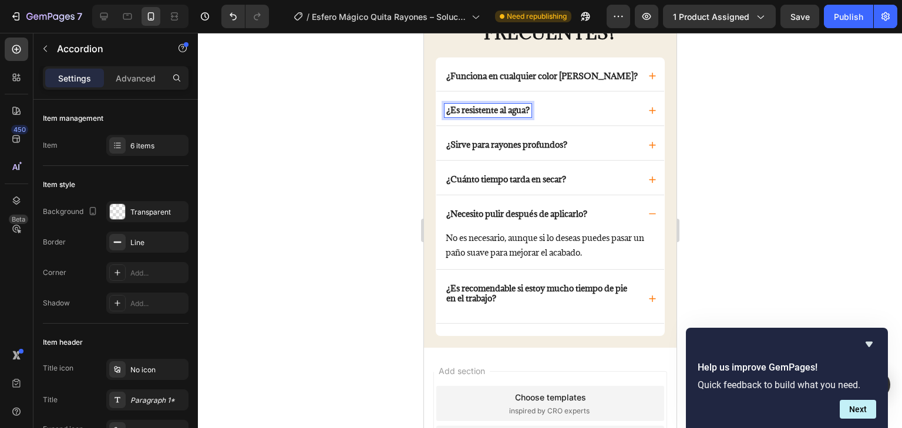
click at [444, 109] on div "¿Es resistente al agua?" at bounding box center [487, 110] width 87 height 13
drag, startPoint x: 445, startPoint y: 106, endPoint x: 541, endPoint y: 106, distance: 95.7
click at [529, 106] on p "¿Es resistente al agua?" at bounding box center [486, 111] width 83 height 10
click at [636, 113] on div "¿Se borra con la lluvia o el [PERSON_NAME]?" at bounding box center [550, 109] width 228 height 34
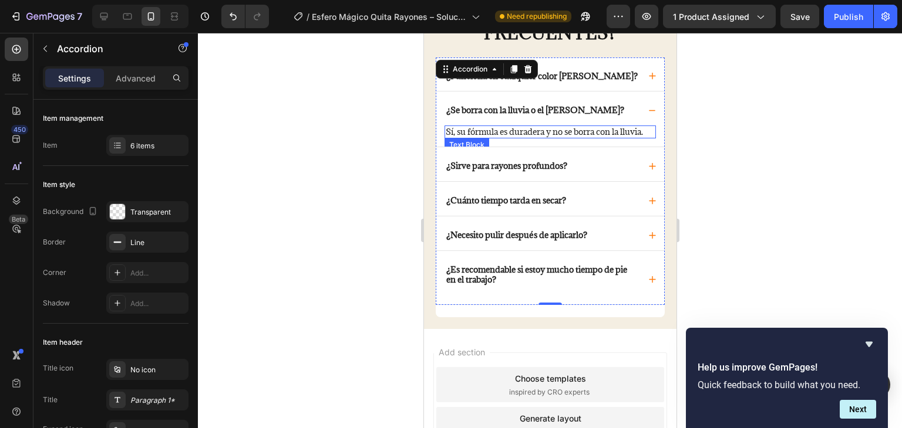
click at [492, 135] on p "Sí, su fórmula es duradera y no se borra con la lluvia." at bounding box center [549, 132] width 209 height 11
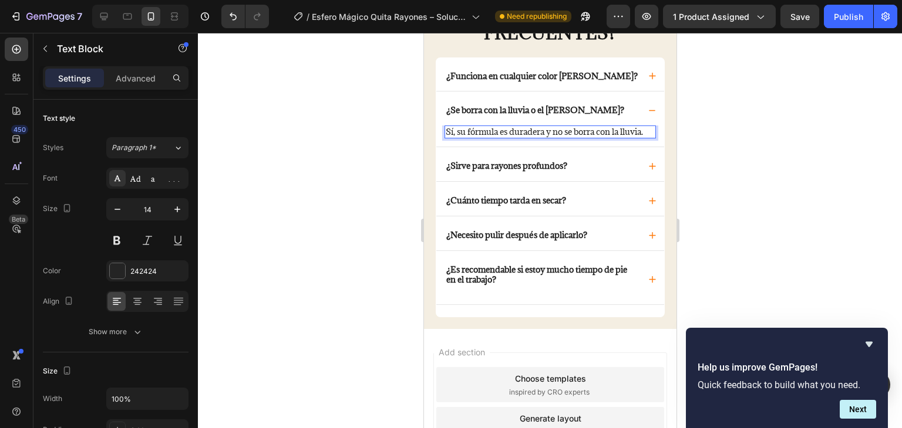
click at [477, 137] on p "Sí, su fórmula es duradera y no se borra con la lluvia." at bounding box center [549, 132] width 209 height 11
drag, startPoint x: 477, startPoint y: 141, endPoint x: 434, endPoint y: 123, distance: 46.8
click at [435, 123] on div "¿Funciona en cualquier color [PERSON_NAME]? ¿Se borra con la lluvia o el [PERSO…" at bounding box center [549, 182] width 229 height 248
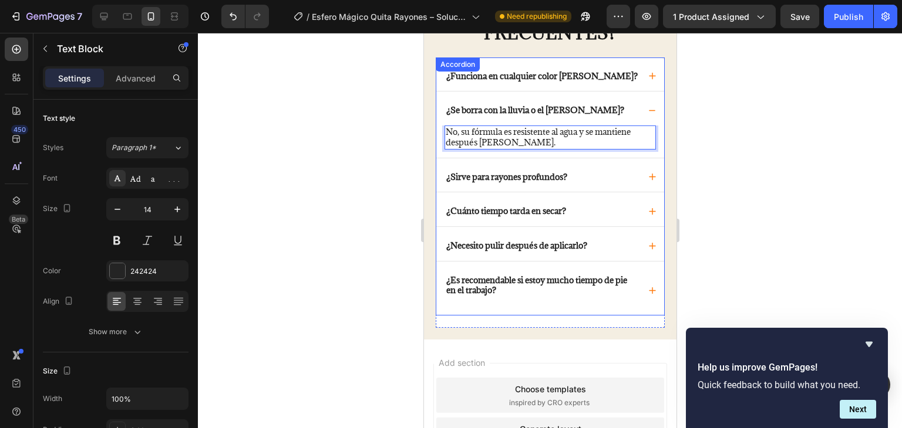
click at [526, 283] on strong "¿Es recomendable si estoy mucho tiempo de pie en el trabajo?" at bounding box center [535, 285] width 181 height 21
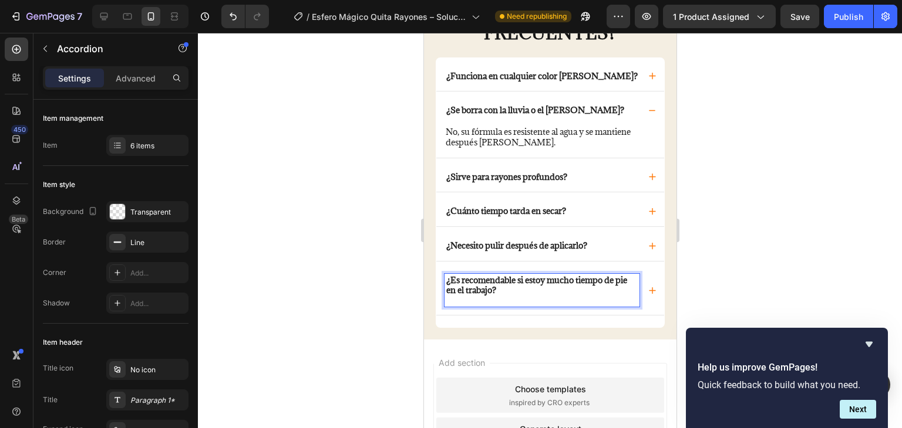
drag, startPoint x: 446, startPoint y: 278, endPoint x: 569, endPoint y: 305, distance: 126.2
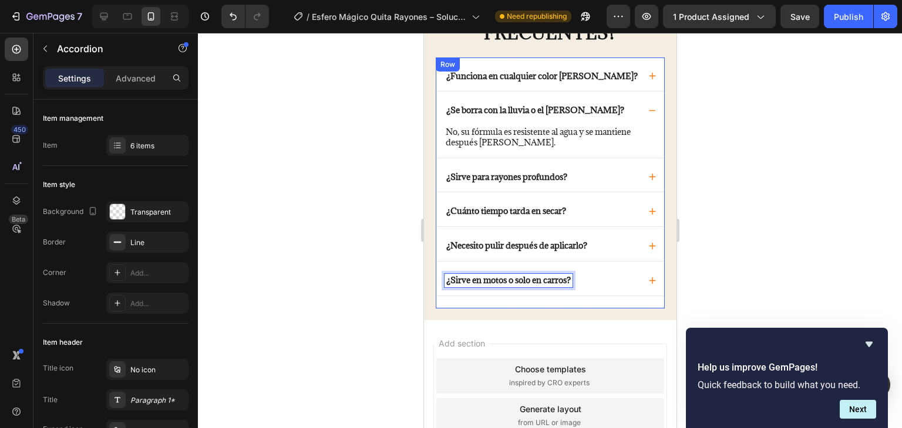
click at [633, 271] on div "¿Sirve en motos o solo en carros?" at bounding box center [550, 279] width 228 height 34
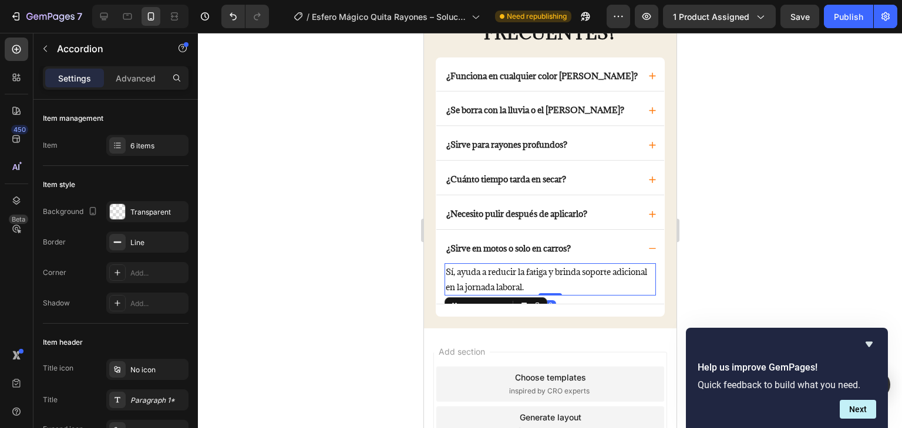
click at [568, 288] on p "Sí, ayuda a reducir la fatiga y brinda soporte adicional en la jornada laboral." at bounding box center [549, 279] width 209 height 29
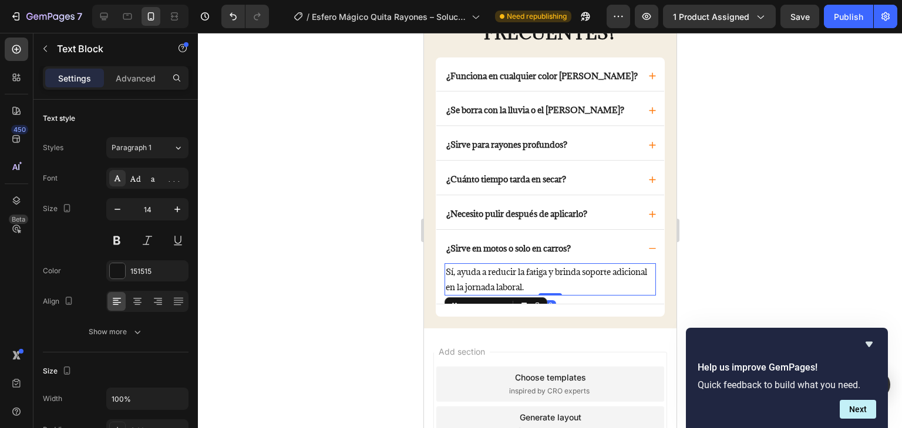
drag, startPoint x: 568, startPoint y: 288, endPoint x: 561, endPoint y: 286, distance: 7.1
click at [561, 286] on p "Sí, ayuda a reducir la fatiga y brinda soporte adicional en la jornada laboral." at bounding box center [549, 279] width 209 height 29
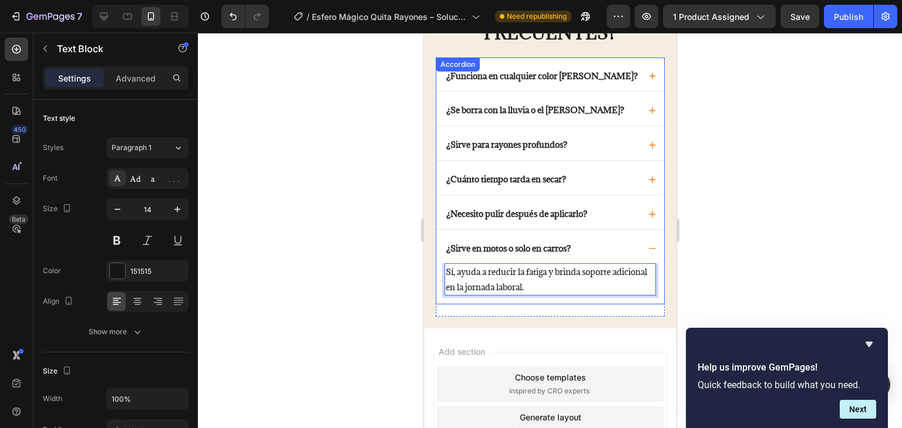
drag, startPoint x: 565, startPoint y: 286, endPoint x: 436, endPoint y: 271, distance: 130.7
click at [436, 271] on div "Sí, ayuda a reducir la fatiga y brinda soporte adicional en la jornada laboral.…" at bounding box center [550, 284] width 228 height 40
click at [812, 197] on div at bounding box center [550, 231] width 704 height 396
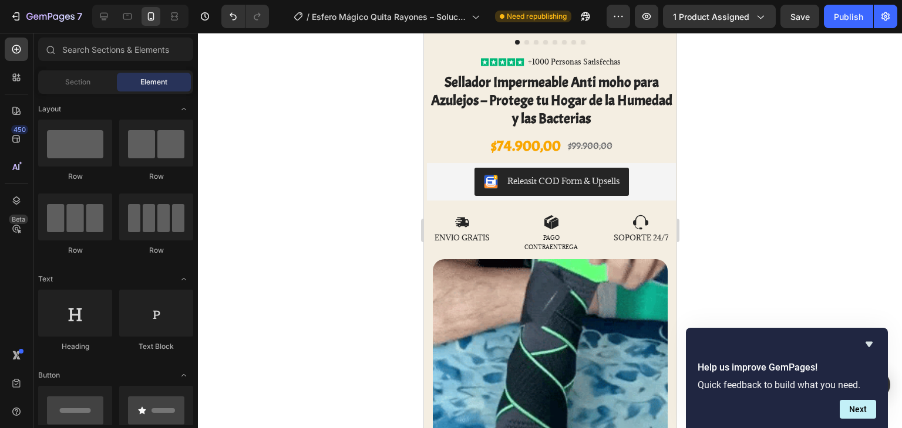
scroll to position [272, 0]
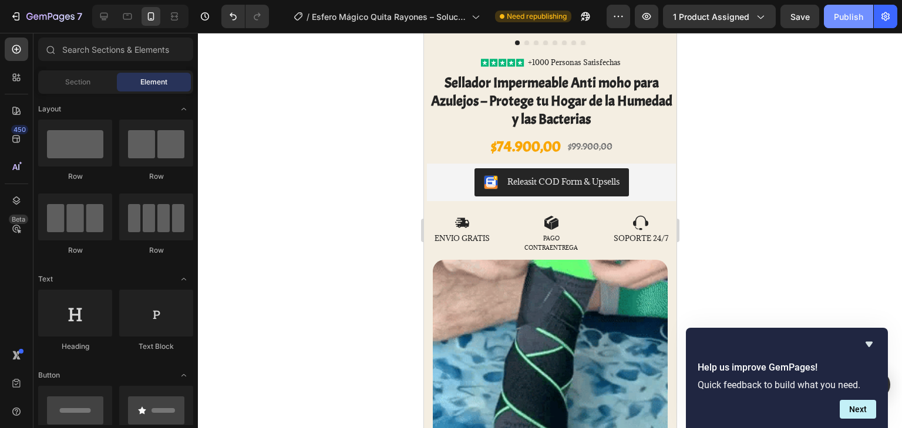
click at [843, 19] on div "Publish" at bounding box center [847, 17] width 29 height 12
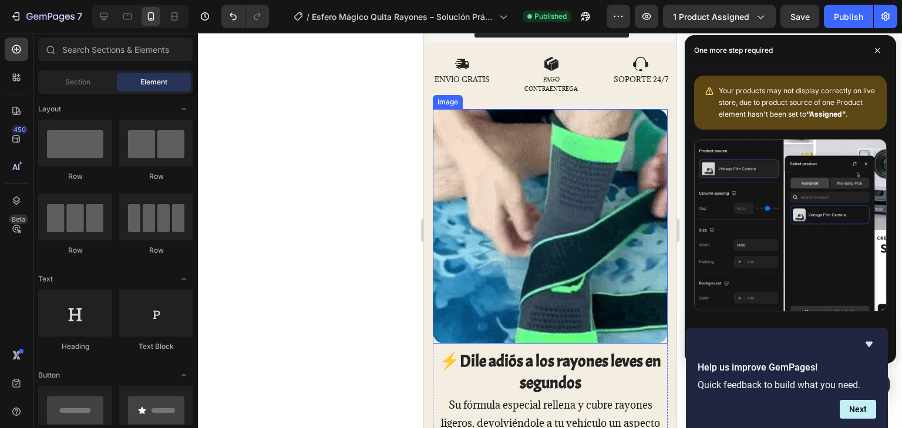
scroll to position [433, 0]
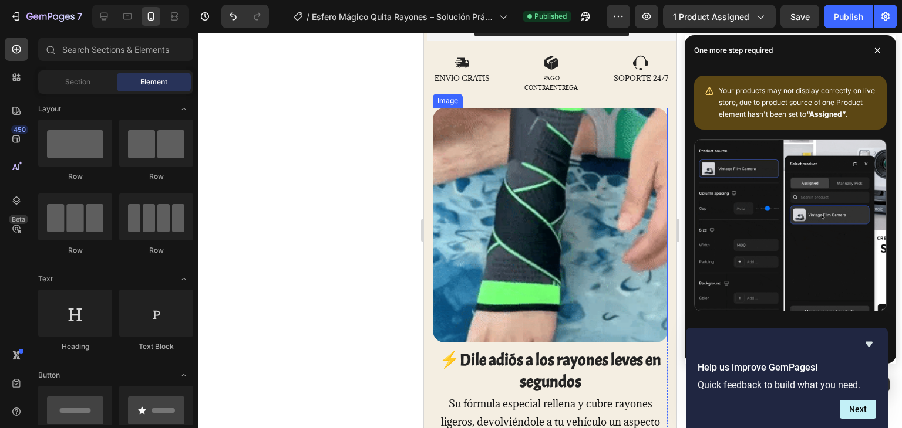
click at [516, 184] on img at bounding box center [549, 225] width 235 height 235
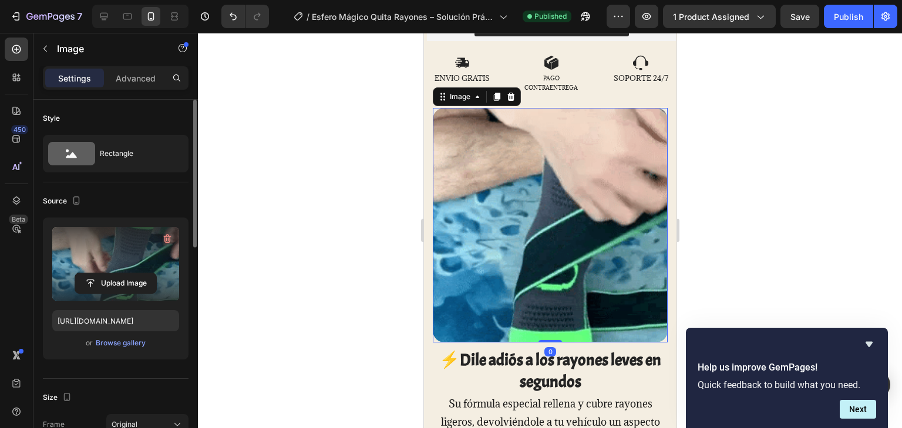
click at [129, 239] on label at bounding box center [115, 264] width 127 height 74
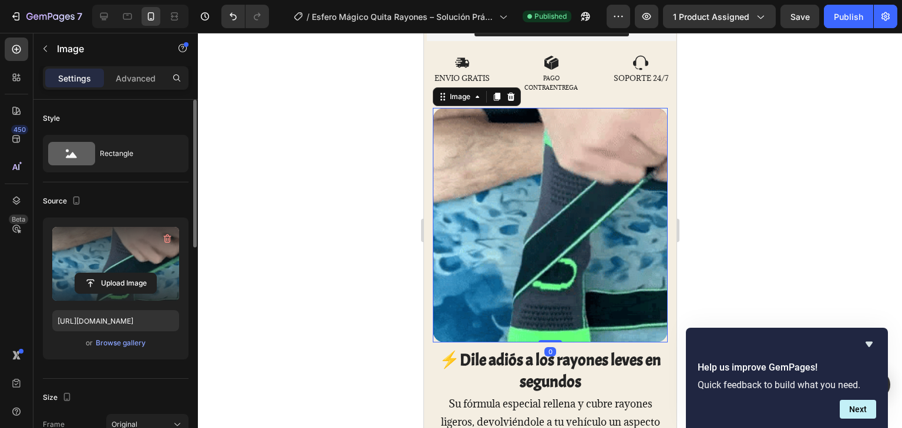
click at [129, 274] on input "file" at bounding box center [115, 284] width 81 height 20
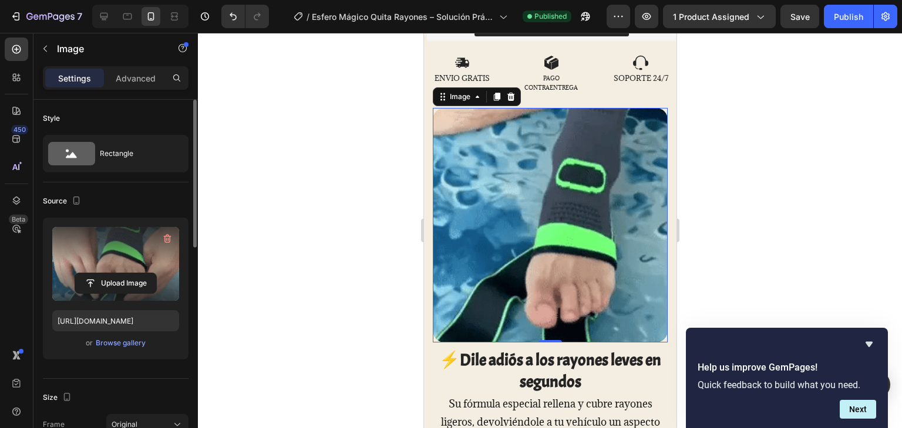
click at [112, 266] on label at bounding box center [115, 264] width 127 height 74
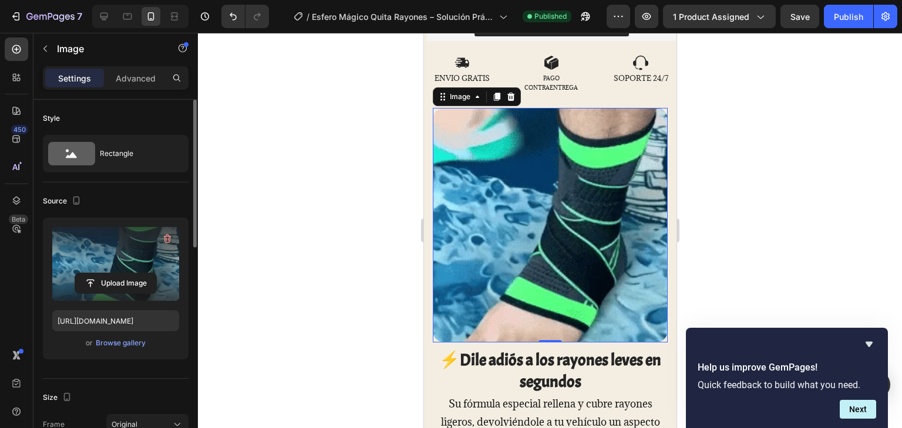
click at [112, 274] on input "file" at bounding box center [115, 284] width 81 height 20
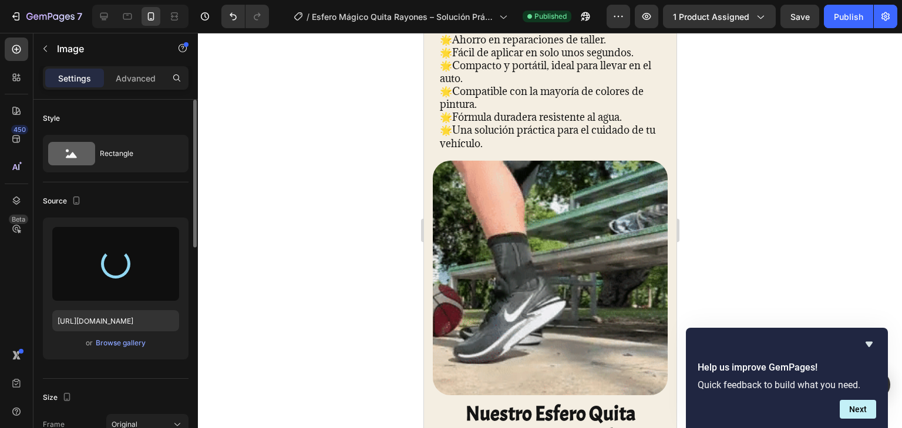
scroll to position [1217, 0]
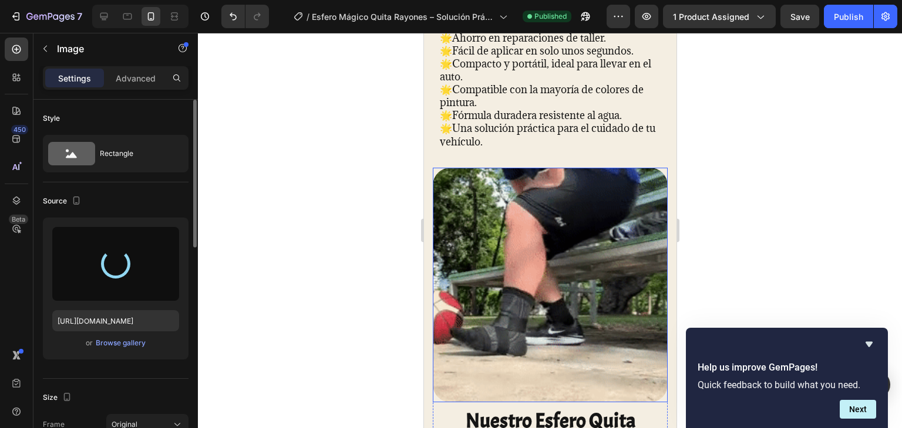
click at [562, 200] on img at bounding box center [549, 285] width 235 height 235
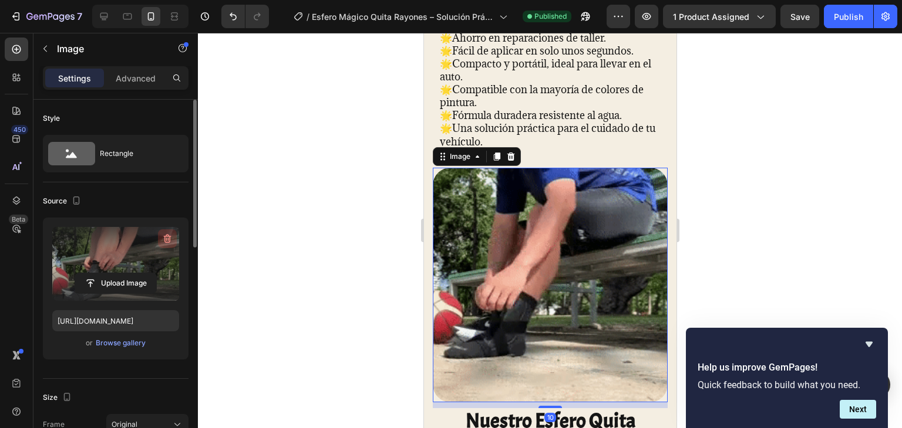
click at [172, 237] on icon "button" at bounding box center [167, 239] width 12 height 12
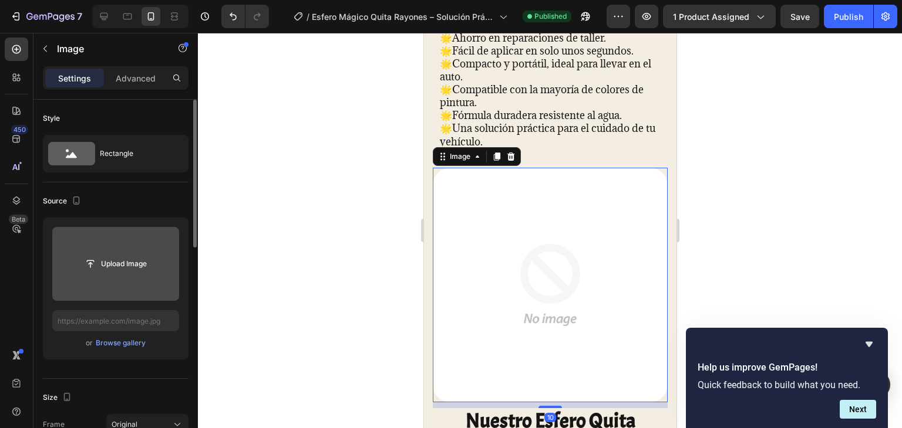
click at [137, 261] on input "file" at bounding box center [115, 264] width 81 height 20
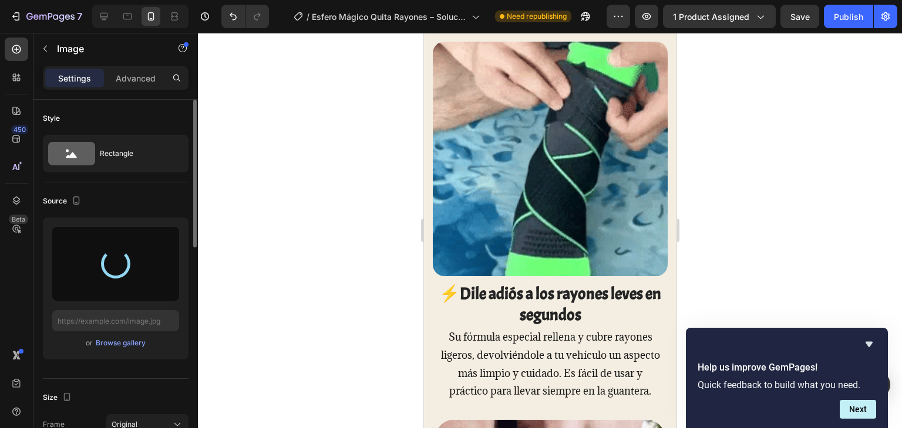
scroll to position [476, 0]
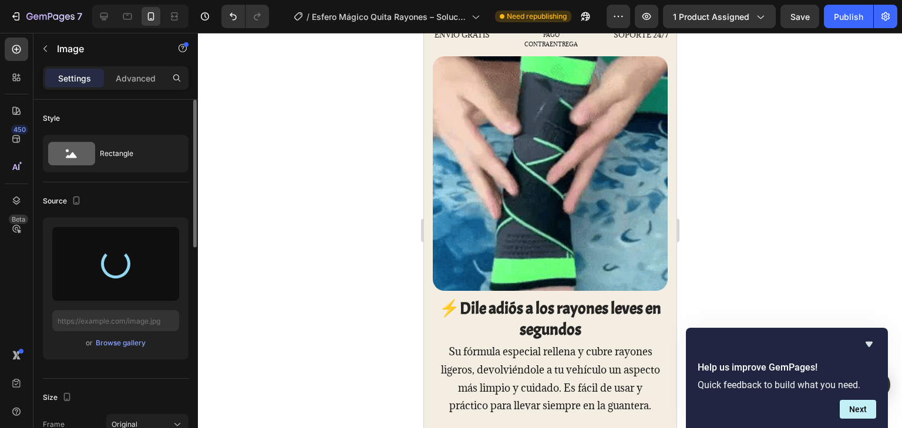
click at [535, 147] on img at bounding box center [549, 173] width 235 height 235
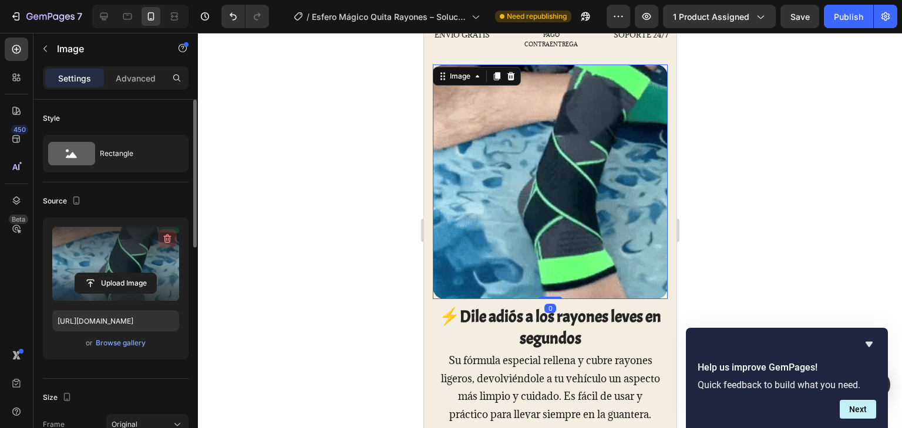
click at [160, 236] on button "button" at bounding box center [167, 238] width 19 height 19
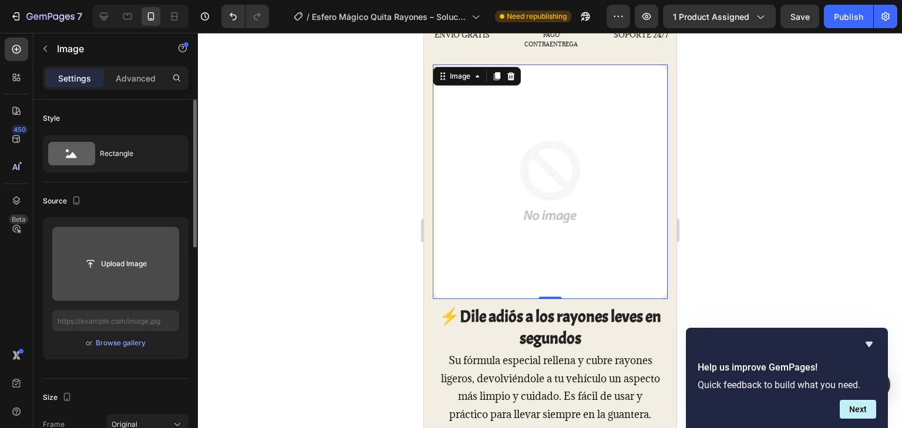
click at [141, 270] on input "file" at bounding box center [115, 264] width 81 height 20
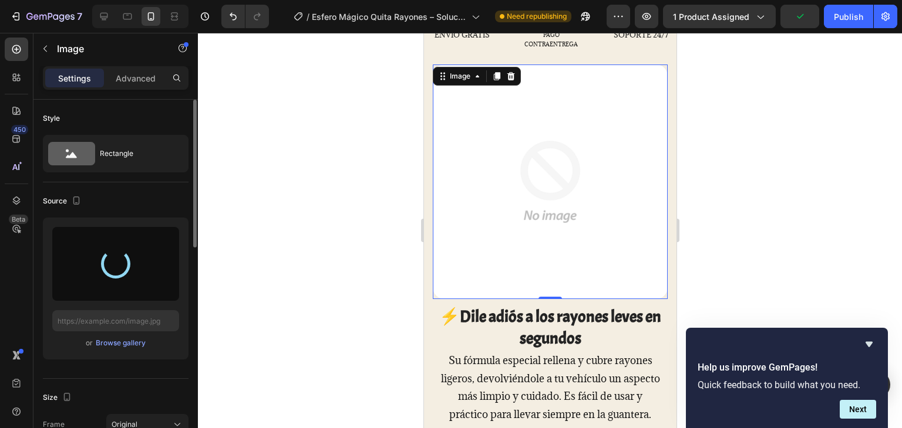
type input "[URL][DOMAIN_NAME]"
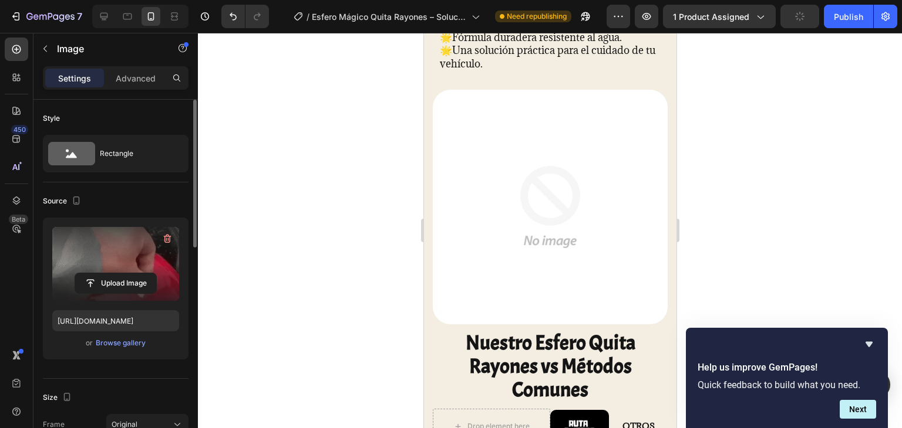
scroll to position [1295, 0]
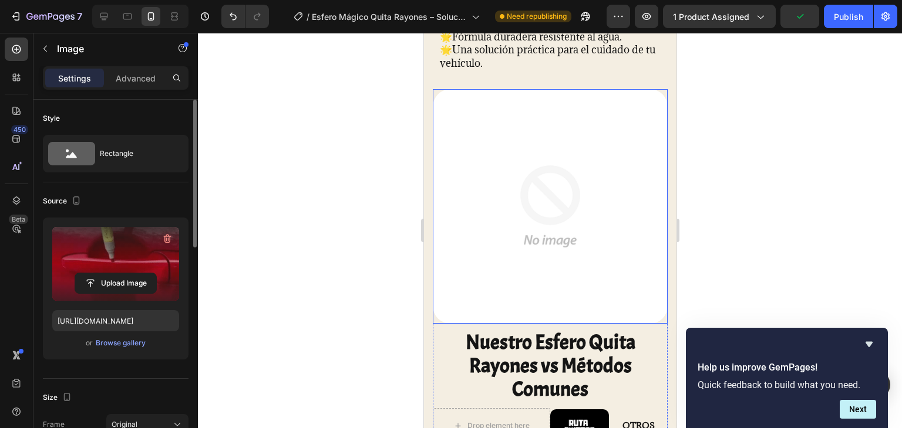
click at [556, 193] on img at bounding box center [549, 206] width 235 height 235
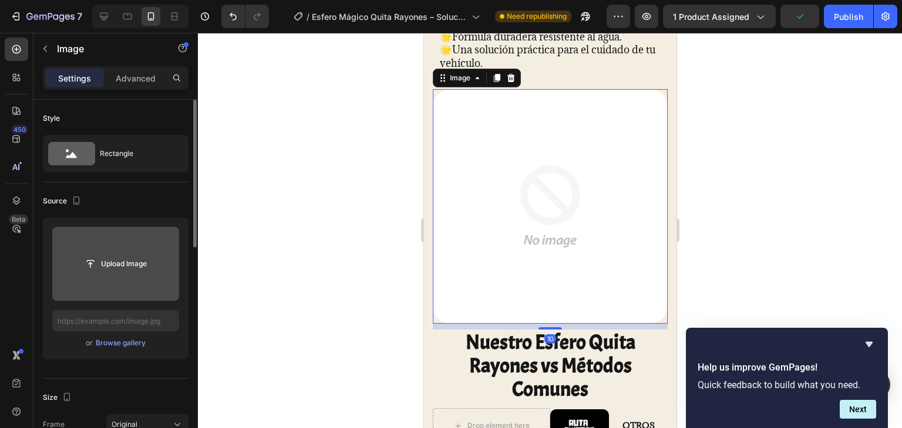
click at [133, 257] on input "file" at bounding box center [115, 264] width 81 height 20
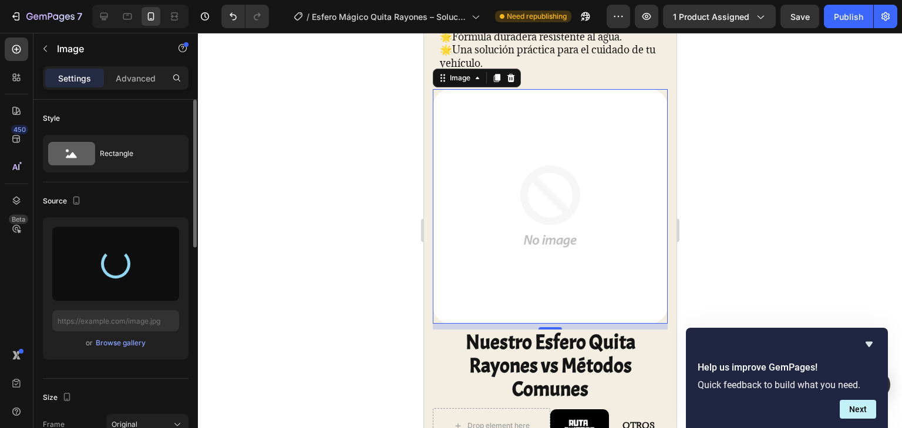
type input "[URL][DOMAIN_NAME]"
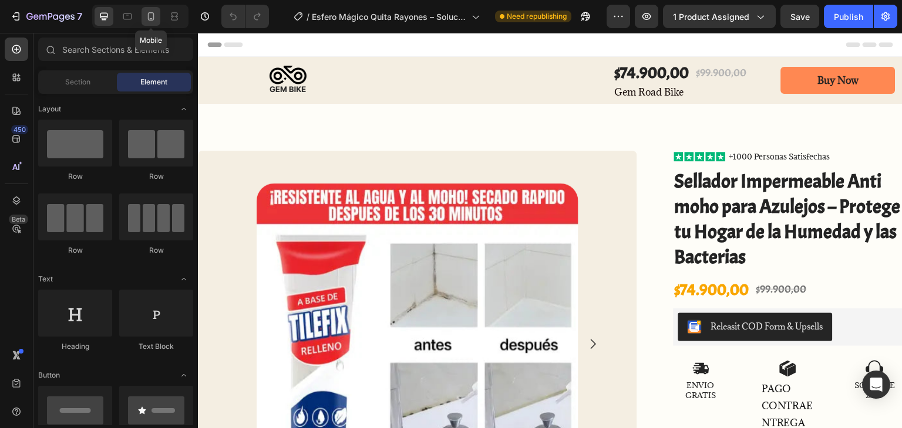
click at [155, 13] on icon at bounding box center [151, 17] width 12 height 12
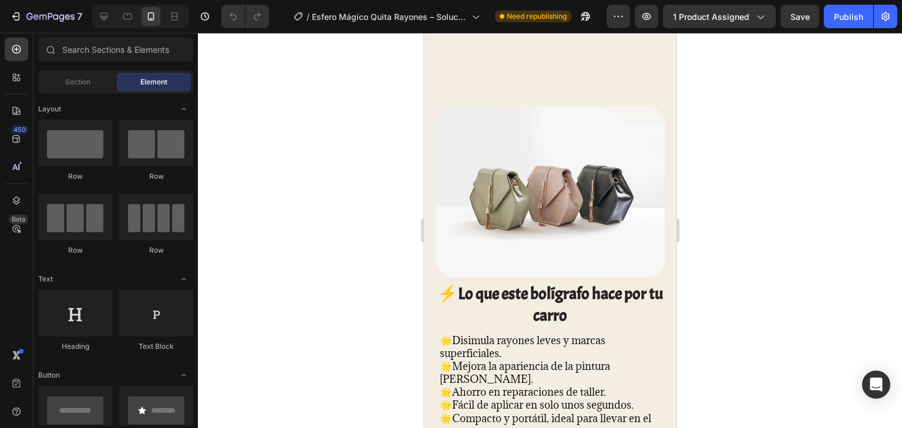
scroll to position [807, 0]
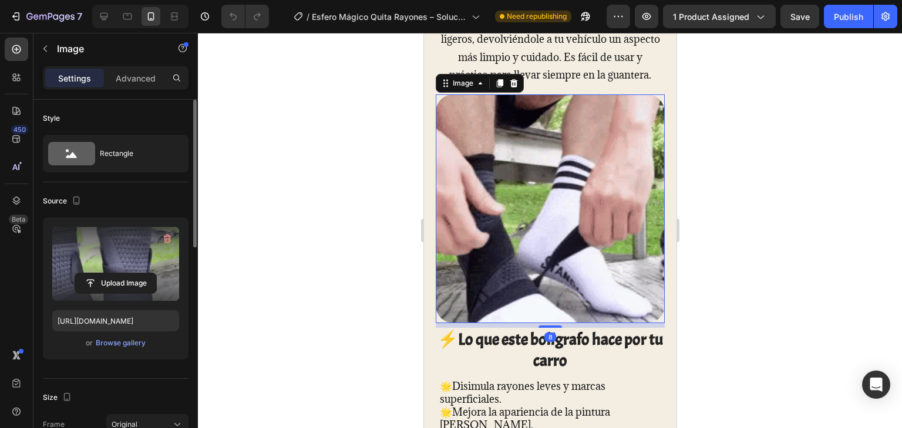
drag, startPoint x: 26, startPoint y: 134, endPoint x: 148, endPoint y: 263, distance: 177.3
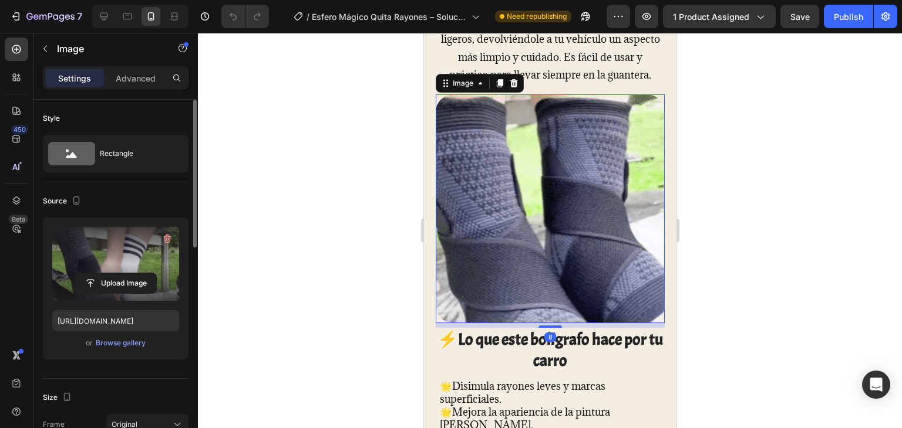
click at [148, 263] on div "Upload Image" at bounding box center [115, 264] width 127 height 74
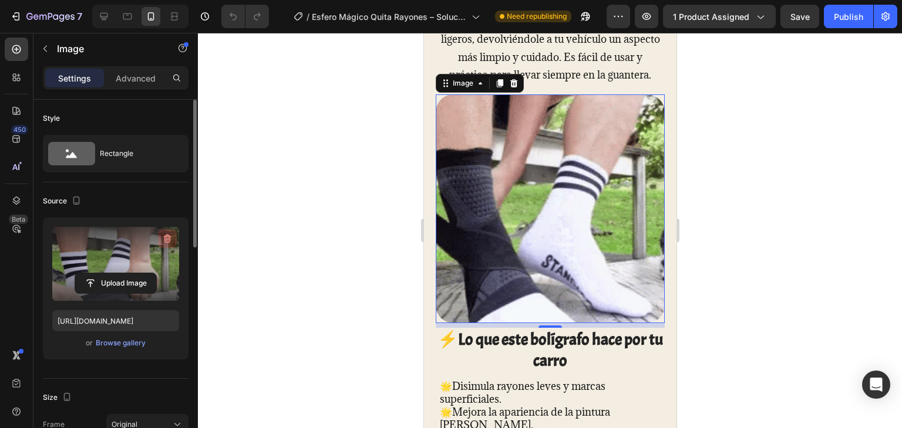
click at [164, 240] on icon "button" at bounding box center [167, 239] width 12 height 12
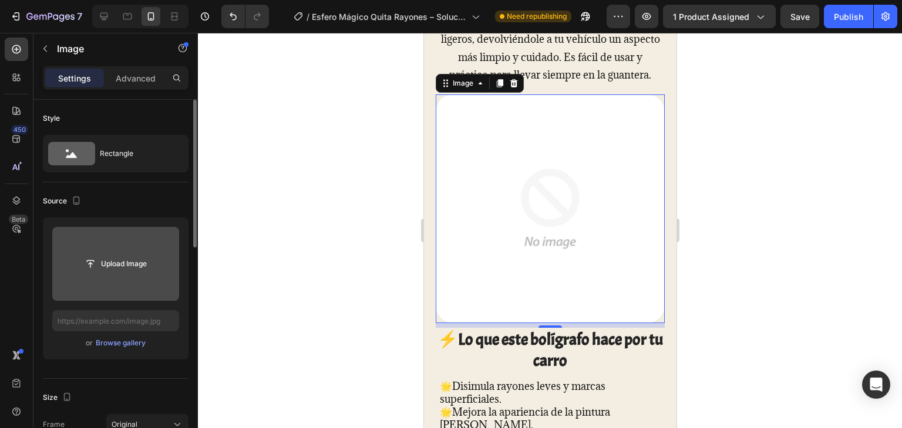
click at [144, 255] on input "file" at bounding box center [115, 264] width 81 height 20
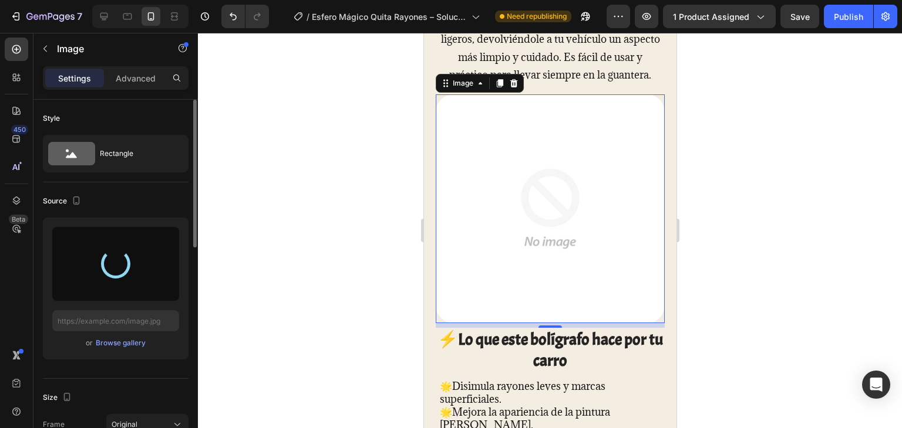
type input "https://cdn.shopify.com/s/files/1/0691/4680/4393/files/gempages_554120415371330…"
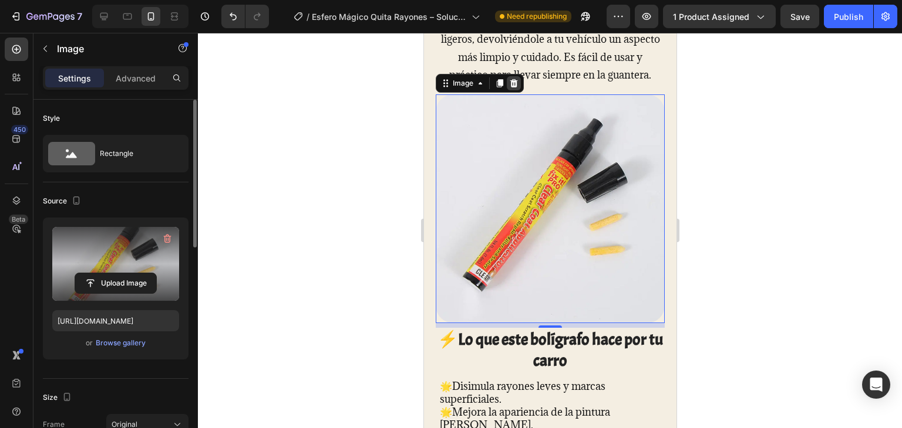
click at [517, 88] on icon at bounding box center [512, 83] width 9 height 9
drag, startPoint x: 77, startPoint y: 80, endPoint x: 151, endPoint y: 248, distance: 183.4
click at [151, 248] on div "Upload Image" at bounding box center [115, 264] width 127 height 74
click at [167, 240] on icon "button" at bounding box center [166, 240] width 1 height 4
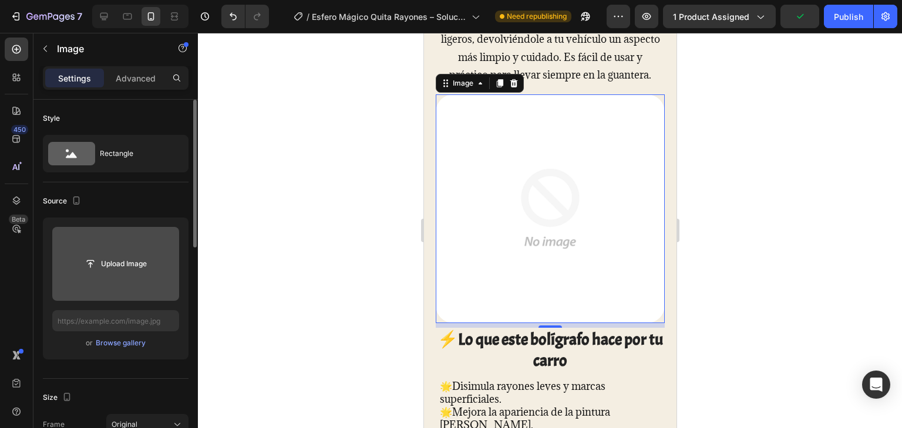
click at [146, 247] on input "file" at bounding box center [115, 264] width 127 height 74
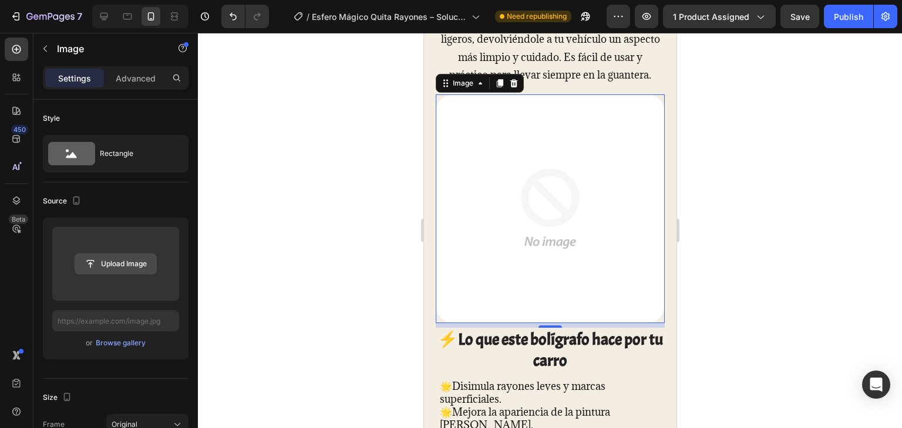
click at [146, 256] on input "file" at bounding box center [115, 264] width 81 height 20
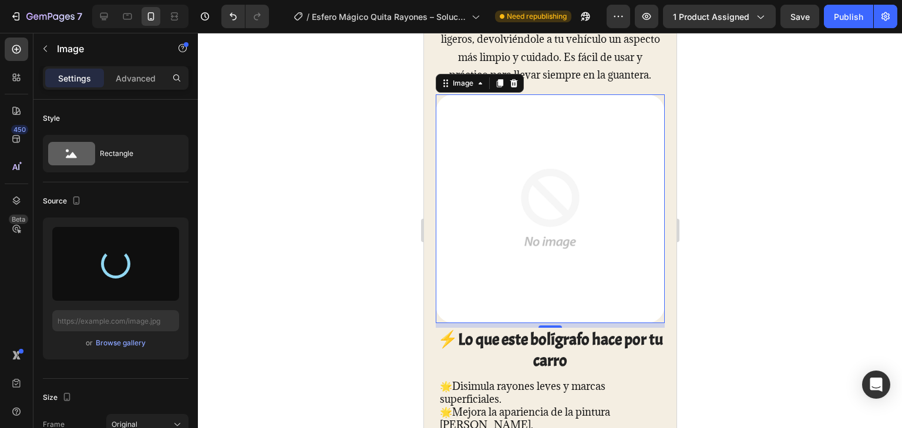
type input "https://cdn.shopify.com/s/files/1/0691/4680/4393/files/gempages_554120415371330…"
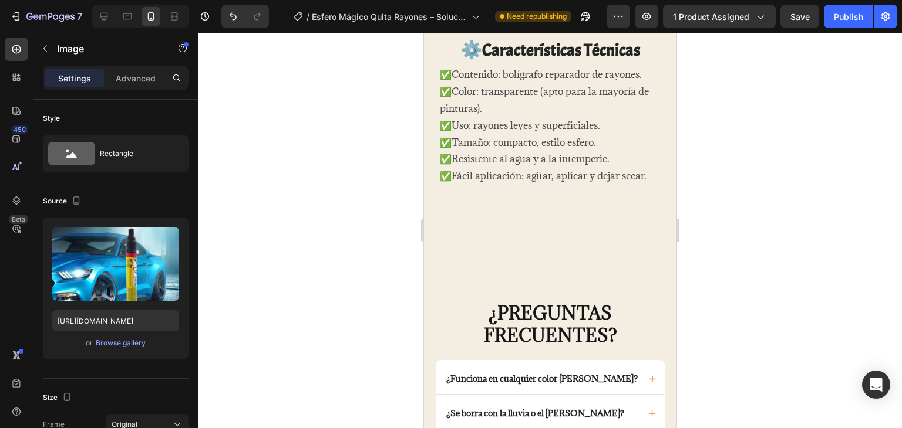
scroll to position [1828, 0]
click at [582, 31] on img at bounding box center [549, 31] width 229 height 0
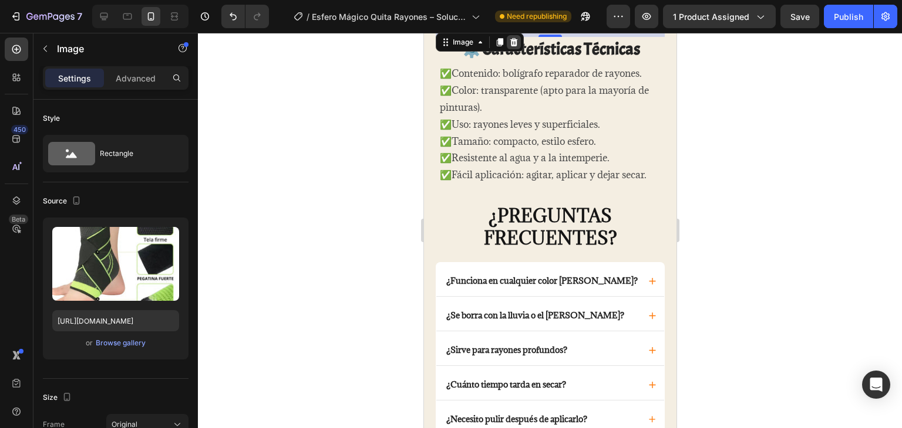
click at [511, 46] on icon at bounding box center [512, 42] width 9 height 9
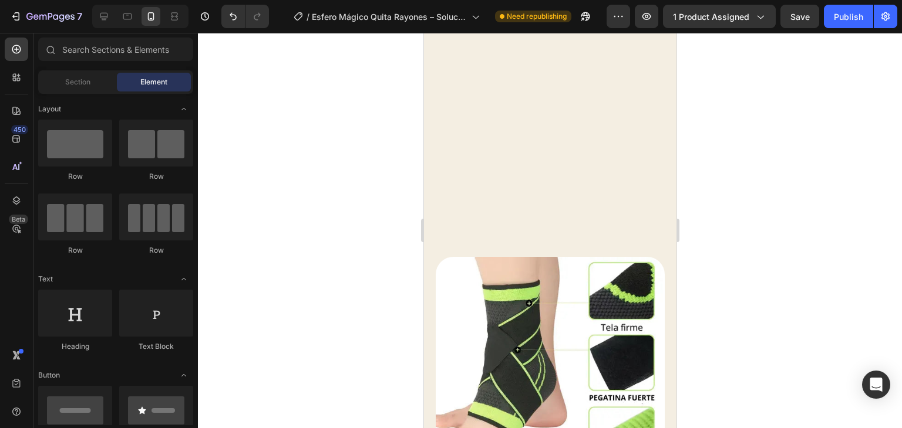
scroll to position [1927, 0]
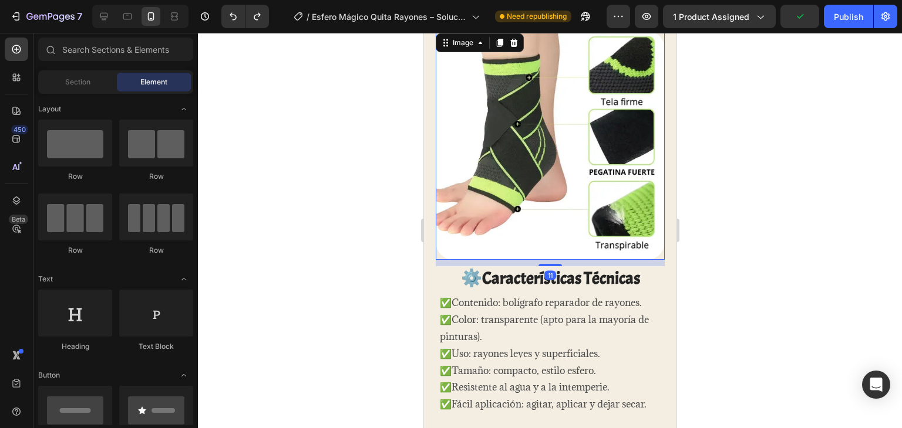
click at [576, 158] on img at bounding box center [549, 145] width 229 height 229
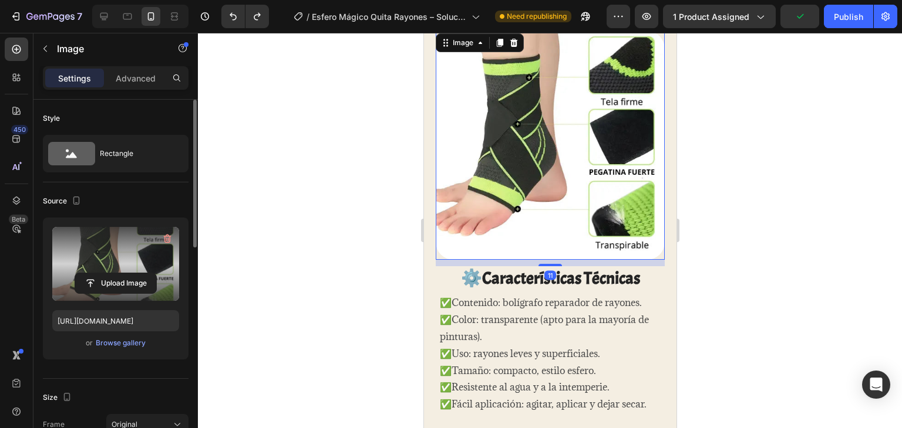
click at [123, 252] on label at bounding box center [115, 264] width 127 height 74
click at [123, 274] on input "file" at bounding box center [115, 284] width 81 height 20
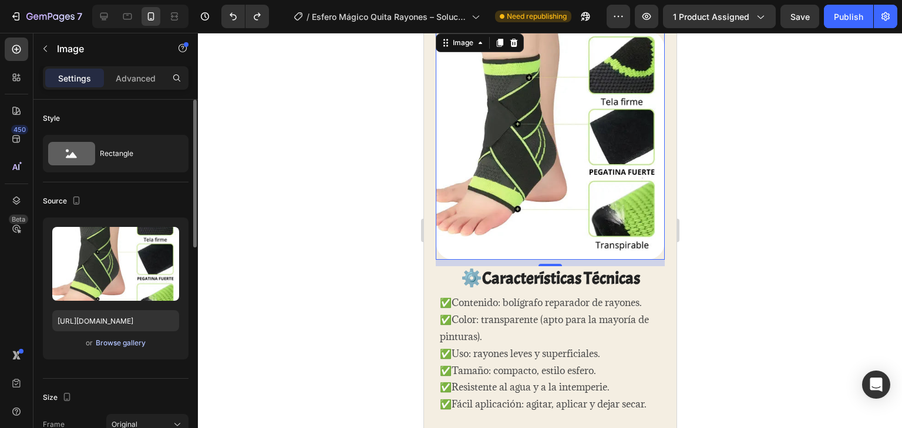
click at [114, 343] on div "Browse gallery" at bounding box center [121, 343] width 50 height 11
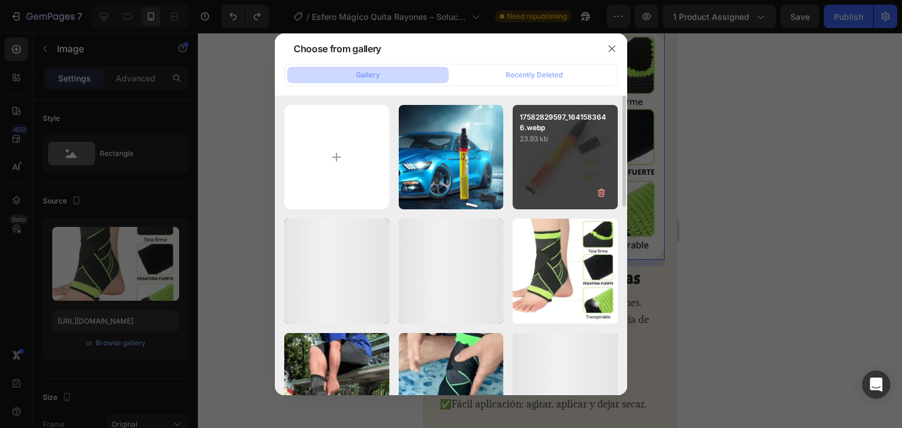
click at [555, 148] on div "17582829597_1641583646.webp 23.93 kb" at bounding box center [564, 157] width 105 height 105
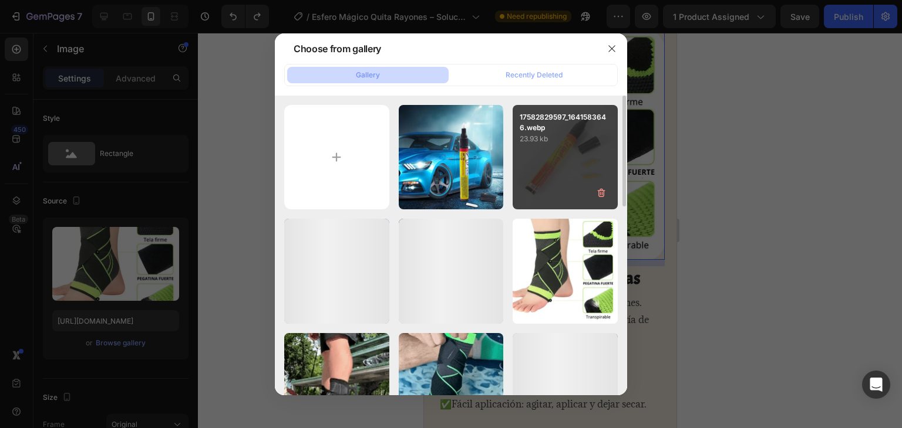
type input "https://cdn.shopify.com/s/files/1/0691/4680/4393/files/gempages_554120415371330…"
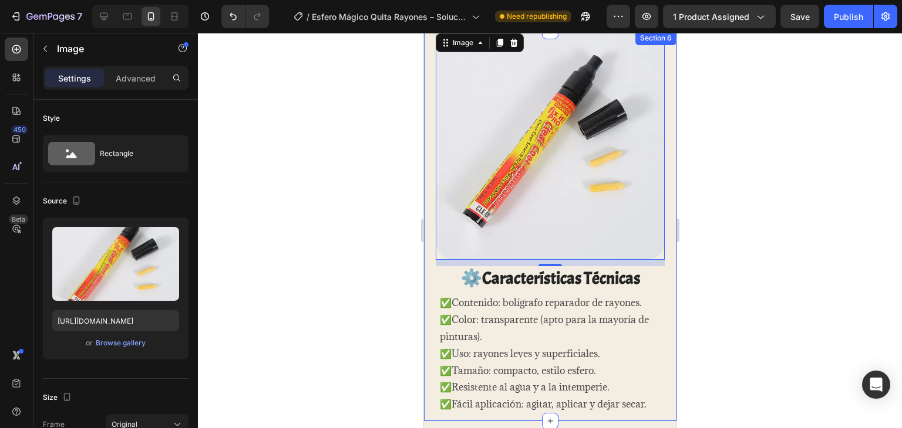
click at [726, 170] on div at bounding box center [550, 231] width 704 height 396
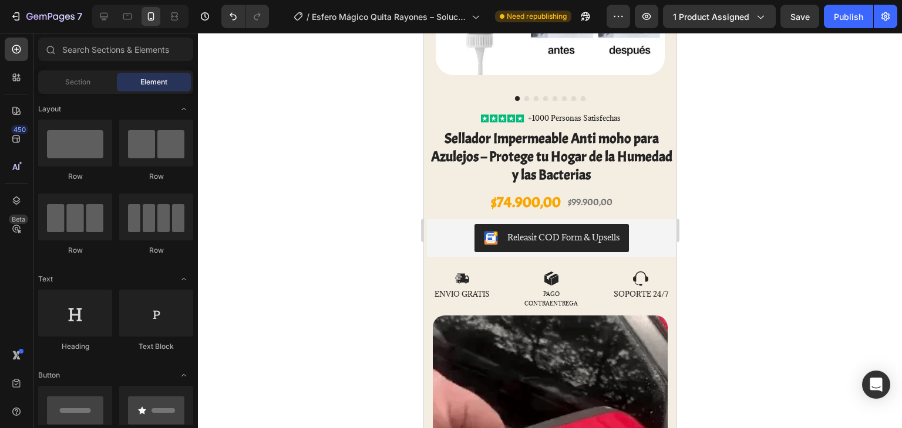
scroll to position [197, 0]
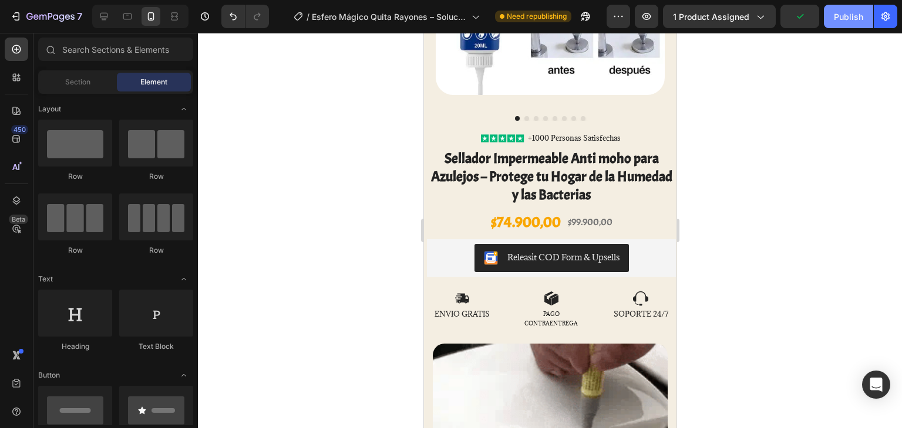
click at [857, 21] on div "Publish" at bounding box center [847, 17] width 29 height 12
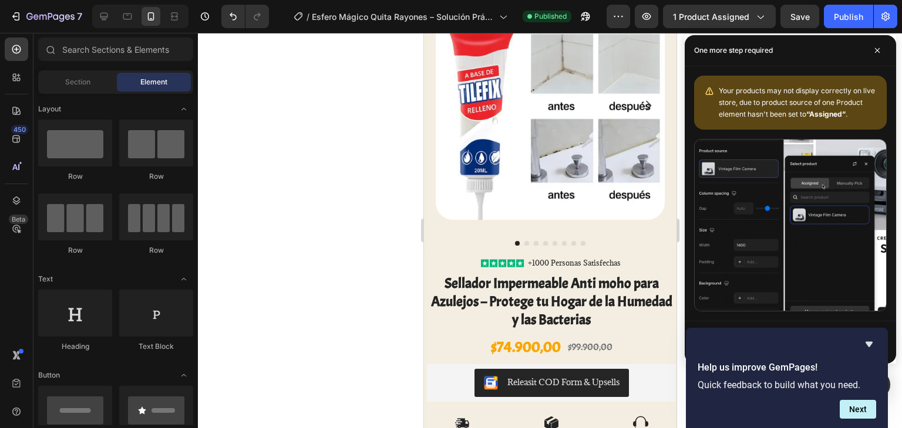
scroll to position [0, 0]
